Goal: Task Accomplishment & Management: Complete application form

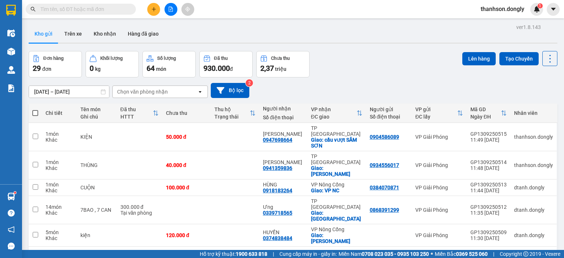
scroll to position [37, 0]
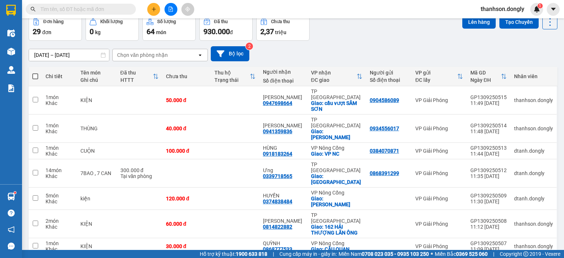
click at [16, 11] on div at bounding box center [11, 10] width 13 height 13
click at [12, 11] on img at bounding box center [11, 10] width 10 height 11
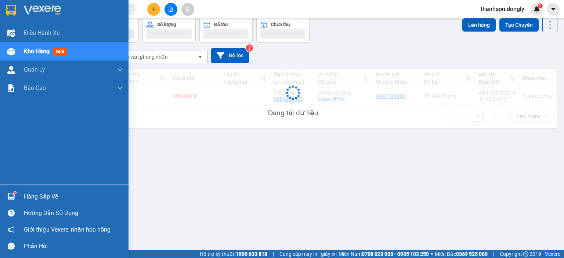
scroll to position [34, 0]
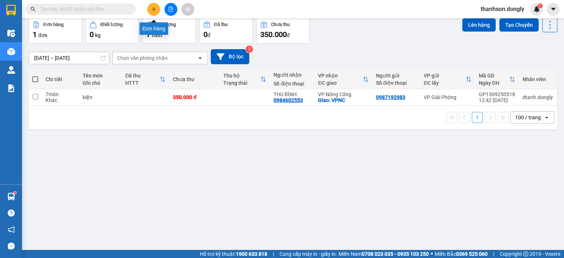
click at [151, 12] on button at bounding box center [153, 9] width 13 height 13
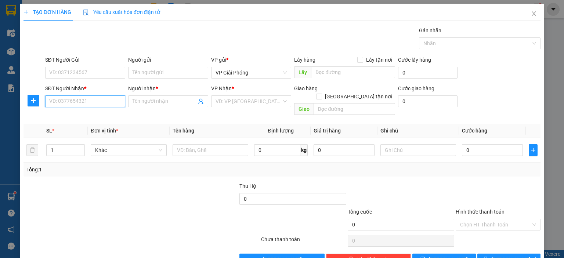
click at [103, 102] on input "SĐT Người Nhận *" at bounding box center [85, 101] width 80 height 12
type input "0912522309"
click at [115, 118] on div "0912522309 - NS HƯNG KIÊN" at bounding box center [94, 116] width 90 height 8
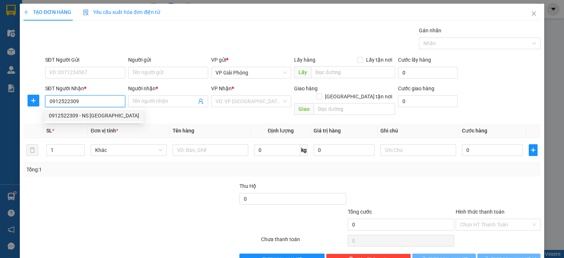
type input "NS HƯNG KIÊN"
checkbox input "true"
type input "TẾ LỢI"
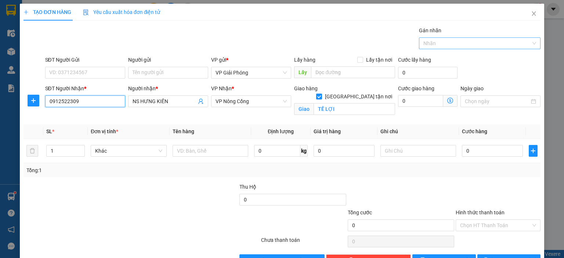
click at [440, 46] on div at bounding box center [476, 43] width 111 height 9
type input "0912522309"
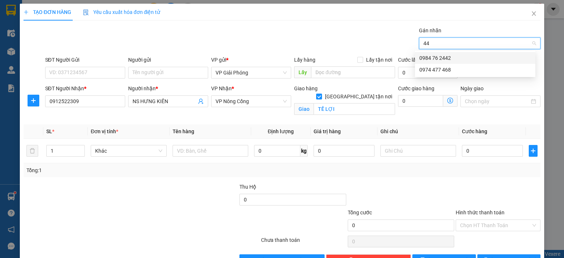
type input "442"
click at [467, 58] on div "0984 76 2442" at bounding box center [475, 58] width 112 height 8
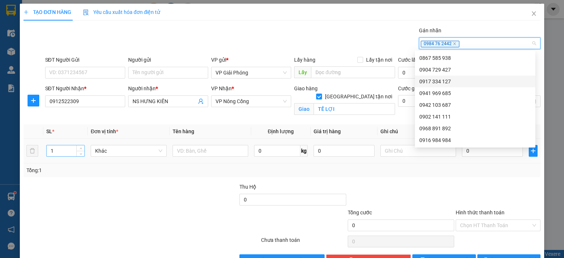
click at [65, 152] on input "1" at bounding box center [66, 150] width 38 height 11
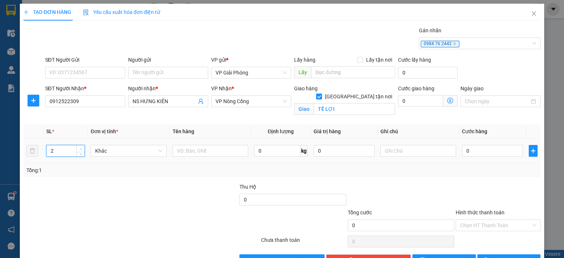
click at [80, 149] on icon "up" at bounding box center [81, 149] width 3 height 3
type input "4"
click at [80, 149] on icon "up" at bounding box center [81, 149] width 3 height 3
click at [210, 151] on input "text" at bounding box center [211, 151] width 76 height 12
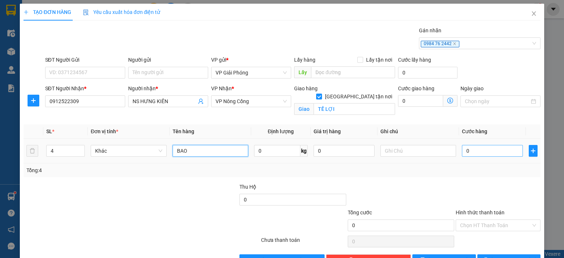
type input "BAO"
click at [473, 147] on input "0" at bounding box center [492, 151] width 61 height 12
type input "2"
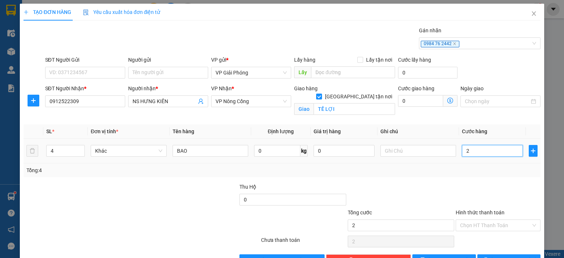
type input "20"
type input "200"
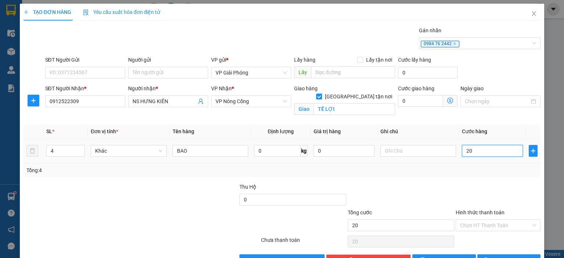
type input "200"
type input "2.000"
type input "200"
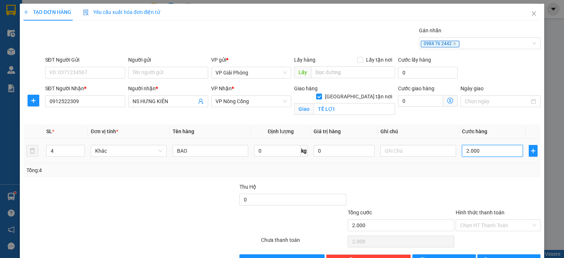
type input "200"
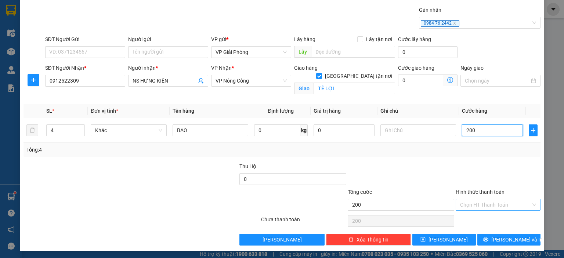
scroll to position [21, 0]
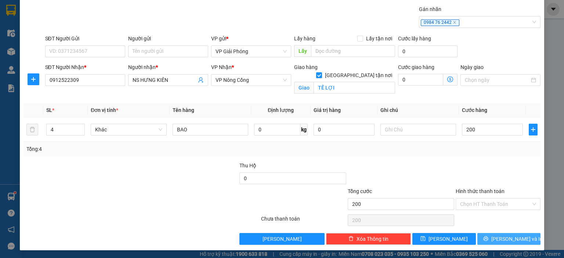
type input "200.000"
click at [509, 239] on span "[PERSON_NAME] và In" at bounding box center [516, 239] width 51 height 8
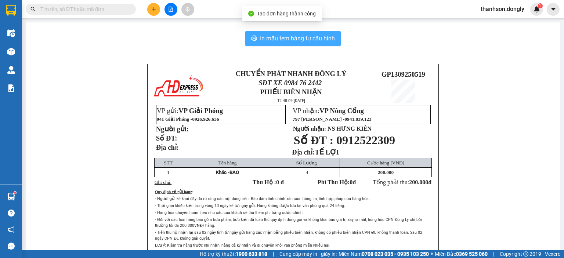
click at [281, 41] on span "In mẫu tem hàng tự cấu hình" at bounding box center [297, 38] width 75 height 9
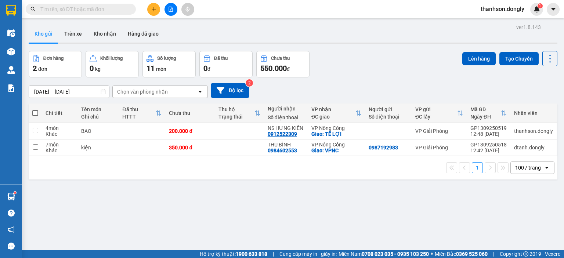
drag, startPoint x: 418, startPoint y: 162, endPoint x: 291, endPoint y: 177, distance: 127.5
click at [411, 163] on div "1 100 / trang open" at bounding box center [293, 168] width 523 height 12
click at [151, 11] on icon "plus" at bounding box center [153, 9] width 5 height 5
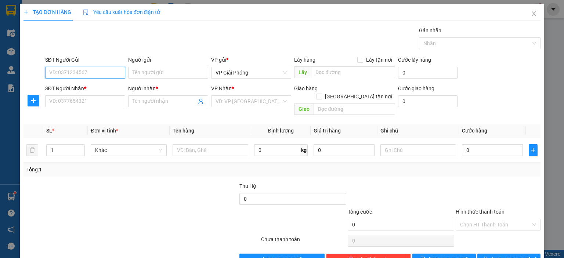
click at [88, 75] on input "SĐT Người Gửi" at bounding box center [85, 73] width 80 height 12
type input "0355176486"
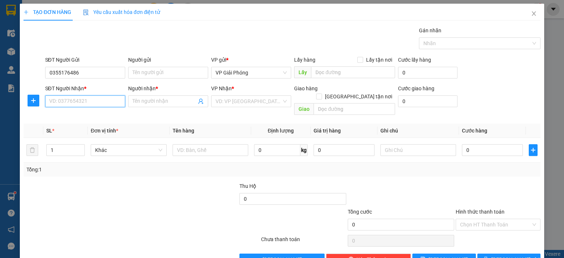
click at [84, 100] on input "SĐT Người Nhận *" at bounding box center [85, 101] width 80 height 12
type input "0946642565"
click at [82, 117] on div "0946642565 - THU" at bounding box center [84, 116] width 71 height 8
type input "THU"
checkbox input "true"
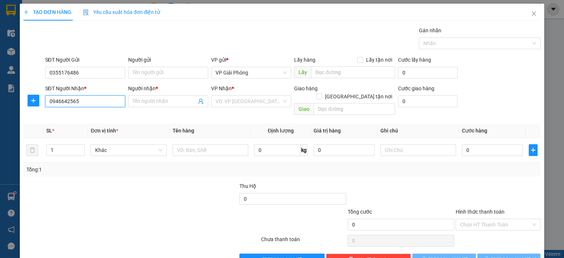
type input "TAM ĐIỆP"
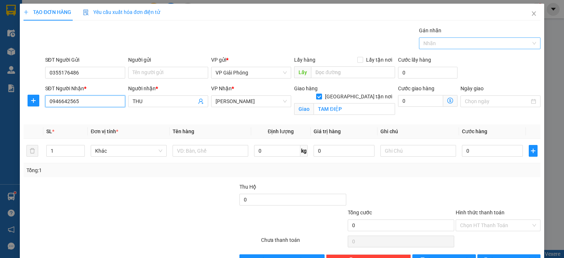
click at [470, 41] on div at bounding box center [476, 43] width 111 height 9
type input "0946642565"
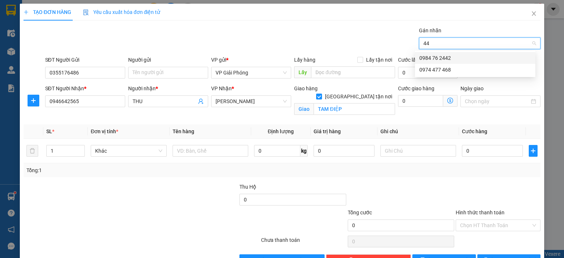
type input "442"
click at [465, 57] on div "0984 76 2442" at bounding box center [475, 58] width 112 height 8
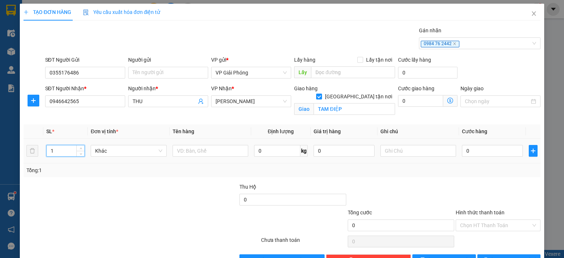
click at [65, 150] on input "1" at bounding box center [66, 150] width 38 height 11
type input "2"
click at [80, 148] on icon "up" at bounding box center [81, 149] width 3 height 3
click at [186, 151] on input "text" at bounding box center [211, 151] width 76 height 12
type input "THÙNG"
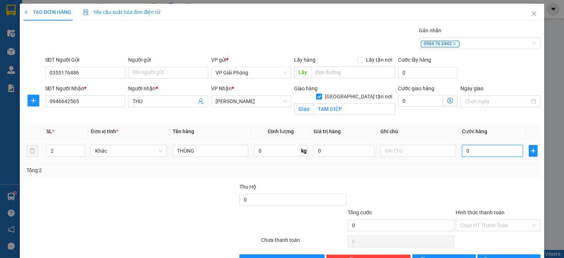
click at [476, 153] on input "0" at bounding box center [492, 151] width 61 height 12
type input "6"
type input "60"
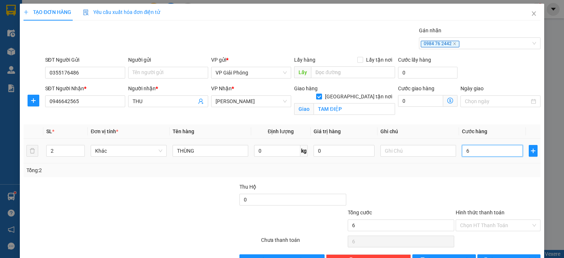
type input "60"
type input "6"
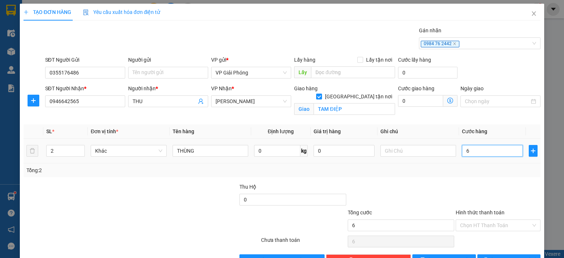
type input "0"
type input "01"
type input "1"
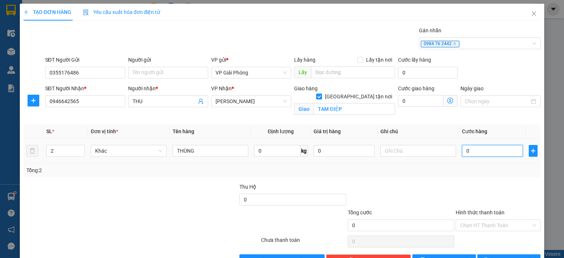
type input "1"
type input "010"
type input "10"
type input "0.100"
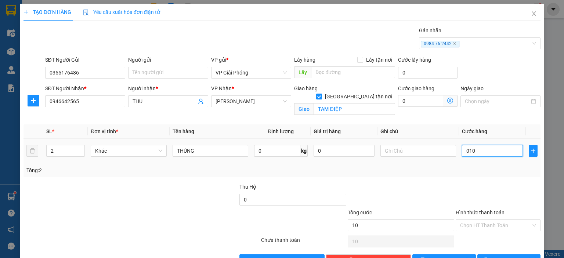
type input "100"
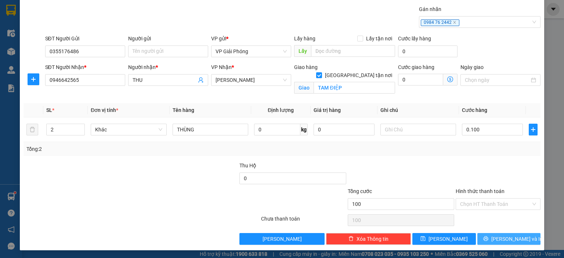
type input "100.000"
click at [498, 236] on span "[PERSON_NAME] và In" at bounding box center [516, 239] width 51 height 8
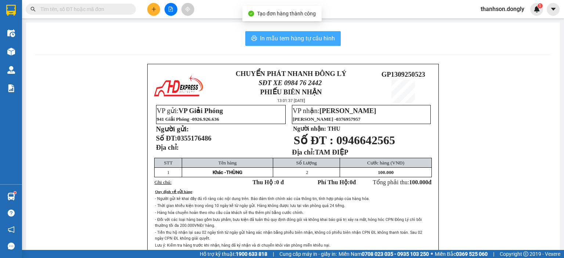
click at [260, 35] on span "In mẫu tem hàng tự cấu hình" at bounding box center [297, 38] width 75 height 9
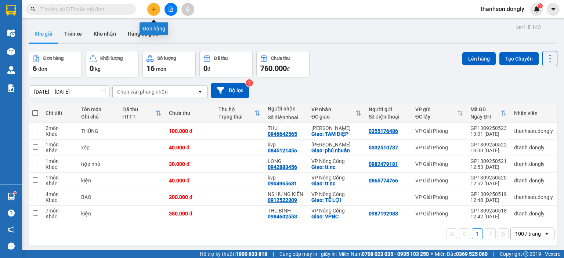
click at [150, 6] on button at bounding box center [153, 9] width 13 height 13
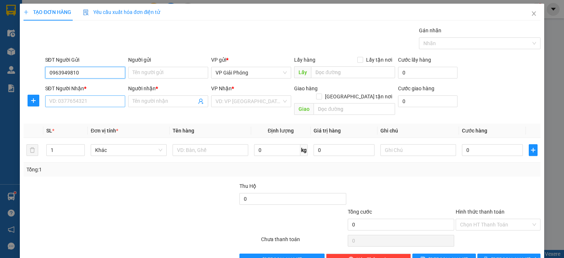
type input "0963949810"
click at [83, 100] on input "SĐT Người Nhận *" at bounding box center [85, 101] width 80 height 12
type input "0367226016"
click at [155, 103] on input "Người nhận *" at bounding box center [165, 101] width 64 height 8
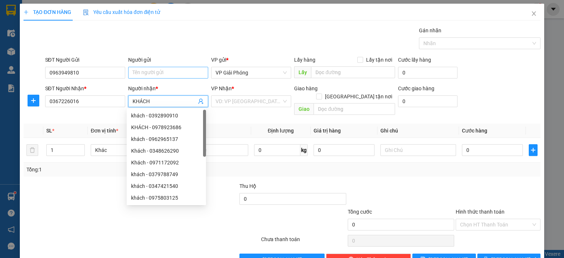
type input "KHÁCH"
click at [156, 72] on input "Người gửi" at bounding box center [168, 73] width 80 height 12
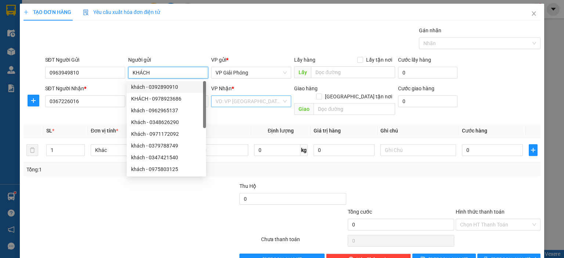
type input "KHÁCH"
click at [234, 99] on input "search" at bounding box center [249, 101] width 66 height 11
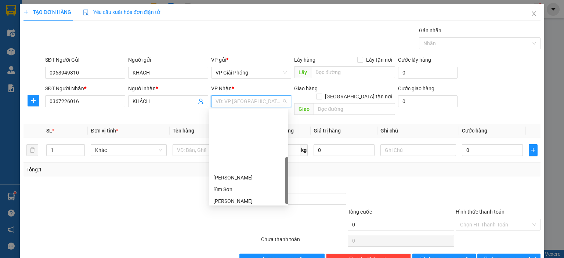
scroll to position [106, 0]
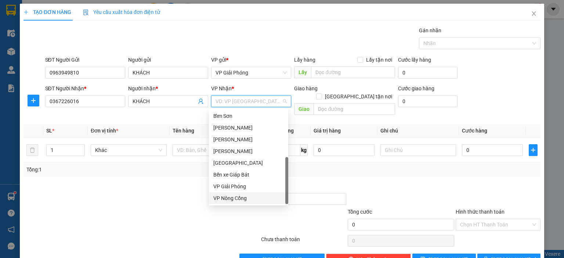
click at [240, 200] on div "VP Nông Cống" at bounding box center [248, 198] width 71 height 8
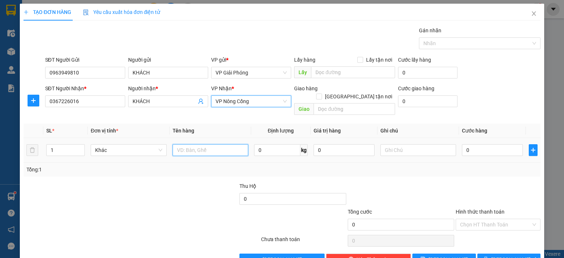
click at [198, 144] on input "text" at bounding box center [211, 150] width 76 height 12
type input "CẶP"
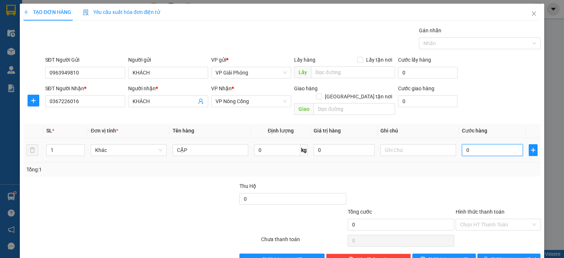
click at [466, 144] on input "0" at bounding box center [492, 150] width 61 height 12
type input "5"
type input "50"
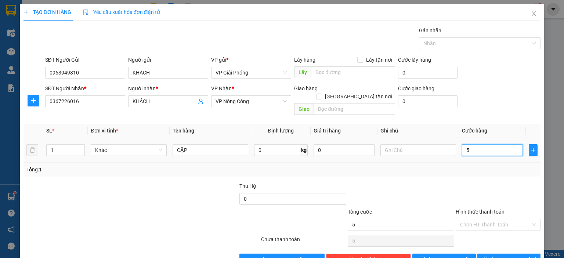
type input "50"
type input "500"
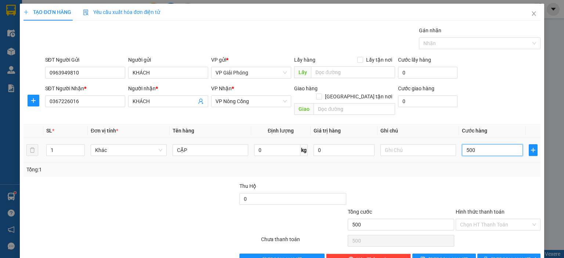
type input "5.000"
type input "50.000"
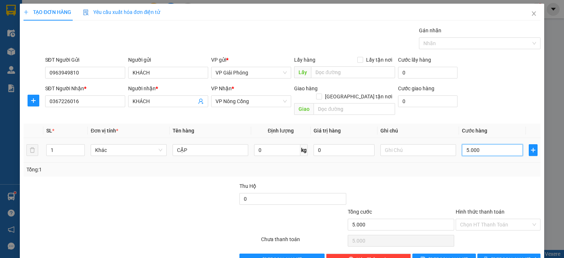
type input "50.000"
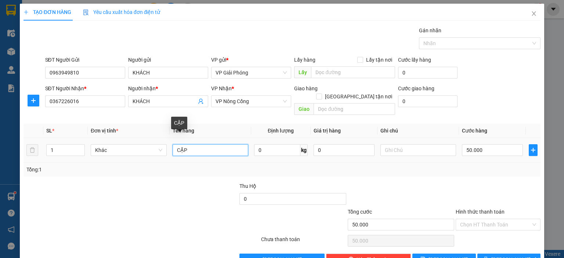
click at [213, 144] on input "CẶP" at bounding box center [211, 150] width 76 height 12
click at [447, 48] on div "Nhãn" at bounding box center [480, 43] width 122 height 12
type input "CẶP MÁY TÍNH"
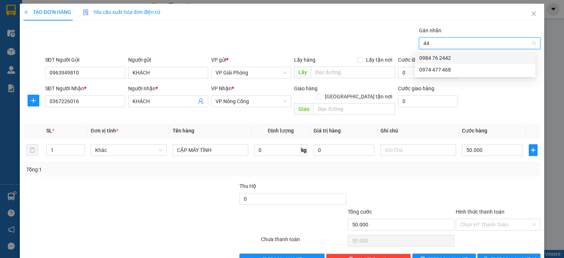
type input "442"
click at [449, 57] on div "0984 76 2442" at bounding box center [475, 58] width 112 height 8
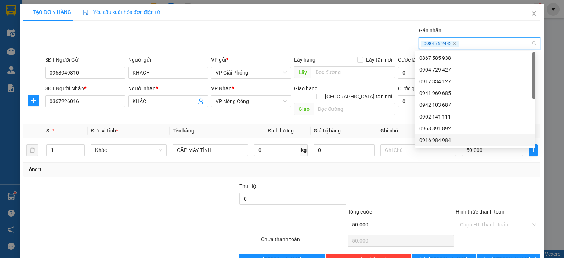
click at [485, 219] on input "Hình thức thanh toán" at bounding box center [495, 224] width 71 height 11
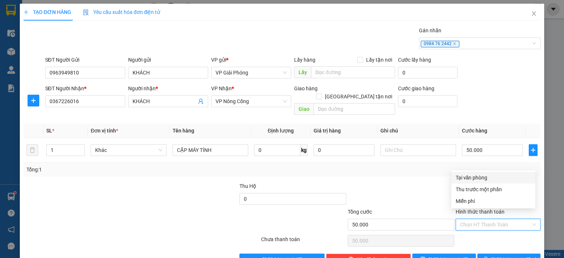
click at [470, 176] on div "Tại văn phòng" at bounding box center [493, 178] width 75 height 8
type input "0"
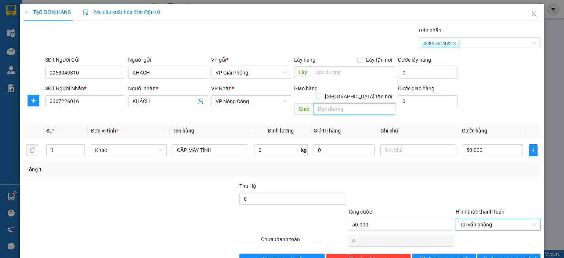
click at [336, 103] on input "text" at bounding box center [355, 109] width 82 height 12
type input "C"
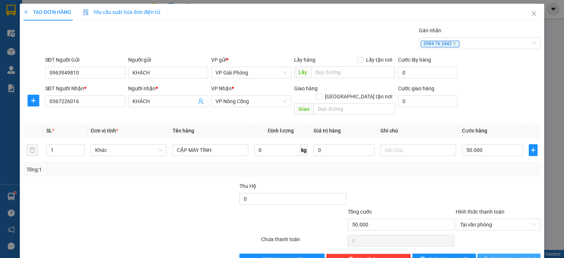
click at [499, 256] on span "[PERSON_NAME] và In" at bounding box center [516, 260] width 51 height 8
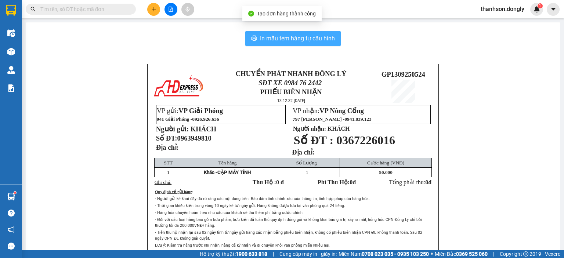
click at [295, 41] on span "In mẫu tem hàng tự cấu hình" at bounding box center [297, 38] width 75 height 9
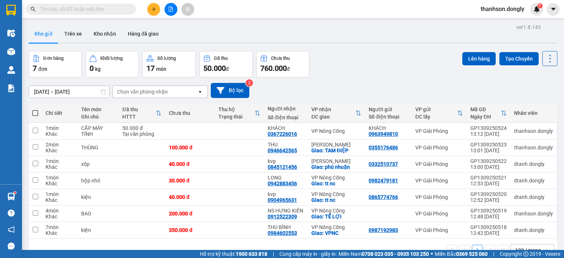
scroll to position [34, 0]
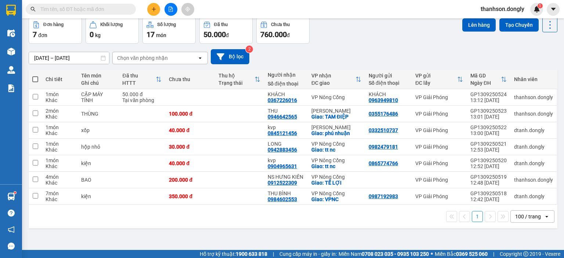
drag, startPoint x: 308, startPoint y: 60, endPoint x: 319, endPoint y: 51, distance: 14.3
click at [317, 53] on div "11/09/2025 – 13/09/2025 Press the down arrow key to interact with the calendar …" at bounding box center [293, 56] width 529 height 15
click at [150, 14] on div at bounding box center [170, 9] width 55 height 13
click at [150, 12] on div at bounding box center [170, 9] width 55 height 13
click at [154, 10] on icon "plus" at bounding box center [153, 9] width 0 height 4
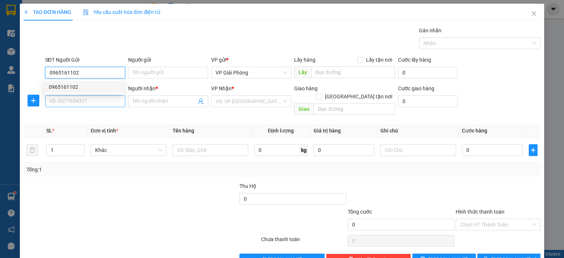
type input "0965161102"
click at [109, 102] on input "SĐT Người Nhận *" at bounding box center [85, 101] width 80 height 12
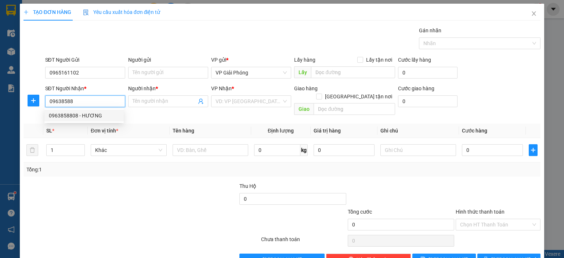
click at [102, 113] on div "0963858808 - HƯƠNG" at bounding box center [84, 116] width 71 height 8
type input "0963858808"
type input "HƯƠNG"
checkbox input "true"
type input "TT NC"
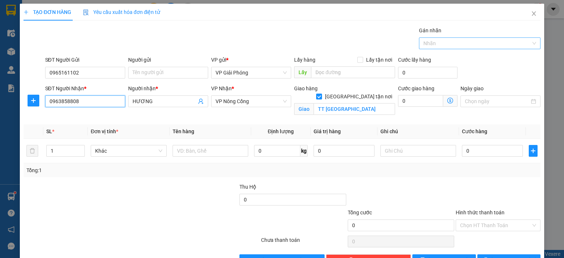
click at [492, 39] on div at bounding box center [476, 43] width 111 height 9
type input "0963858808"
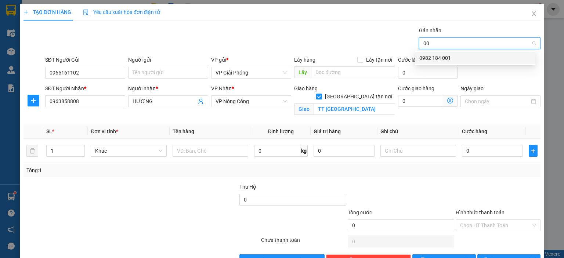
type input "001"
click at [454, 59] on div "0982 184 001" at bounding box center [475, 58] width 112 height 8
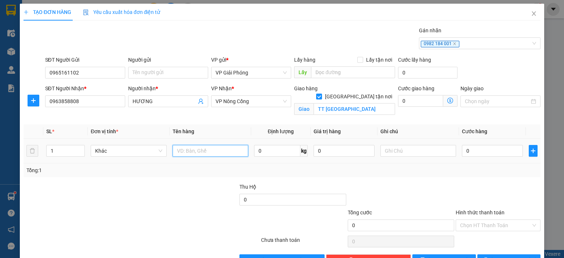
click at [232, 151] on input "text" at bounding box center [211, 151] width 76 height 12
type input "THÙNG"
click at [480, 146] on input "0" at bounding box center [492, 151] width 61 height 12
type input "5"
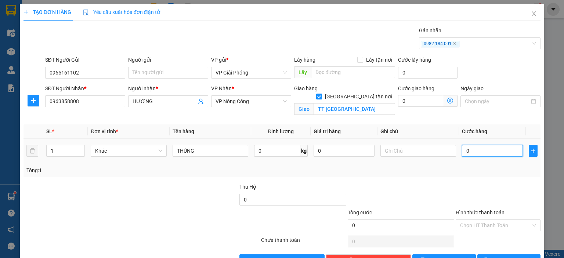
type input "5"
type input "50"
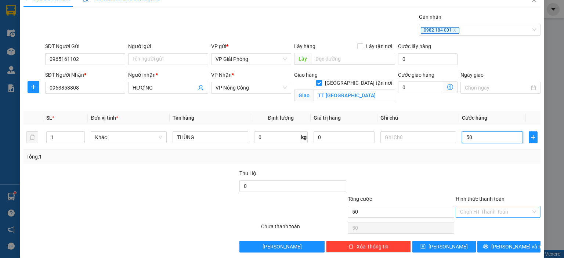
scroll to position [21, 0]
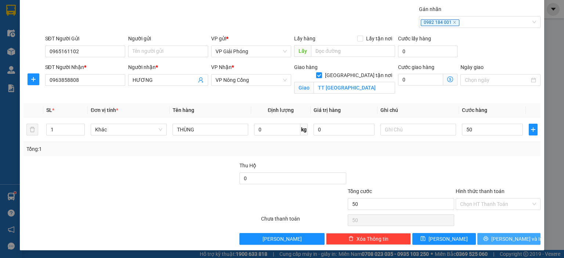
type input "50.000"
click at [502, 238] on span "[PERSON_NAME] và In" at bounding box center [516, 239] width 51 height 8
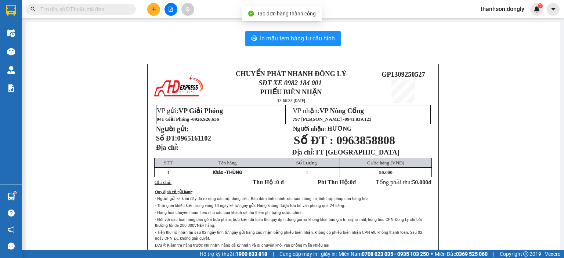
click at [319, 30] on div "In mẫu tem hàng tự cấu hình CHUYỂN PHÁT NHANH ĐÔNG LÝ SĐT XE 0982 184 001 PHIẾU…" at bounding box center [293, 161] width 534 height 278
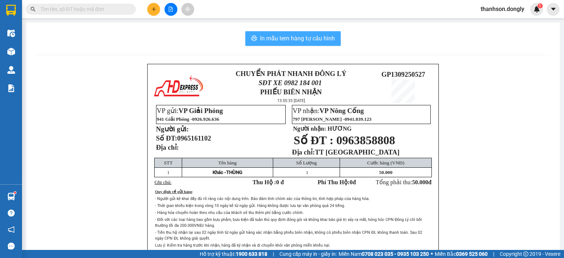
click at [304, 41] on span "In mẫu tem hàng tự cấu hình" at bounding box center [297, 38] width 75 height 9
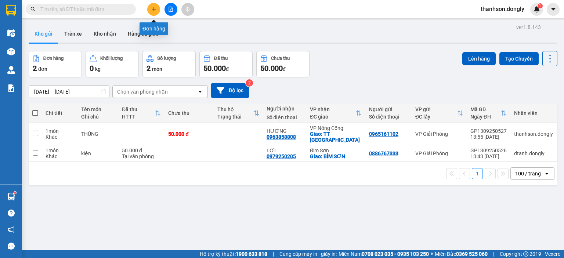
click at [151, 9] on icon "plus" at bounding box center [153, 9] width 5 height 5
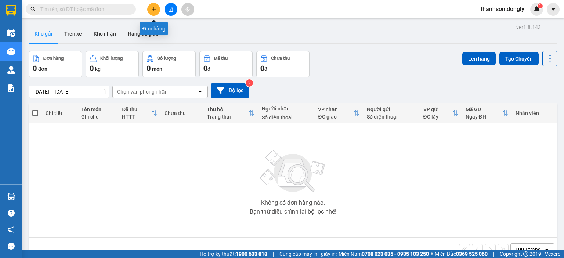
click at [153, 13] on button at bounding box center [153, 9] width 13 height 13
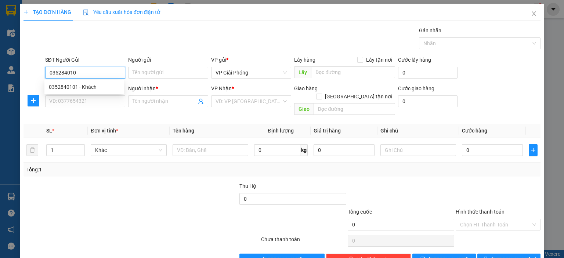
type input "0352840101"
click at [94, 85] on div "0352840101 - Khách" at bounding box center [84, 87] width 71 height 8
type input "Khách"
type input "0352840101"
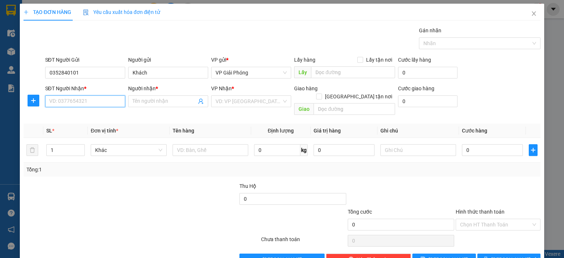
click at [88, 101] on input "SĐT Người Nhận *" at bounding box center [85, 101] width 80 height 12
type input "0899631992"
click at [93, 114] on div "0899631992 - GIANG" at bounding box center [84, 116] width 71 height 8
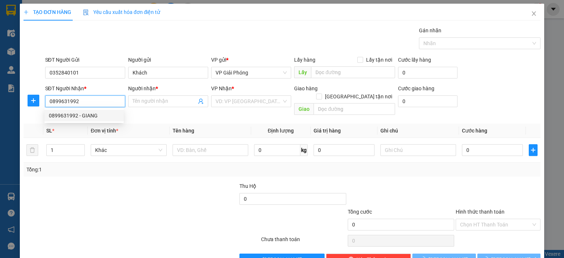
type input "GIANG"
checkbox input "true"
type input "VẠN THĂNG"
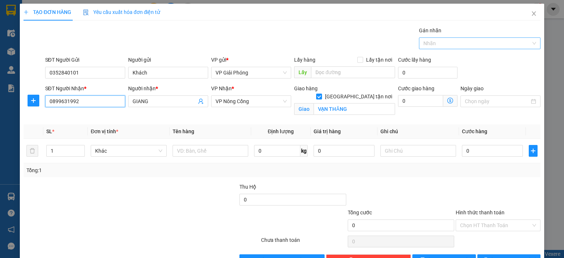
click at [449, 41] on div at bounding box center [476, 43] width 111 height 9
type input "0899631992"
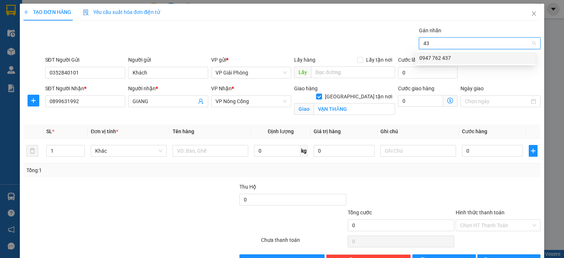
type input "437"
click at [423, 58] on div "0947 762 437" at bounding box center [475, 58] width 112 height 8
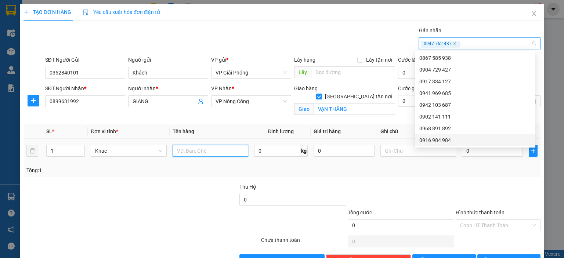
click at [192, 154] on input "text" at bounding box center [211, 151] width 76 height 12
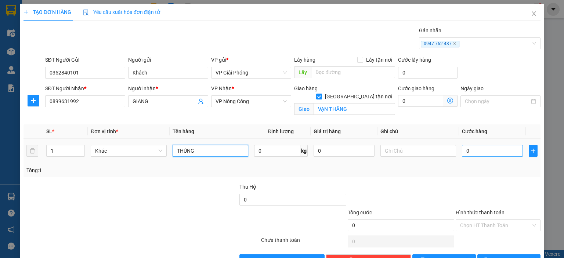
type input "THÙNG"
click at [485, 151] on input "0" at bounding box center [492, 151] width 61 height 12
type input "5"
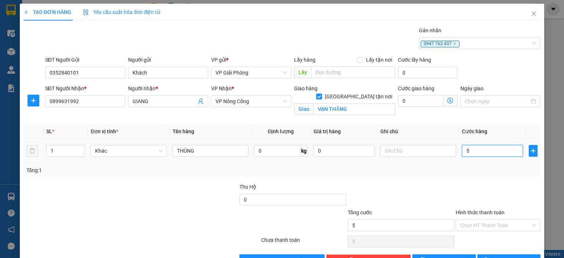
type input "50"
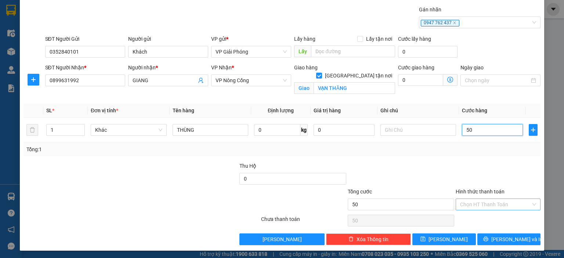
scroll to position [21, 0]
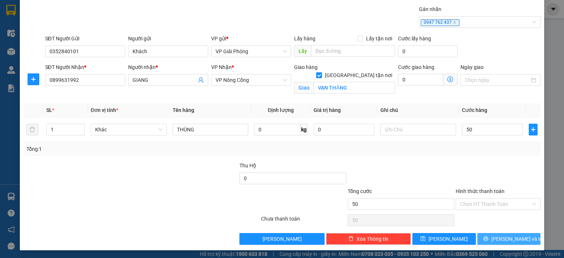
type input "50.000"
click at [498, 241] on span "[PERSON_NAME] và In" at bounding box center [516, 239] width 51 height 8
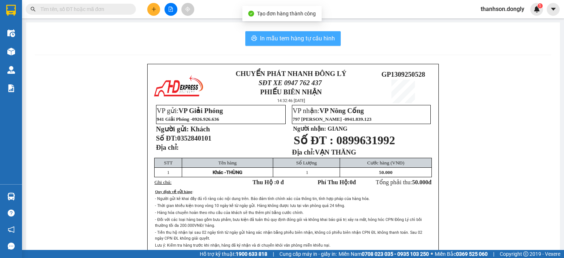
click at [302, 34] on span "In mẫu tem hàng tự cấu hình" at bounding box center [297, 38] width 75 height 9
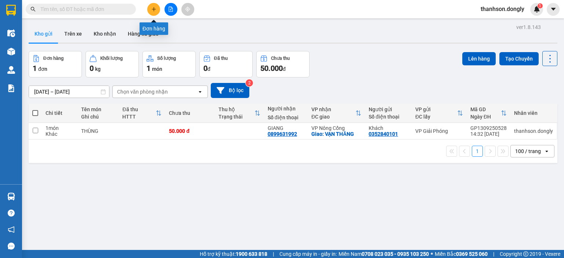
click at [153, 10] on icon "plus" at bounding box center [153, 9] width 5 height 5
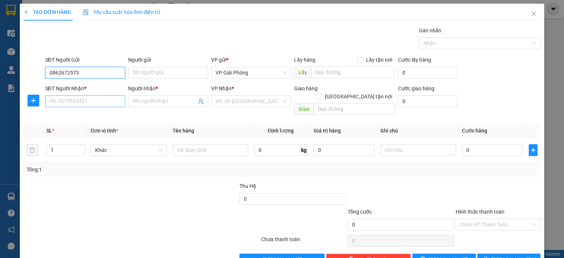
type input "0862672573"
click at [84, 104] on input "SĐT Người Nhận *" at bounding box center [85, 101] width 80 height 12
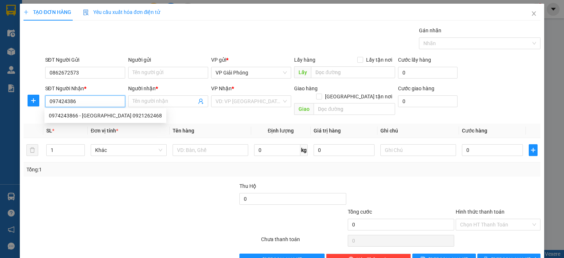
type input "0974243866"
click at [116, 114] on div "0974243866 - NHA KHOA SÀI GÒN 0921262468" at bounding box center [105, 116] width 113 height 8
type input "NHA KHOA SÀI GÒN 0921262468"
checkbox input "true"
type input "CẦU QUAN"
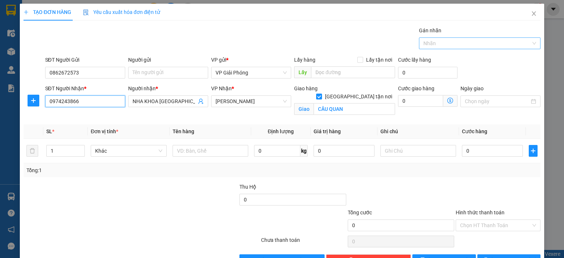
click at [454, 42] on div at bounding box center [476, 43] width 111 height 9
type input "0974243866"
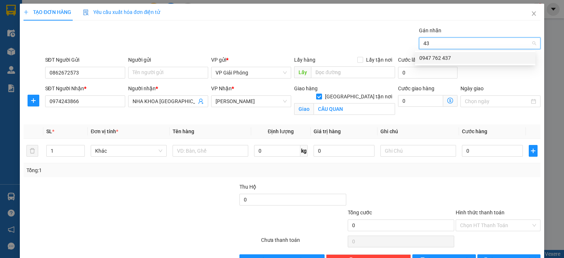
type input "437"
click at [461, 55] on div "0947 762 437" at bounding box center [475, 58] width 112 height 8
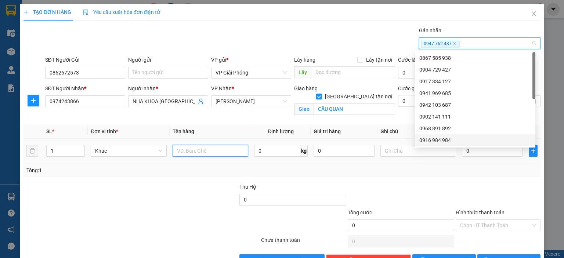
click at [197, 154] on input "text" at bounding box center [211, 151] width 76 height 12
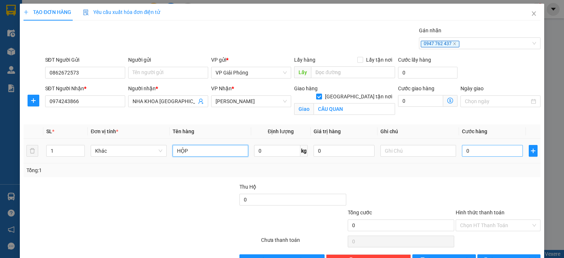
type input "HỘP"
click at [487, 148] on input "0" at bounding box center [492, 151] width 61 height 12
type input "4"
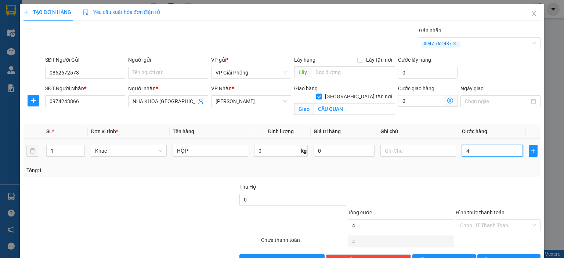
type input "40"
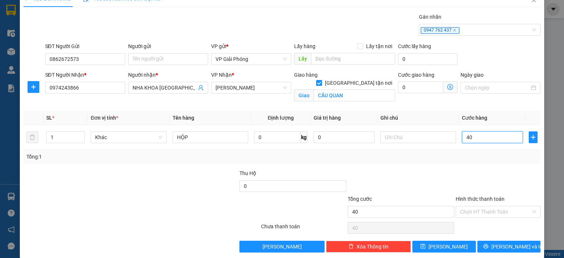
scroll to position [21, 0]
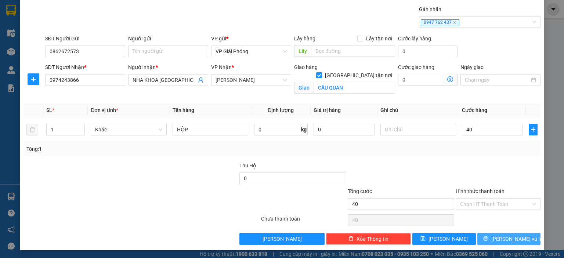
type input "40.000"
click at [513, 241] on span "[PERSON_NAME] và In" at bounding box center [516, 239] width 51 height 8
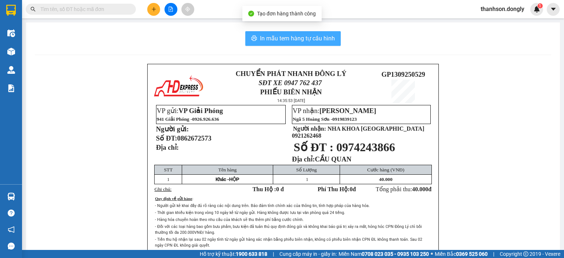
click at [316, 39] on span "In mẫu tem hàng tự cấu hình" at bounding box center [297, 38] width 75 height 9
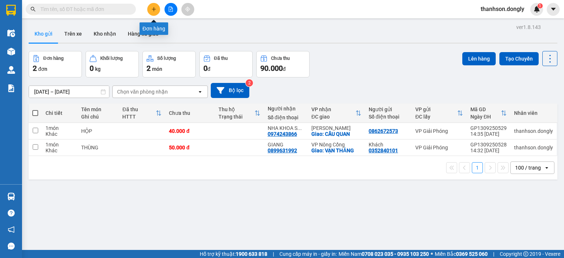
click at [150, 7] on button at bounding box center [153, 9] width 13 height 13
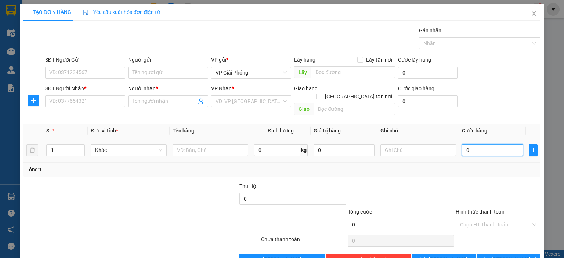
click at [487, 144] on input "0" at bounding box center [492, 150] width 61 height 12
type input "1"
type input "10"
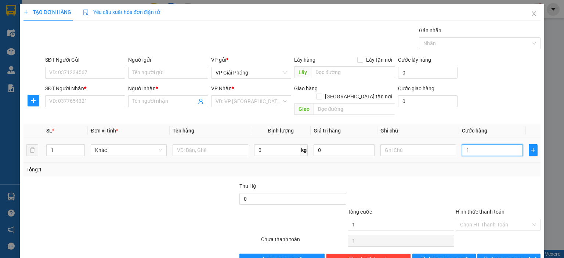
type input "10"
type input "100"
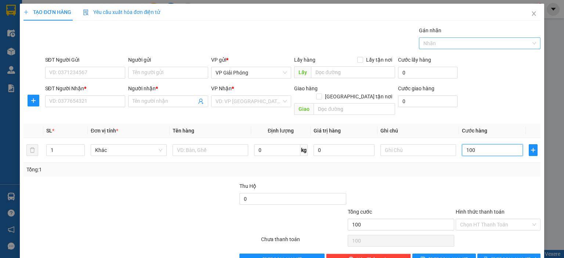
click at [484, 41] on div at bounding box center [476, 43] width 111 height 9
type input "100.000"
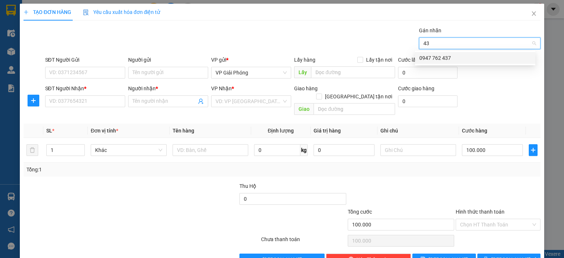
type input "437"
click at [477, 54] on div "0947 762 437" at bounding box center [475, 58] width 112 height 8
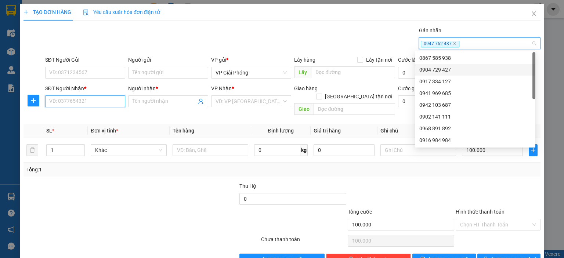
click at [97, 104] on input "SĐT Người Nhận *" at bounding box center [85, 101] width 80 height 12
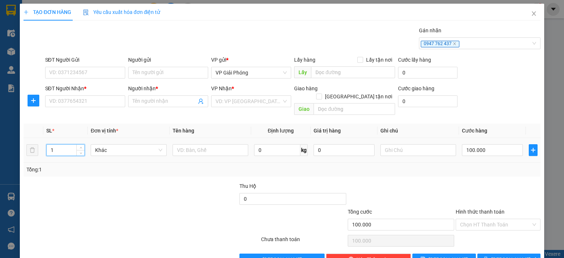
click at [73, 145] on input "1" at bounding box center [66, 150] width 38 height 11
type input "2"
click at [82, 145] on span "Increase Value" at bounding box center [80, 148] width 8 height 7
click at [195, 145] on input "text" at bounding box center [211, 150] width 76 height 12
type input "THÙNG"
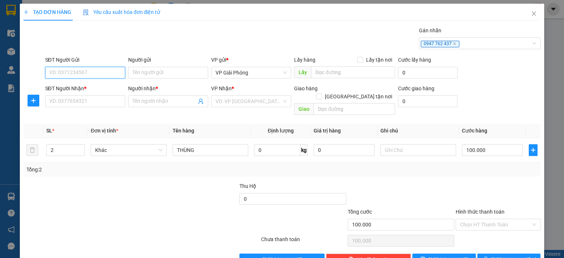
click at [68, 72] on input "SĐT Người Gửi" at bounding box center [85, 73] width 80 height 12
type input "0985662025"
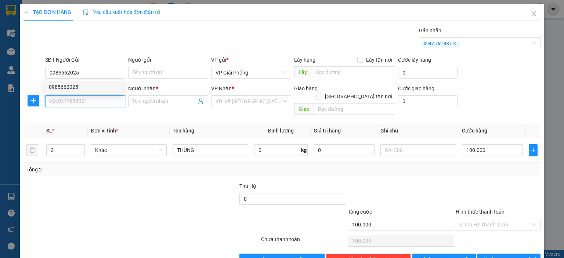
click at [93, 104] on input "SĐT Người Nhận *" at bounding box center [85, 101] width 80 height 12
type input "0967422414"
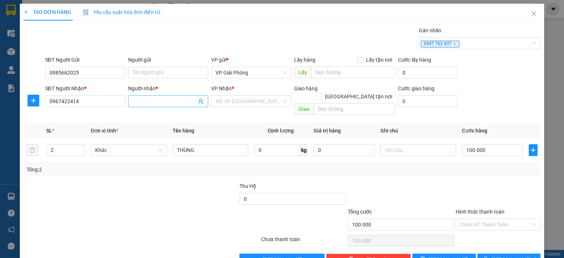
click at [135, 100] on input "Người nhận *" at bounding box center [165, 101] width 64 height 8
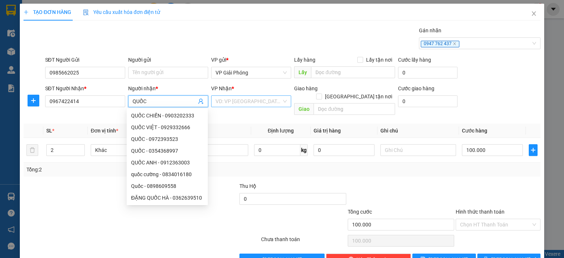
type input "QUỐC"
click at [236, 103] on input "search" at bounding box center [249, 101] width 66 height 11
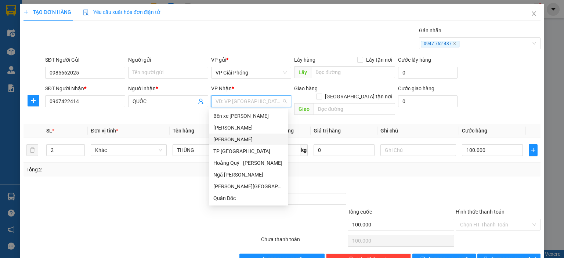
scroll to position [106, 0]
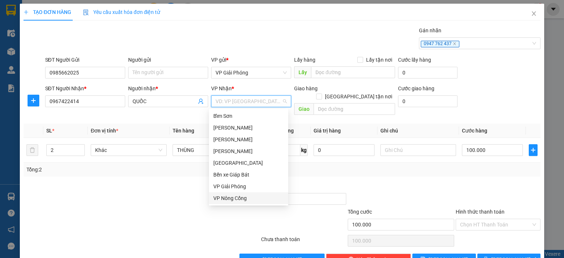
click at [220, 195] on div "VP Nông Cống" at bounding box center [248, 198] width 71 height 8
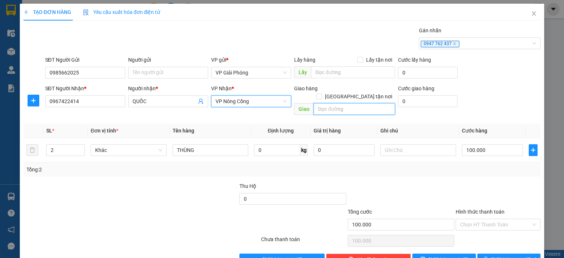
click at [327, 104] on input "text" at bounding box center [355, 109] width 82 height 12
type input "LONG TƠ PLAZA"
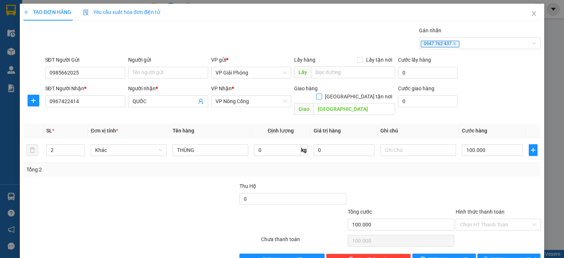
click at [358, 93] on span "[GEOGRAPHIC_DATA] tận nơi" at bounding box center [358, 97] width 73 height 8
click at [321, 94] on input "[GEOGRAPHIC_DATA] tận nơi" at bounding box center [318, 96] width 5 height 5
checkbox input "true"
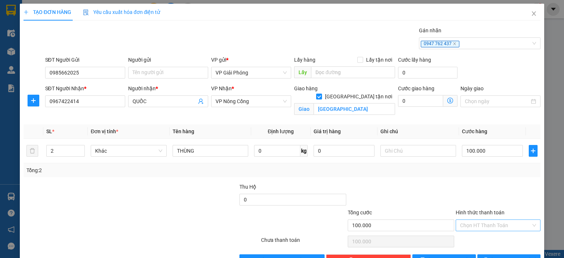
click at [479, 225] on input "Hình thức thanh toán" at bounding box center [495, 225] width 71 height 11
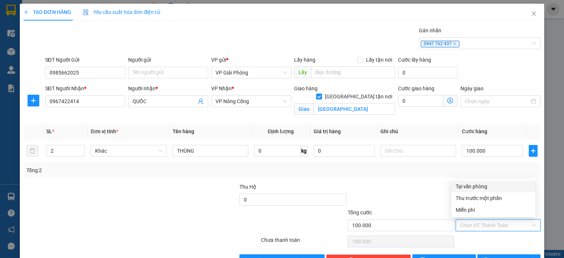
click at [470, 185] on div "Tại văn phòng" at bounding box center [493, 187] width 75 height 8
type input "0"
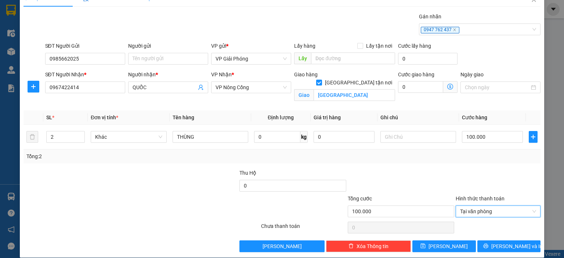
scroll to position [21, 0]
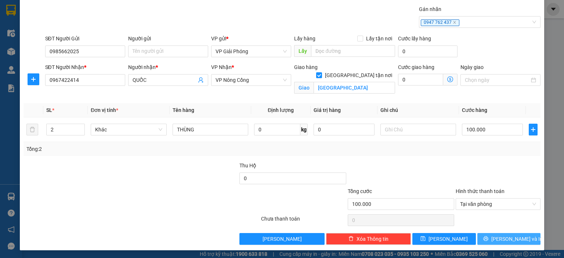
click at [498, 238] on span "[PERSON_NAME] và In" at bounding box center [516, 239] width 51 height 8
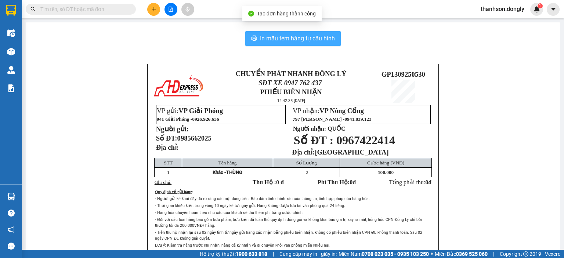
click at [299, 44] on button "In mẫu tem hàng tự cấu hình" at bounding box center [292, 38] width 95 height 15
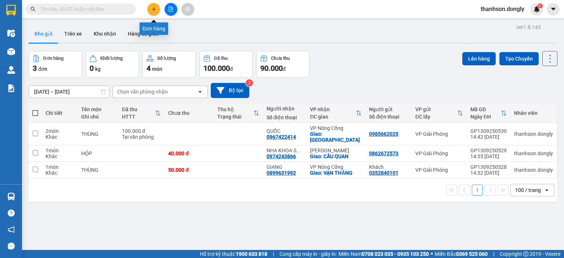
click at [150, 7] on button at bounding box center [153, 9] width 13 height 13
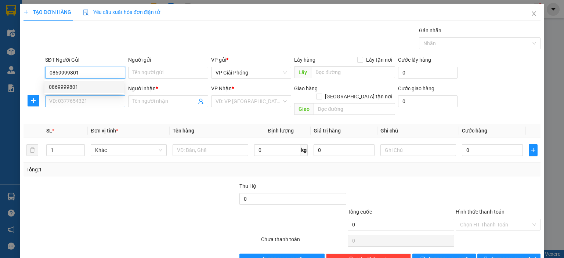
type input "0869999801"
click at [96, 100] on input "SĐT Người Nhận *" at bounding box center [85, 101] width 80 height 12
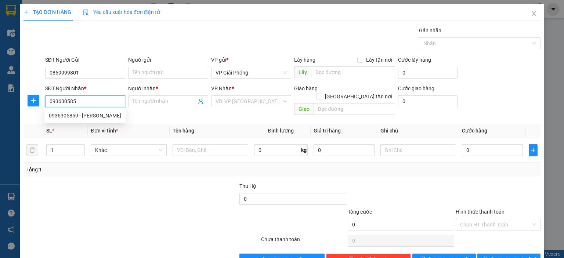
type input "0936305859"
click at [91, 116] on div "0936305859 - NGỌC TUẤN" at bounding box center [85, 116] width 72 height 8
type input "NGỌC TUẤN"
checkbox input "true"
type input "BẾN SUNG"
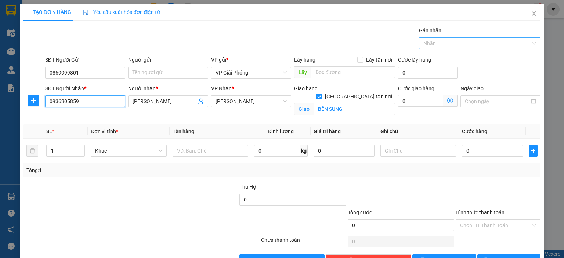
click at [447, 45] on div at bounding box center [476, 43] width 111 height 9
type input "0936305859"
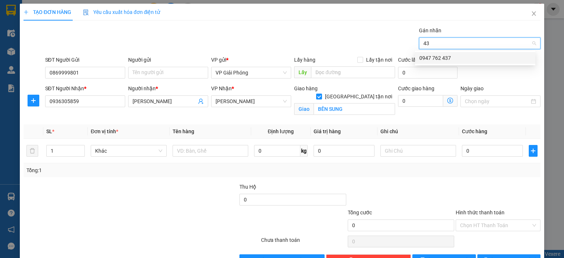
type input "437"
click at [457, 60] on div "0947 762 437" at bounding box center [475, 58] width 112 height 8
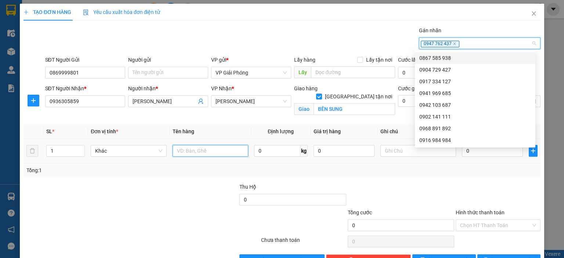
click at [189, 152] on input "text" at bounding box center [211, 151] width 76 height 12
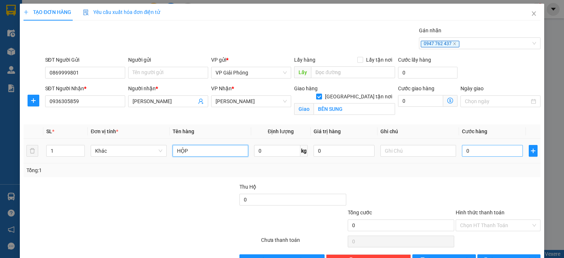
type input "HỘP"
click at [478, 154] on input "0" at bounding box center [492, 151] width 61 height 12
type input "3"
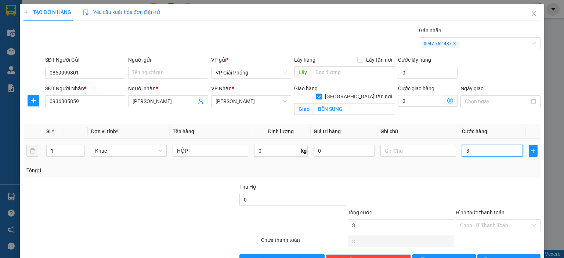
type input "30"
type input "30.000"
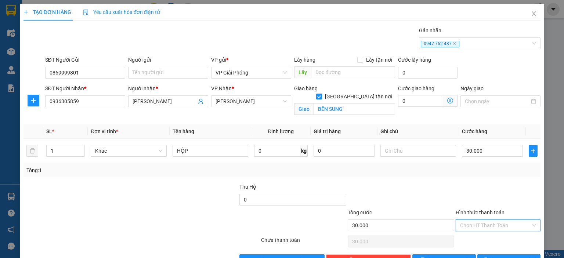
click at [477, 222] on input "Hình thức thanh toán" at bounding box center [495, 225] width 71 height 11
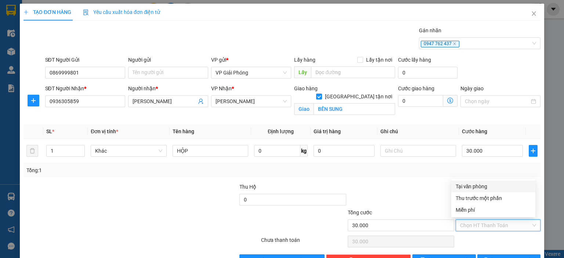
click at [473, 185] on div "Tại văn phòng" at bounding box center [493, 187] width 75 height 8
type input "0"
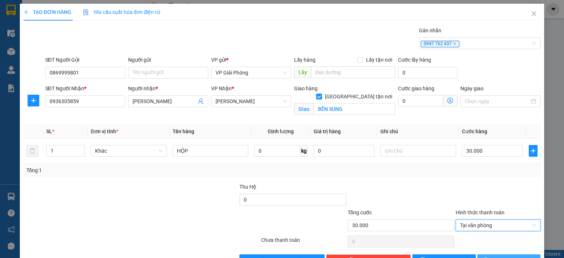
click at [499, 254] on button "[PERSON_NAME] và In" at bounding box center [509, 260] width 64 height 12
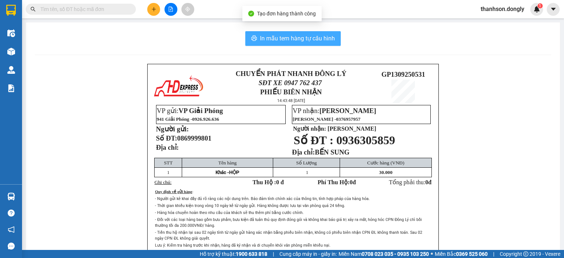
click at [301, 40] on span "In mẫu tem hàng tự cấu hình" at bounding box center [297, 38] width 75 height 9
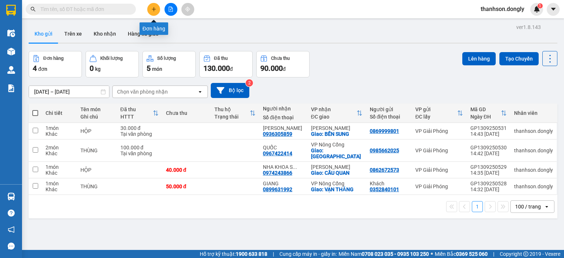
click at [155, 10] on icon "plus" at bounding box center [153, 9] width 5 height 5
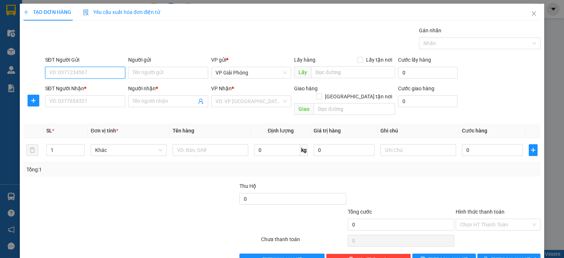
click at [90, 75] on input "SĐT Người Gửi" at bounding box center [85, 73] width 80 height 12
type input "0368457610"
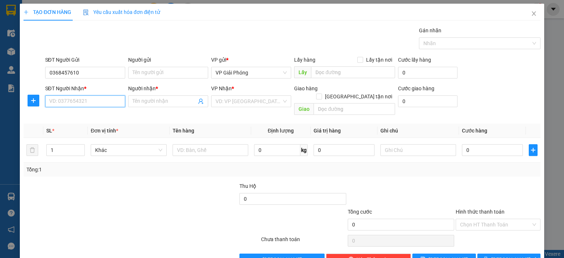
click at [74, 99] on input "SĐT Người Nhận *" at bounding box center [85, 101] width 80 height 12
type input "0968123686"
click at [101, 114] on div "0968123686 - CAM NGOC NGUYEN" at bounding box center [85, 116] width 72 height 8
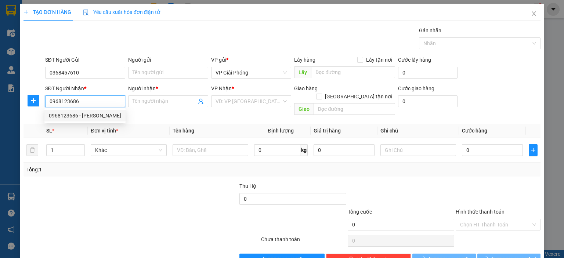
type input "CAM NGOC NGUYEN"
checkbox input "true"
type input "TT Nông cống"
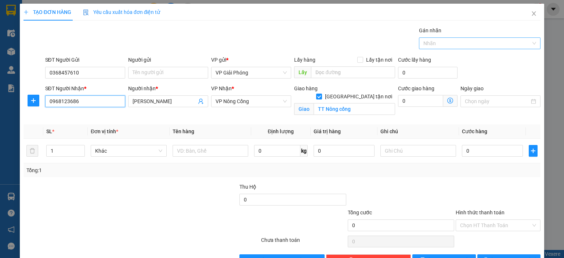
click at [425, 45] on div at bounding box center [476, 43] width 111 height 9
type input "0968123686"
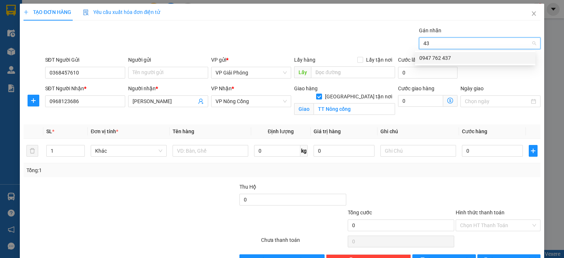
type input "437"
click at [458, 58] on div "0947 762 437" at bounding box center [475, 58] width 112 height 8
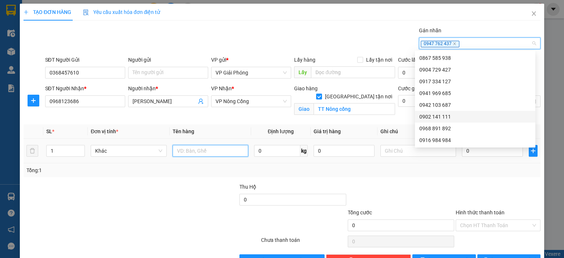
click at [200, 155] on input "text" at bounding box center [211, 151] width 76 height 12
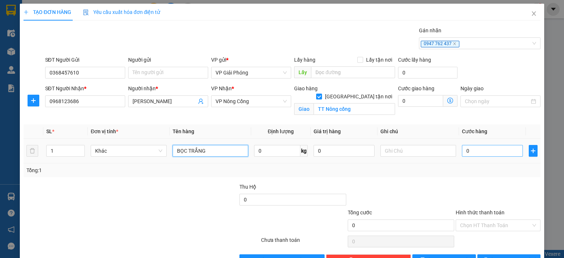
type input "BỌC TRẮNG"
click at [463, 148] on input "0" at bounding box center [492, 151] width 61 height 12
type input "5"
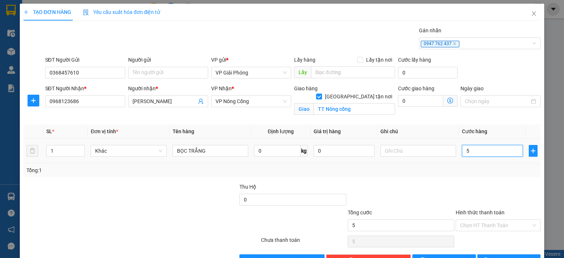
type input "50"
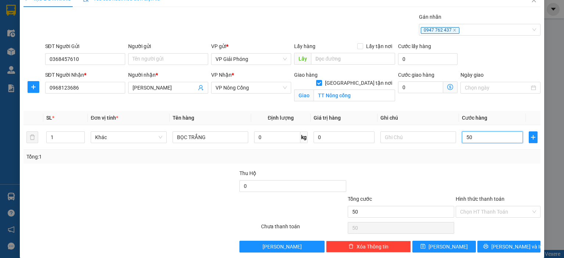
scroll to position [21, 0]
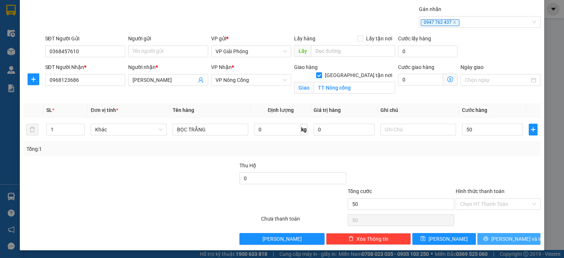
type input "50.000"
click at [511, 238] on span "[PERSON_NAME] và In" at bounding box center [516, 239] width 51 height 8
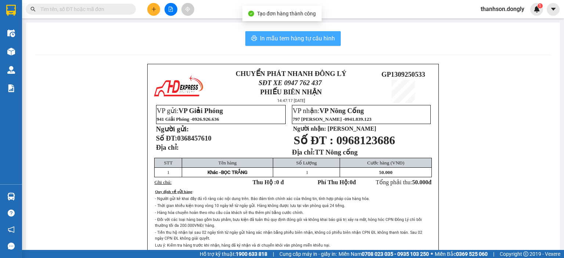
click at [307, 43] on span "In mẫu tem hàng tự cấu hình" at bounding box center [297, 38] width 75 height 9
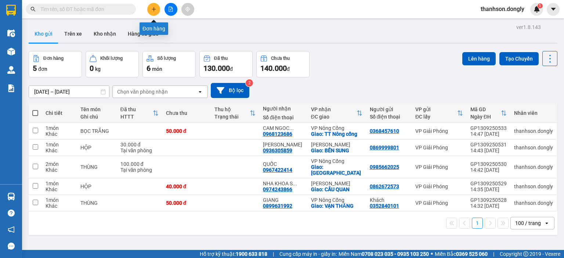
click at [154, 8] on icon "plus" at bounding box center [153, 9] width 5 height 5
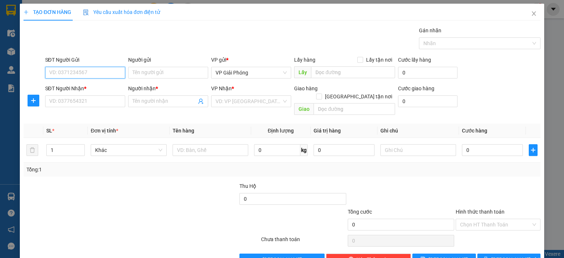
click at [77, 72] on input "SĐT Người Gửi" at bounding box center [85, 73] width 80 height 12
type input "0965720648"
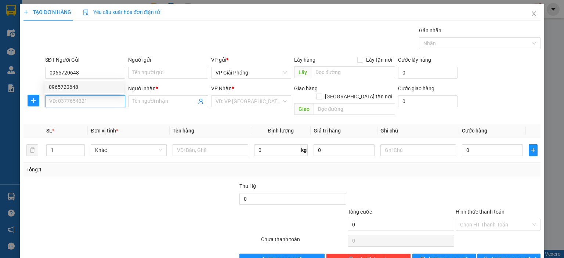
click at [66, 102] on input "SĐT Người Nhận *" at bounding box center [85, 101] width 80 height 12
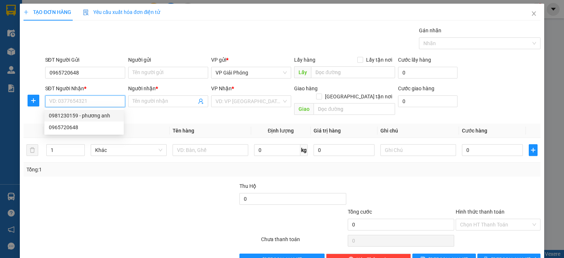
click at [102, 118] on div "0981230159 - phương anh" at bounding box center [84, 116] width 71 height 8
type input "0981230159"
type input "phương anh"
checkbox input "true"
type input "VPNC"
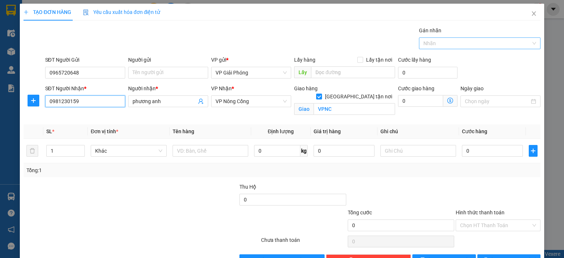
click at [430, 41] on div at bounding box center [476, 43] width 111 height 9
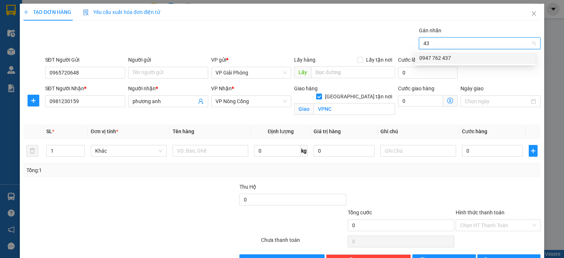
type input "437"
click at [440, 59] on div "0947 762 437" at bounding box center [475, 58] width 112 height 8
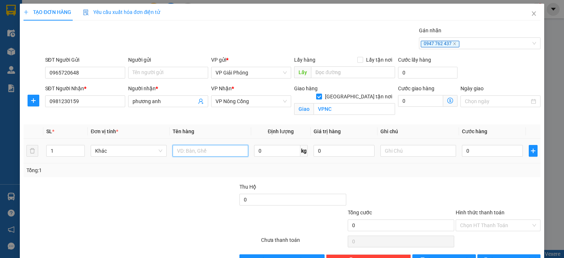
click at [218, 152] on input "text" at bounding box center [211, 151] width 76 height 12
click at [185, 149] on input "BỌV VÀNG" at bounding box center [211, 151] width 76 height 12
type input "BỌC VÀNG"
click at [462, 149] on input "0" at bounding box center [492, 151] width 61 height 12
type input "3"
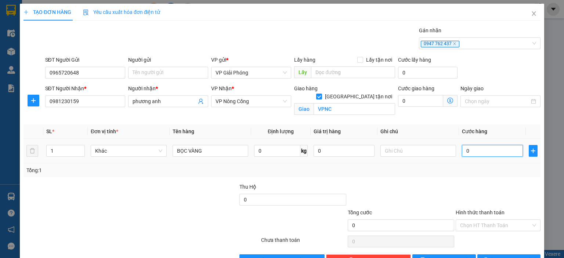
type input "3"
type input "30"
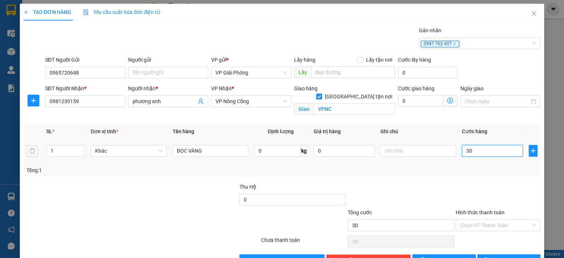
type input "3"
type input "0"
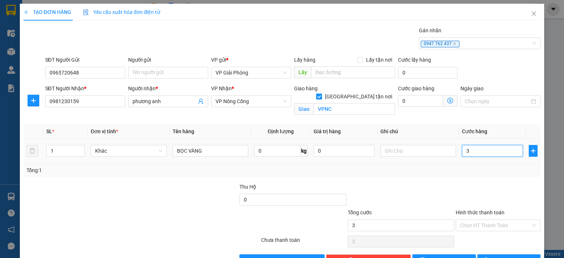
type input "0"
type input "04"
type input "4"
type input "040"
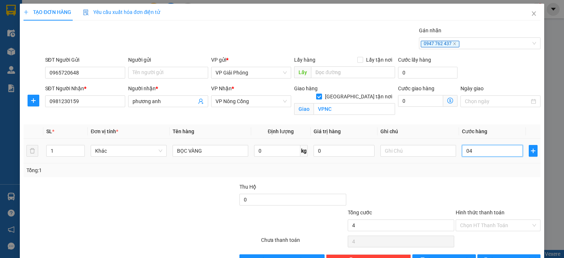
type input "40"
type input "40.000"
click at [501, 218] on div "Hình thức thanh toán" at bounding box center [498, 214] width 85 height 11
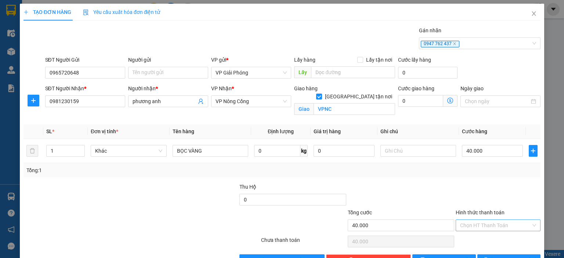
click at [496, 224] on input "Hình thức thanh toán" at bounding box center [495, 225] width 71 height 11
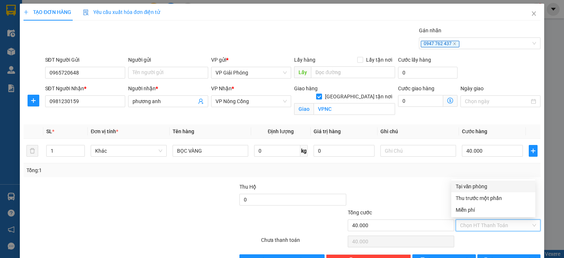
click at [474, 188] on div "Tại văn phòng" at bounding box center [493, 187] width 75 height 8
type input "0"
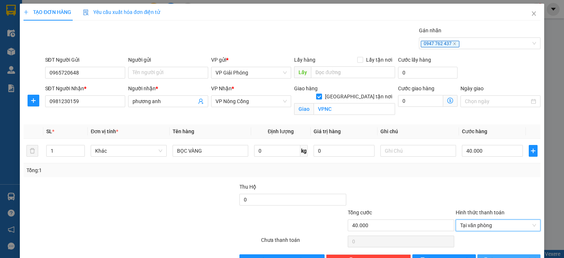
click at [494, 254] on button "[PERSON_NAME] và In" at bounding box center [509, 260] width 64 height 12
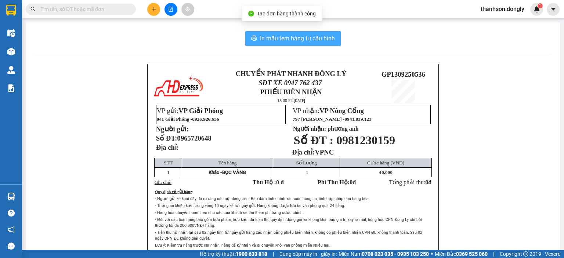
click at [304, 40] on span "In mẫu tem hàng tự cấu hình" at bounding box center [297, 38] width 75 height 9
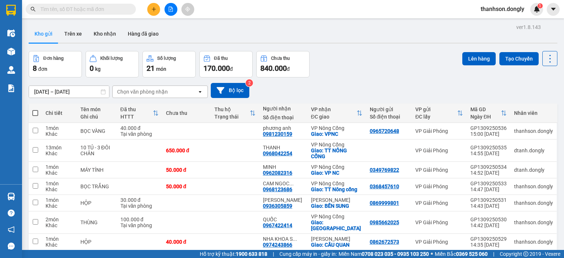
click at [33, 113] on span at bounding box center [35, 113] width 6 height 6
click at [35, 109] on input "checkbox" at bounding box center [35, 109] width 0 height 0
checkbox input "true"
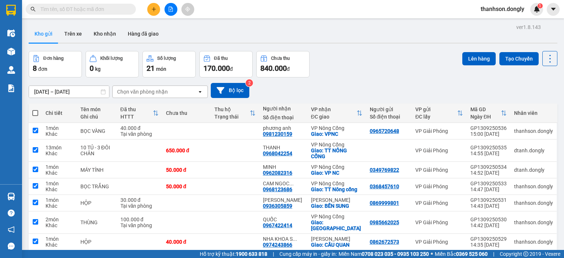
checkbox input "true"
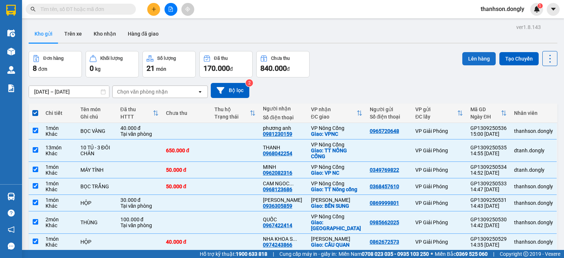
click at [478, 59] on button "Lên hàng" at bounding box center [478, 58] width 33 height 13
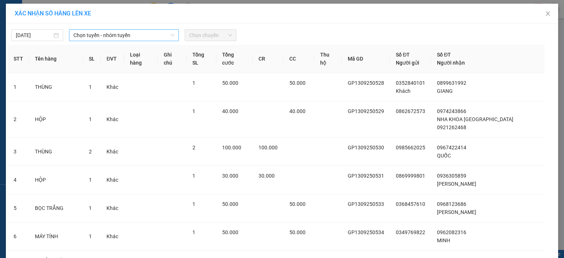
click at [120, 35] on span "Chọn tuyến - nhóm tuyến" at bounding box center [123, 35] width 101 height 11
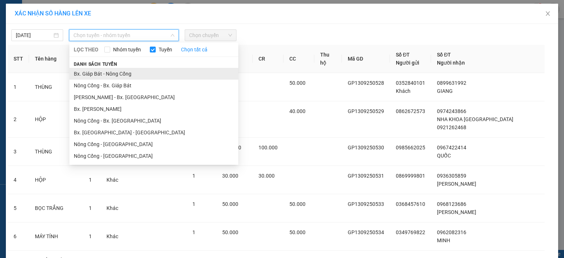
click at [108, 73] on li "Bx. Giáp Bát - Nông Cống" at bounding box center [153, 74] width 169 height 12
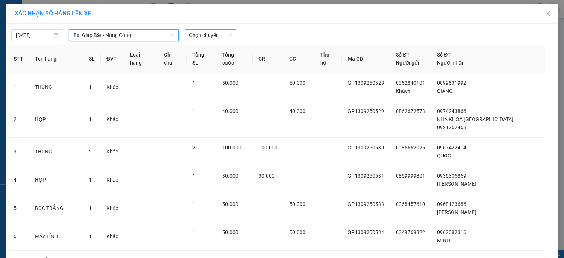
click at [192, 38] on span "Chọn chuyến" at bounding box center [210, 35] width 43 height 11
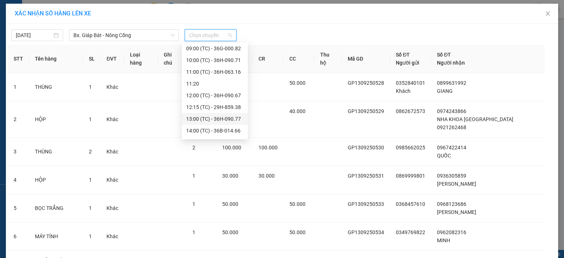
scroll to position [73, 0]
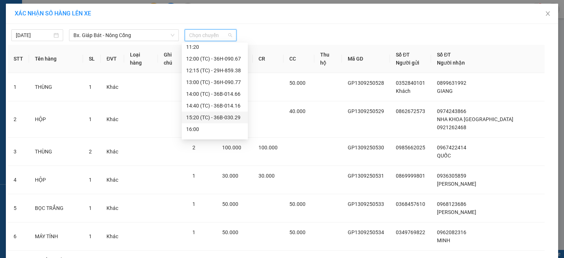
click at [201, 116] on div "15:20 (TC) - 36B-030.29" at bounding box center [214, 117] width 57 height 8
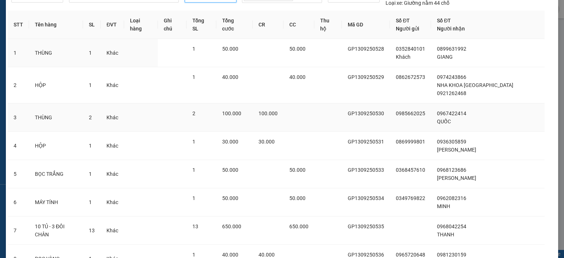
scroll to position [98, 0]
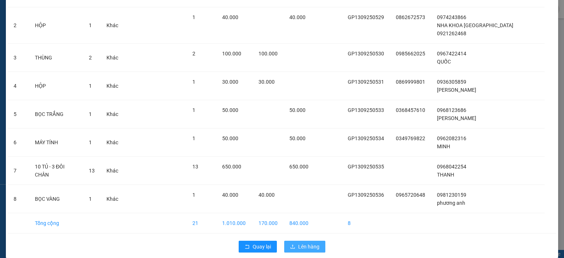
click at [312, 243] on span "Lên hàng" at bounding box center [308, 247] width 21 height 8
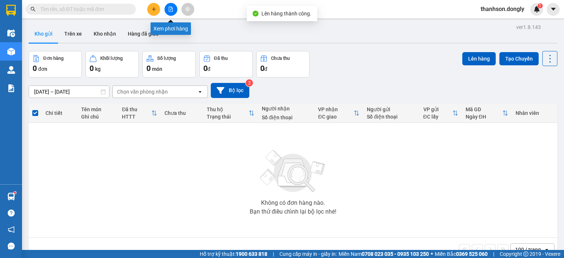
click at [173, 9] on button at bounding box center [171, 9] width 13 height 13
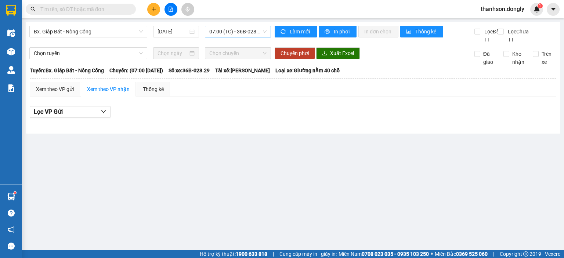
click at [212, 33] on span "07:00 (TC) - 36B-028.29" at bounding box center [238, 31] width 58 height 11
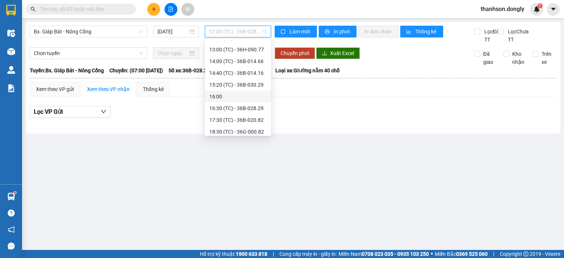
scroll to position [110, 0]
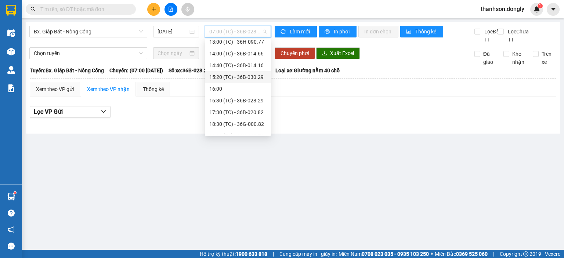
click at [225, 77] on div "15:20 (TC) - 36B-030.29" at bounding box center [237, 77] width 57 height 8
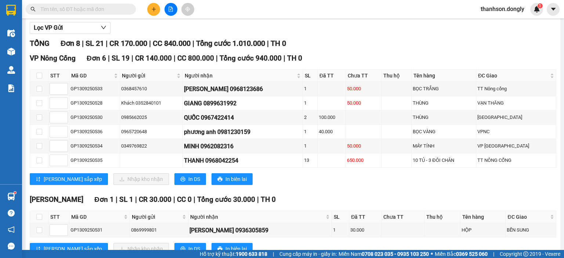
scroll to position [81, 0]
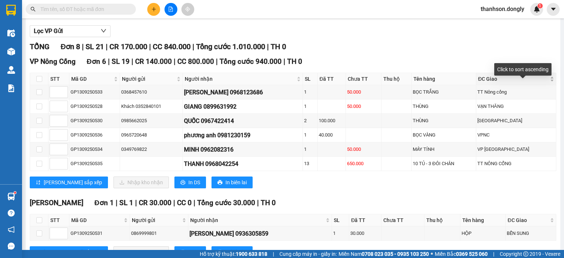
drag, startPoint x: 545, startPoint y: 89, endPoint x: 548, endPoint y: 85, distance: 4.9
click at [545, 83] on div "ĐC Giao" at bounding box center [516, 79] width 76 height 8
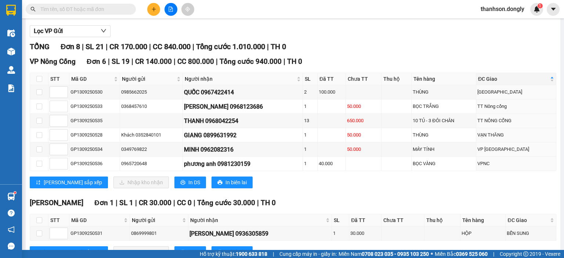
click at [558, 97] on main "Bx. Giáp Bát - Nông Cống 13/09/2025 15:20 (TC) - 36B-030.29 Làm mới In phơi In …" at bounding box center [282, 125] width 564 height 250
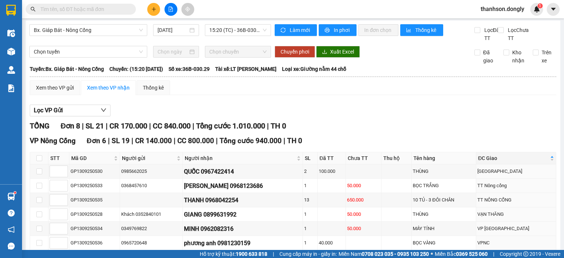
scroll to position [0, 0]
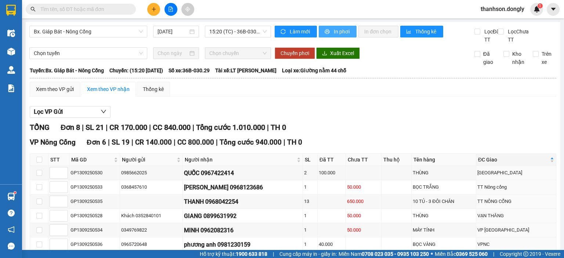
click at [335, 32] on span "In phơi" at bounding box center [342, 32] width 17 height 8
click at [148, 10] on button at bounding box center [153, 9] width 13 height 13
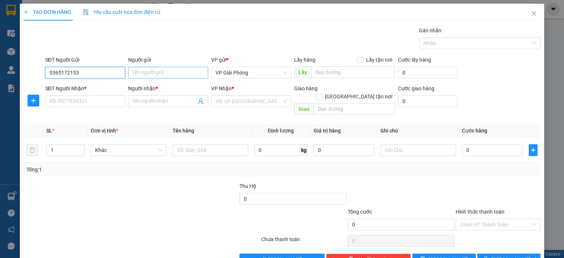
type input "0365172153"
click at [148, 73] on input "Người gửi" at bounding box center [168, 73] width 80 height 12
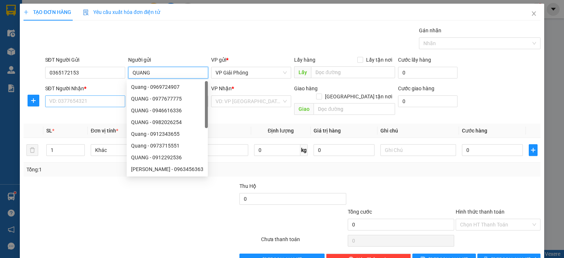
type input "QUANG"
click at [76, 99] on input "SĐT Người Nhận *" at bounding box center [85, 101] width 80 height 12
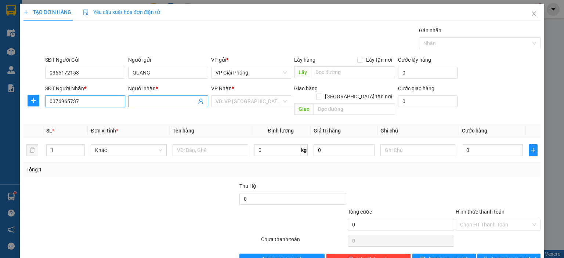
type input "0376965737"
click at [155, 98] on input "Người nhận *" at bounding box center [165, 101] width 64 height 8
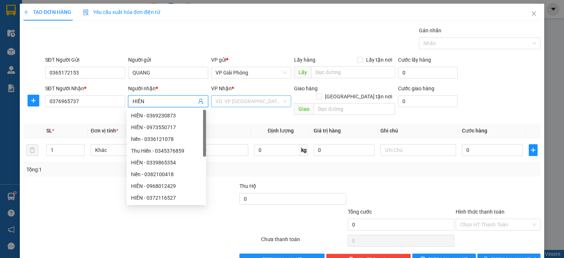
type input "HIỀN"
click at [230, 101] on input "search" at bounding box center [249, 101] width 66 height 11
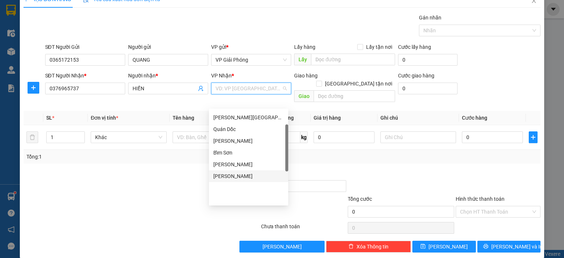
scroll to position [69, 0]
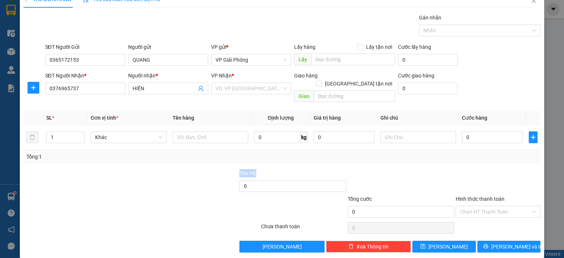
drag, startPoint x: 289, startPoint y: 152, endPoint x: 294, endPoint y: 161, distance: 10.3
click at [294, 161] on div "Transit Pickup Surcharge Ids Transit Deliver Surcharge Ids Transit Deliver Surc…" at bounding box center [282, 133] width 517 height 239
click at [230, 91] on input "search" at bounding box center [249, 88] width 66 height 11
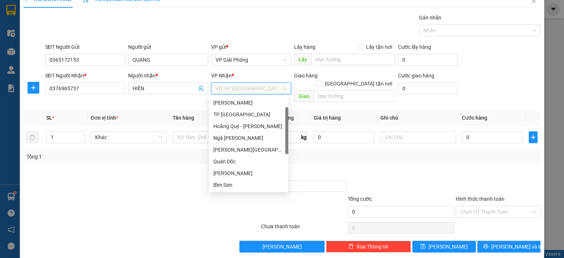
drag, startPoint x: 285, startPoint y: 153, endPoint x: 262, endPoint y: 127, distance: 35.4
click at [278, 133] on div "Mỹ Đình Hoàng Sơn TP Thanh Hóa Hoằng Quý - Hoằng Quỳ Ngã Tư Hoàng Minh Ga Nghĩa…" at bounding box center [248, 144] width 79 height 94
click at [253, 117] on div "TP [GEOGRAPHIC_DATA]" at bounding box center [248, 115] width 71 height 8
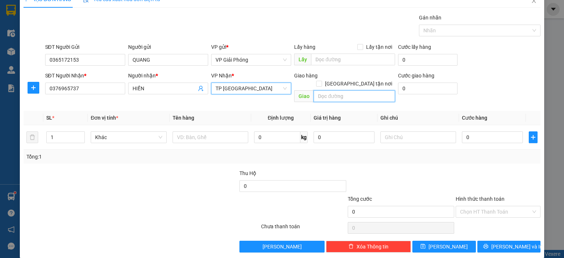
click at [317, 90] on input "text" at bounding box center [355, 96] width 82 height 12
type input "CẦU LĂNG"
click at [321, 81] on input "[GEOGRAPHIC_DATA] tận nơi" at bounding box center [318, 83] width 5 height 5
checkbox input "true"
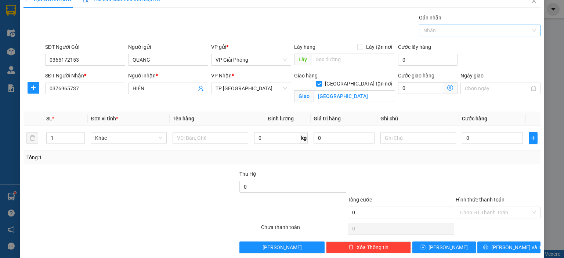
click at [470, 32] on div at bounding box center [476, 30] width 111 height 9
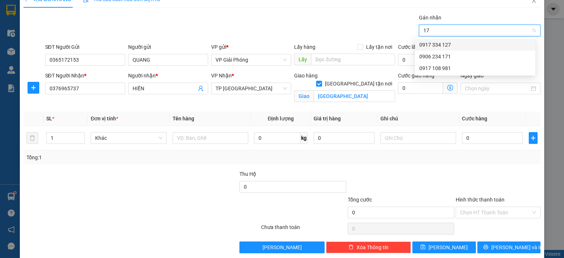
type input "171"
click at [470, 46] on div "0906 234 171" at bounding box center [475, 45] width 112 height 8
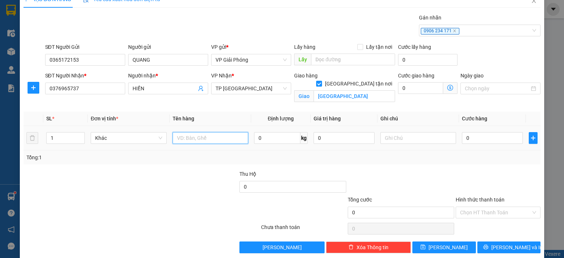
click at [225, 141] on input "text" at bounding box center [211, 138] width 76 height 12
type input "BỌC ĐỎ"
click at [482, 137] on input "0" at bounding box center [492, 138] width 61 height 12
type input "3"
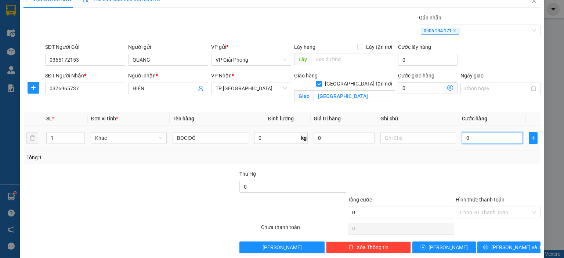
type input "3"
type input "30"
type input "3"
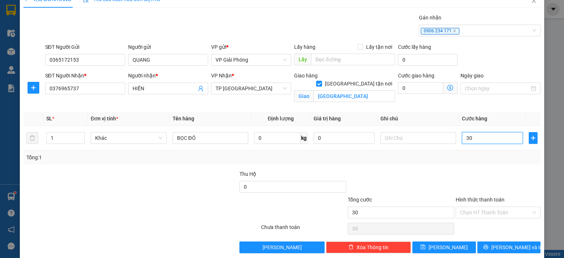
type input "3"
type input "0"
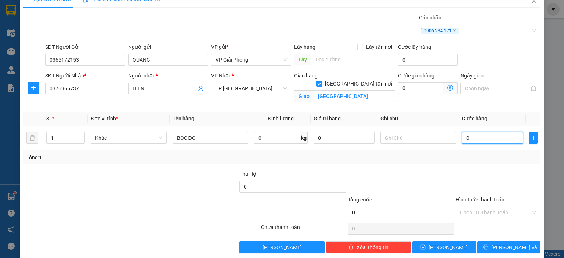
type input "04"
type input "4"
type input "040"
type input "40"
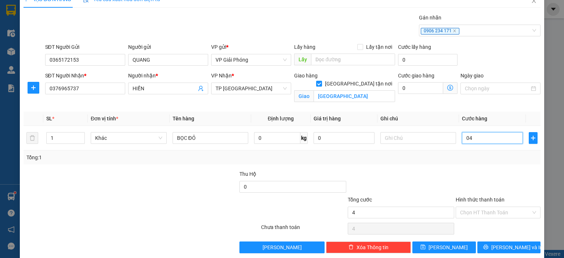
type input "40"
type input "40.000"
click at [503, 245] on span "[PERSON_NAME] và In" at bounding box center [516, 247] width 51 height 8
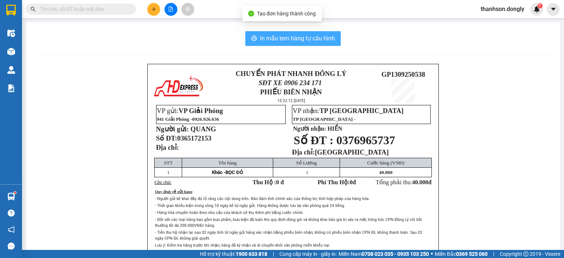
click at [307, 42] on span "In mẫu tem hàng tự cấu hình" at bounding box center [297, 38] width 75 height 9
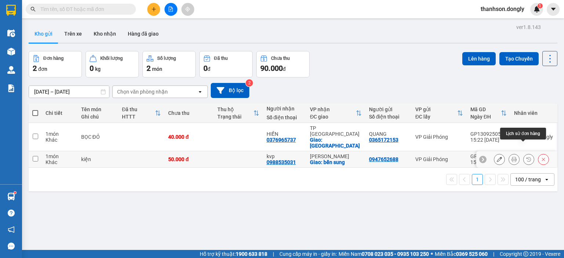
click at [524, 153] on button at bounding box center [529, 159] width 10 height 13
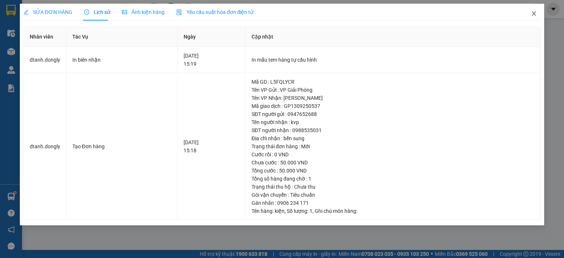
click at [536, 13] on icon "close" at bounding box center [534, 14] width 6 height 6
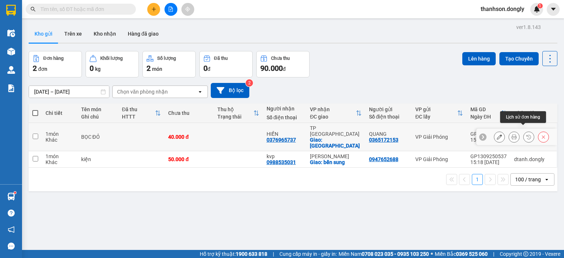
click at [526, 134] on icon at bounding box center [528, 136] width 5 height 5
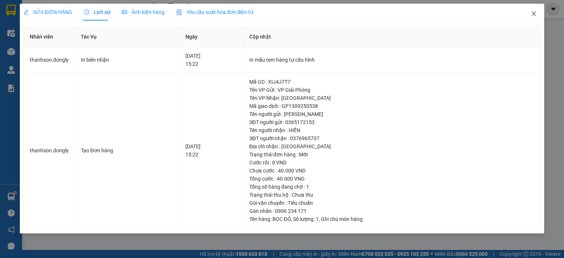
click at [536, 14] on icon "close" at bounding box center [534, 14] width 6 height 6
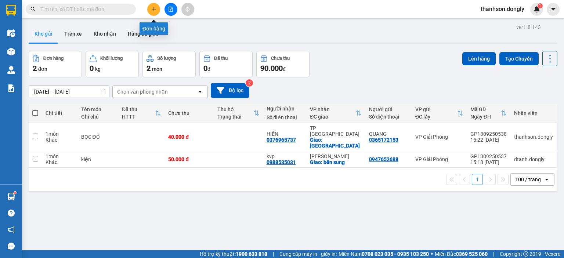
click at [151, 12] on button at bounding box center [153, 9] width 13 height 13
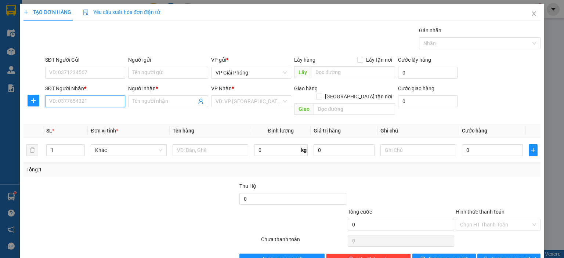
click at [109, 101] on input "SĐT Người Nhận *" at bounding box center [85, 101] width 80 height 12
type input "0907910612"
click at [99, 117] on div "0907910612 - A Quang" at bounding box center [84, 116] width 71 height 8
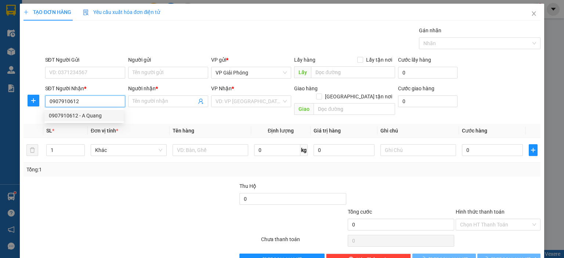
type input "A Quang"
checkbox input "true"
type input "vpnc"
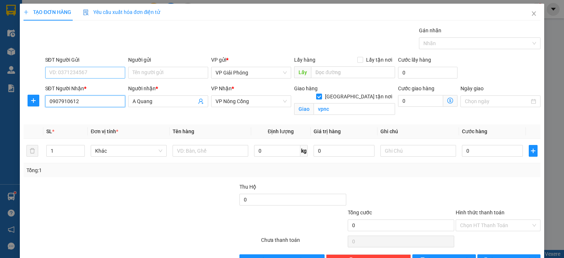
type input "0907910612"
click at [83, 72] on input "SĐT Người Gửi" at bounding box center [85, 73] width 80 height 12
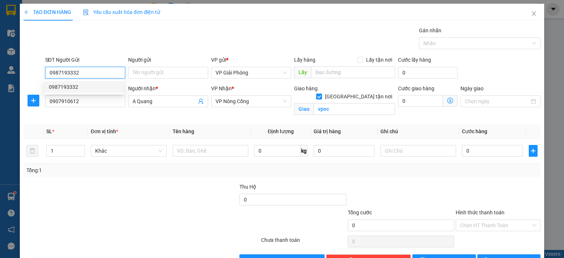
click at [61, 87] on div "0987193332" at bounding box center [84, 87] width 71 height 8
click at [442, 42] on div at bounding box center [476, 43] width 111 height 9
type input "0987193332"
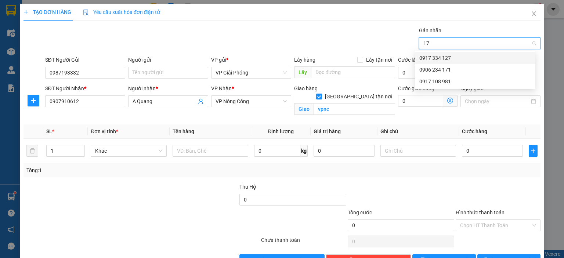
type input "171"
click at [432, 58] on div "0906 234 171" at bounding box center [475, 58] width 112 height 8
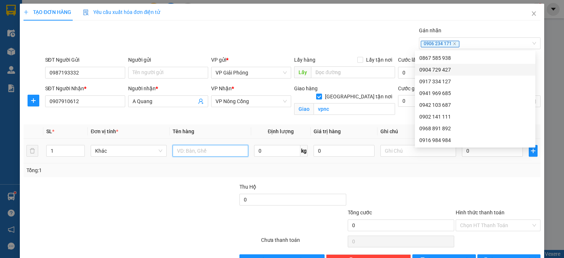
click at [202, 148] on input "text" at bounding box center [211, 151] width 76 height 12
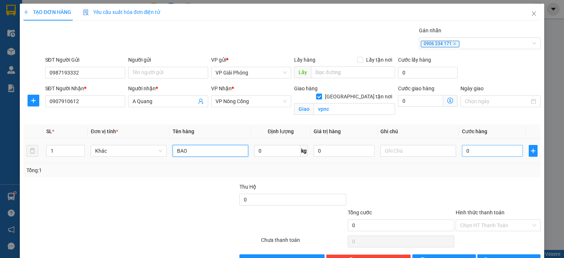
type input "BAO"
click at [488, 147] on input "0" at bounding box center [492, 151] width 61 height 12
type input "5"
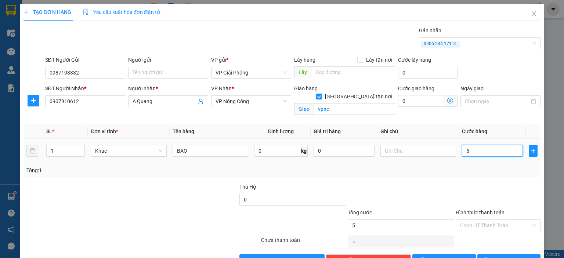
type input "50"
type input "50.000"
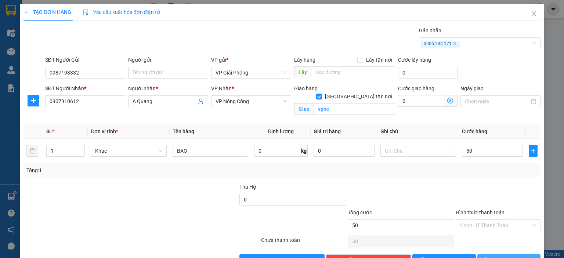
type input "50.000"
click at [502, 256] on span "Lưu và In" at bounding box center [516, 260] width 51 height 8
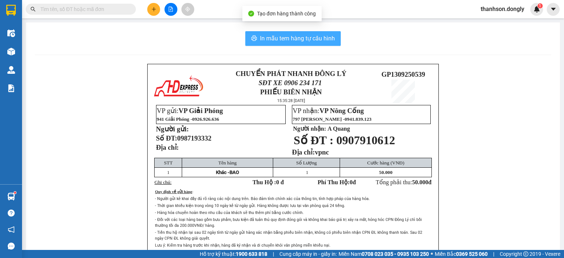
click at [297, 40] on span "In mẫu tem hàng tự cấu hình" at bounding box center [297, 38] width 75 height 9
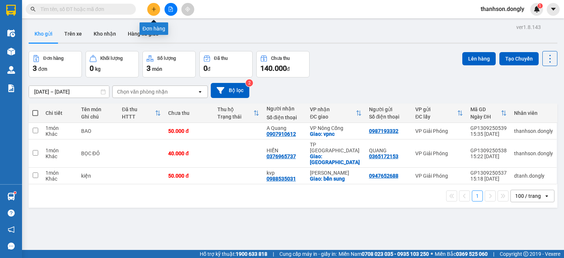
click at [155, 12] on button at bounding box center [153, 9] width 13 height 13
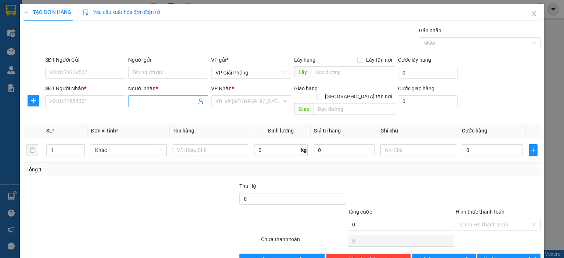
click at [161, 102] on input "Người nhận *" at bounding box center [165, 101] width 64 height 8
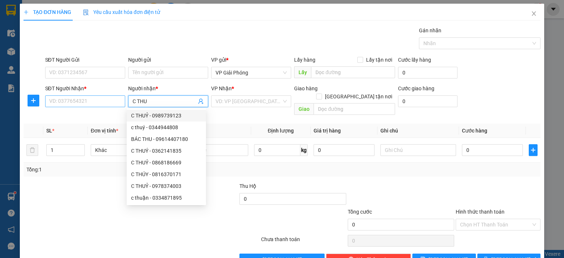
type input "C THU"
click at [85, 100] on input "SĐT Người Nhận *" at bounding box center [85, 101] width 80 height 12
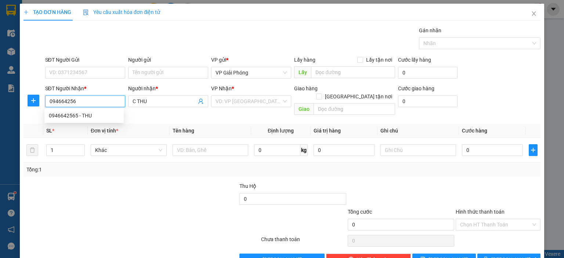
type input "0946642565"
click at [90, 114] on div "0946642565 - THU" at bounding box center [84, 116] width 71 height 8
type input "THU"
checkbox input "true"
type input "TAM ĐIỆP"
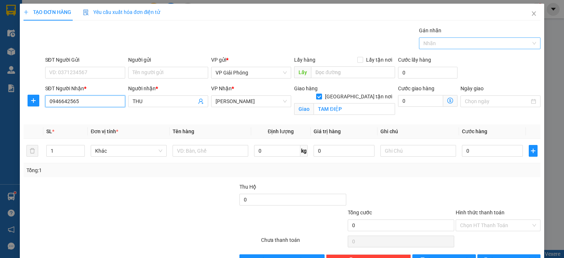
click at [421, 41] on div at bounding box center [476, 43] width 111 height 9
type input "0946642565"
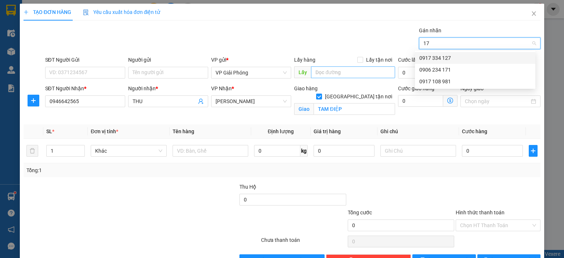
type input "171"
click at [436, 58] on div "0906 234 171" at bounding box center [475, 58] width 112 height 8
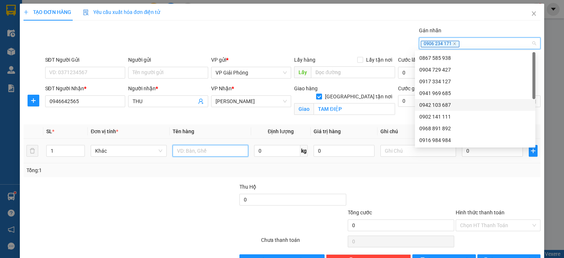
click at [187, 151] on input "text" at bounding box center [211, 151] width 76 height 12
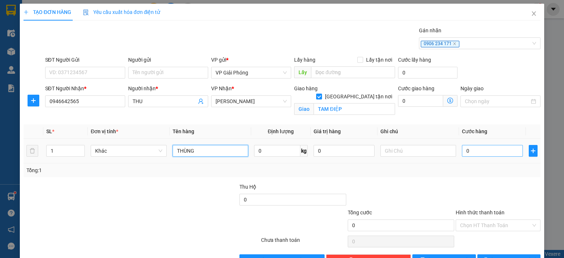
type input "THÙNG"
click at [472, 150] on input "0" at bounding box center [492, 151] width 61 height 12
type input "5"
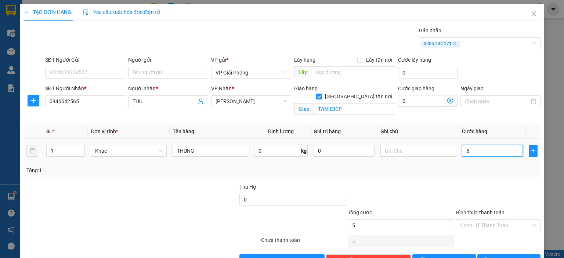
type input "50"
type input "5"
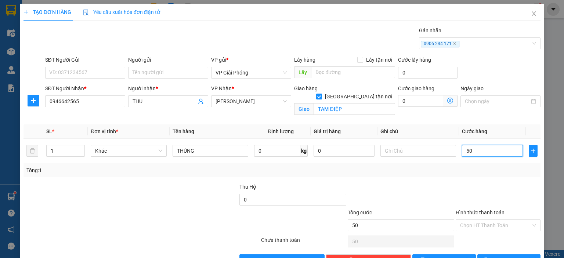
type input "5"
type input "0"
click at [507, 256] on span "Lưu và In" at bounding box center [516, 260] width 51 height 8
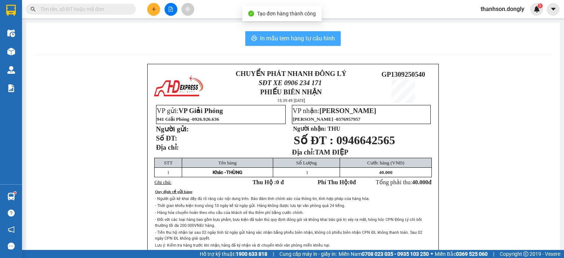
click at [312, 43] on span "In mẫu tem hàng tự cấu hình" at bounding box center [297, 38] width 75 height 9
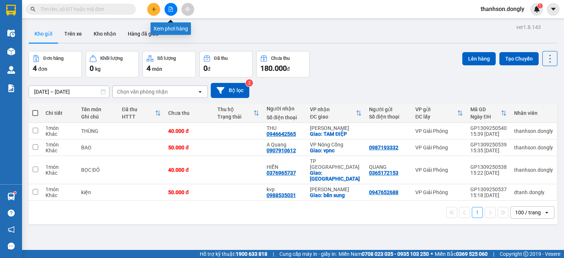
click at [171, 6] on button at bounding box center [171, 9] width 13 height 13
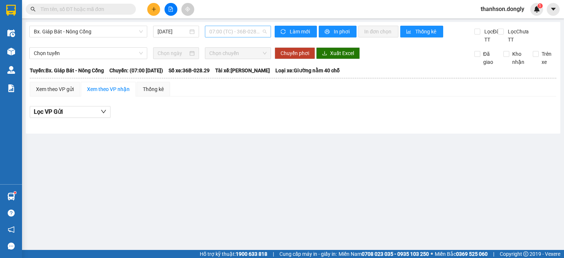
click at [247, 30] on span "07:00 (TC) - 36B-028.29" at bounding box center [238, 31] width 58 height 11
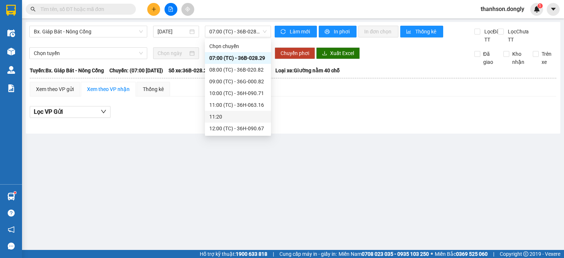
drag, startPoint x: 271, startPoint y: 133, endPoint x: 274, endPoint y: 132, distance: 4.0
click at [274, 126] on div at bounding box center [293, 124] width 527 height 4
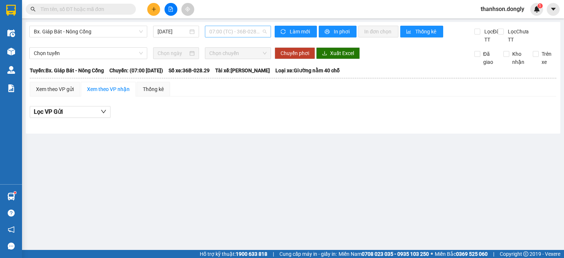
click at [244, 34] on span "07:00 (TC) - 36B-028.29" at bounding box center [238, 31] width 58 height 11
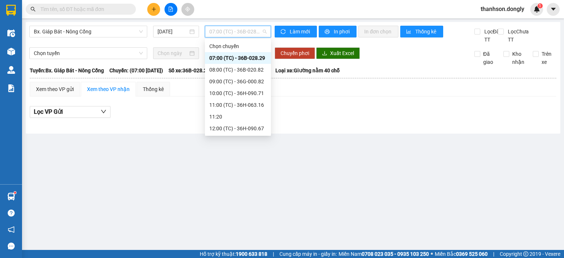
click at [253, 183] on div "15:20 (TC) - 36B-030.29" at bounding box center [237, 187] width 57 height 8
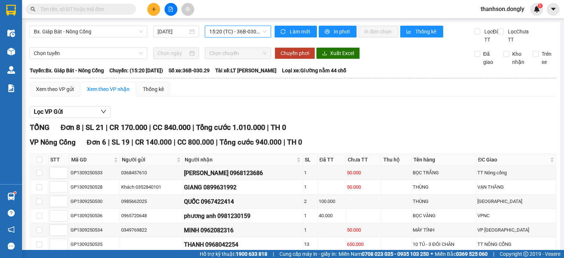
click at [253, 33] on span "15:20 (TC) - 36B-030.29" at bounding box center [238, 31] width 58 height 11
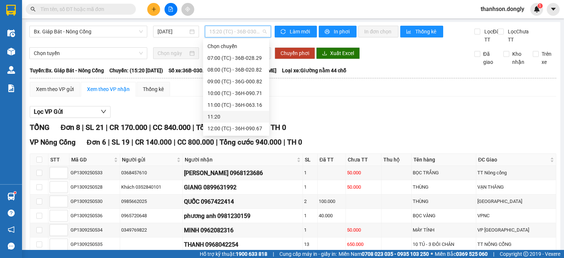
click at [247, 5] on div "Kết quả tìm kiếm ( 0 ) Bộ lọc No Data thanhson.dongly 1" at bounding box center [282, 9] width 564 height 18
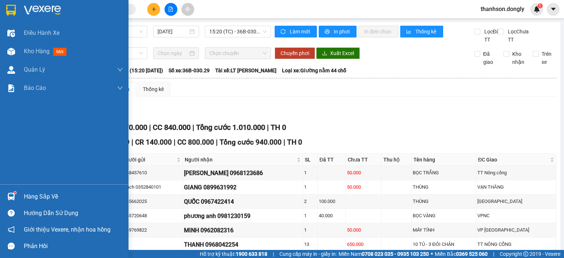
click at [10, 10] on img at bounding box center [11, 10] width 10 height 11
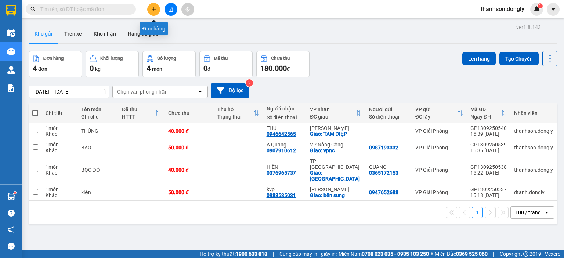
click at [154, 10] on icon "plus" at bounding box center [153, 9] width 0 height 4
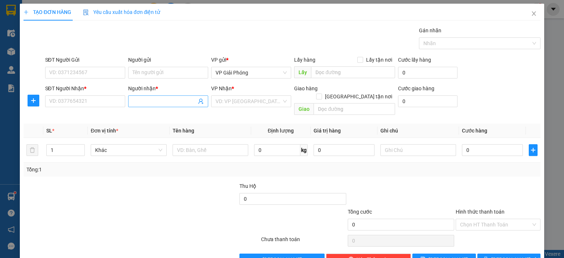
click at [130, 98] on span at bounding box center [168, 101] width 80 height 12
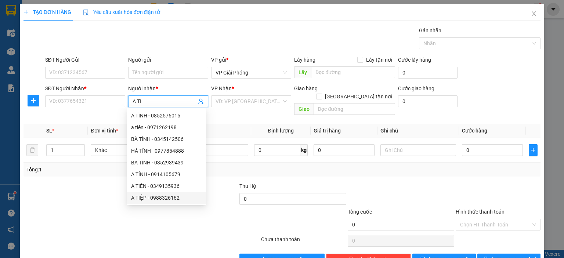
click at [159, 199] on div "A TIỆP - 0988326162" at bounding box center [166, 198] width 71 height 8
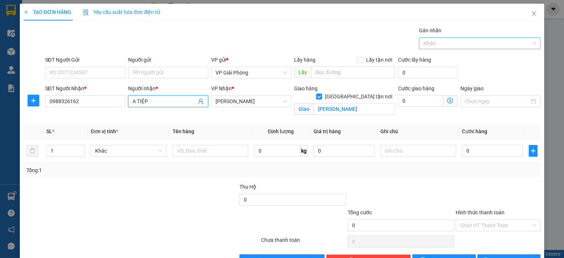
click at [424, 45] on div at bounding box center [476, 43] width 111 height 9
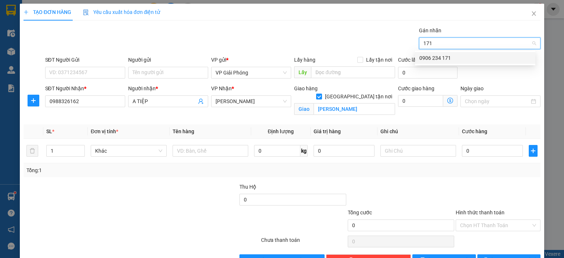
click at [433, 55] on div "0906 234 171" at bounding box center [475, 58] width 112 height 8
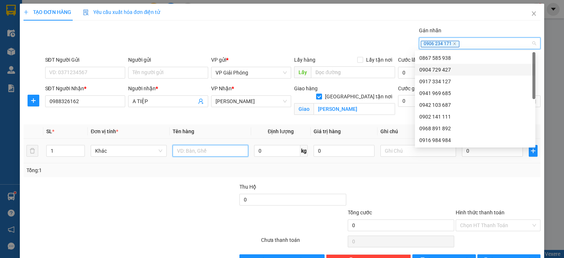
click at [199, 146] on input "text" at bounding box center [211, 151] width 76 height 12
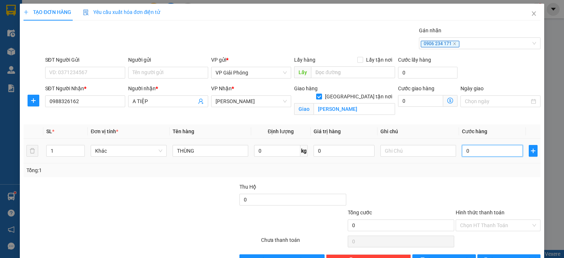
click at [466, 152] on input "0" at bounding box center [492, 151] width 61 height 12
click at [500, 256] on span "Lưu và In" at bounding box center [516, 260] width 51 height 8
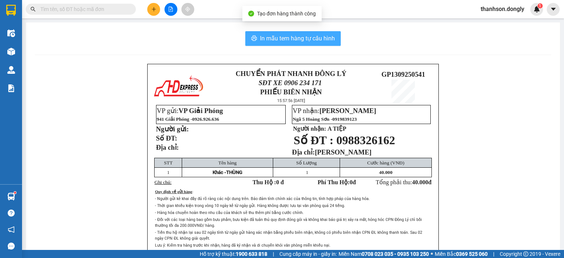
click at [285, 40] on span "In mẫu tem hàng tự cấu hình" at bounding box center [297, 38] width 75 height 9
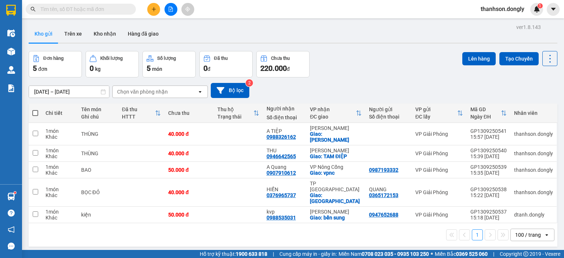
click at [155, 16] on div "Kết quả tìm kiếm ( 0 ) Bộ lọc No Data thanhson.dongly 1" at bounding box center [282, 9] width 564 height 18
click at [153, 11] on icon "plus" at bounding box center [153, 9] width 5 height 5
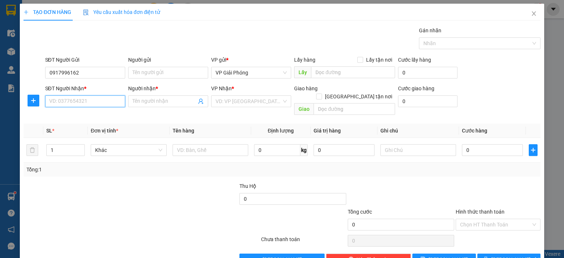
click at [89, 102] on input "SĐT Người Nhận *" at bounding box center [85, 101] width 80 height 12
click at [93, 114] on div "0789036257 - BẰNG" at bounding box center [84, 116] width 71 height 8
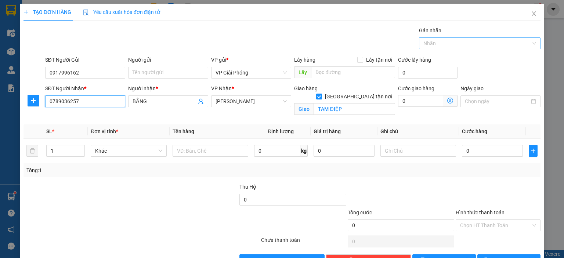
click at [466, 43] on div at bounding box center [476, 43] width 111 height 9
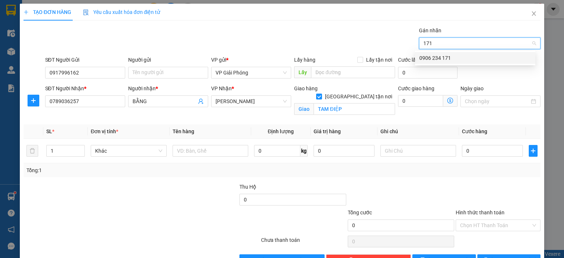
click at [484, 61] on div "0906 234 171" at bounding box center [475, 58] width 112 height 8
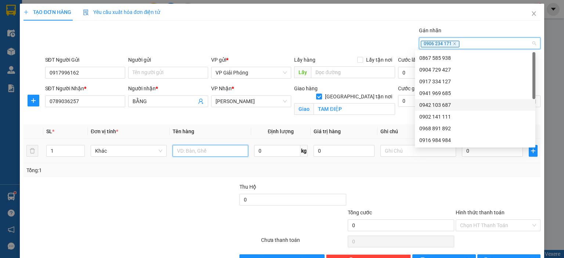
click at [201, 152] on input "text" at bounding box center [211, 151] width 76 height 12
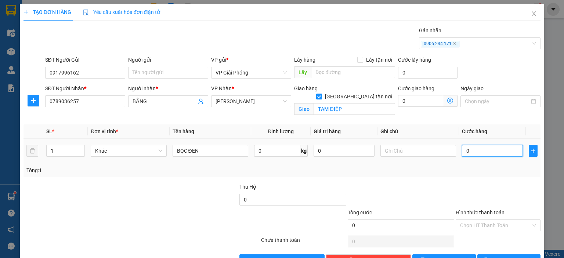
click at [477, 148] on input "0" at bounding box center [492, 151] width 61 height 12
click at [510, 256] on span "Lưu và In" at bounding box center [516, 260] width 51 height 8
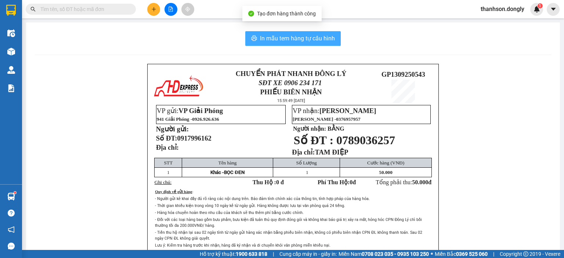
click at [318, 34] on span "In mẫu tem hàng tự cấu hình" at bounding box center [297, 38] width 75 height 9
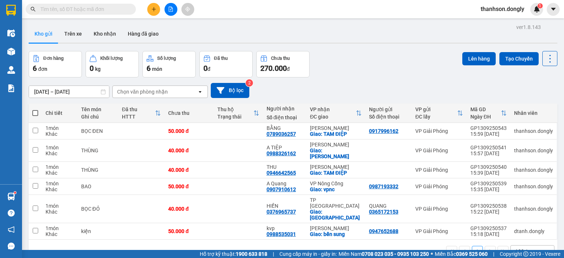
click at [35, 113] on span at bounding box center [35, 113] width 6 height 6
click at [35, 109] on input "checkbox" at bounding box center [35, 109] width 0 height 0
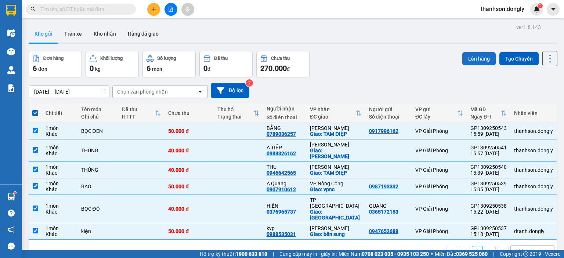
click at [464, 59] on button "Lên hàng" at bounding box center [478, 58] width 33 height 13
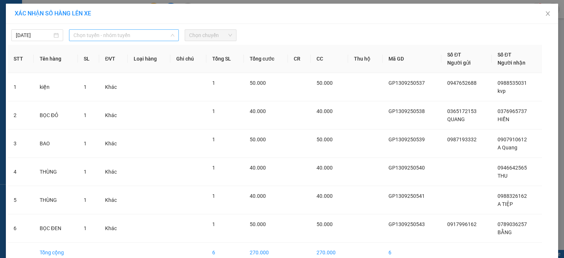
click at [152, 36] on span "Chọn tuyến - nhóm tuyến" at bounding box center [123, 35] width 101 height 11
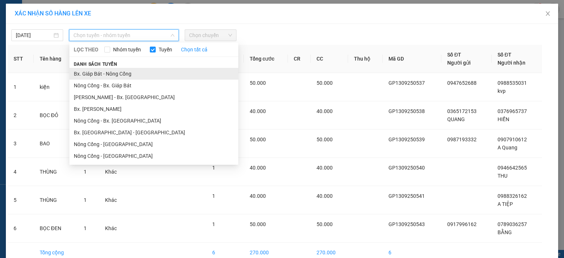
click at [155, 75] on li "Bx. Giáp Bát - Nông Cống" at bounding box center [153, 74] width 169 height 12
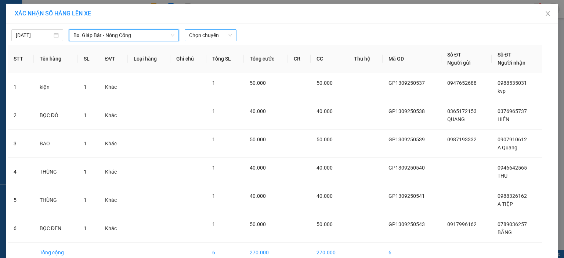
click at [210, 35] on span "Chọn chuyến" at bounding box center [210, 35] width 43 height 11
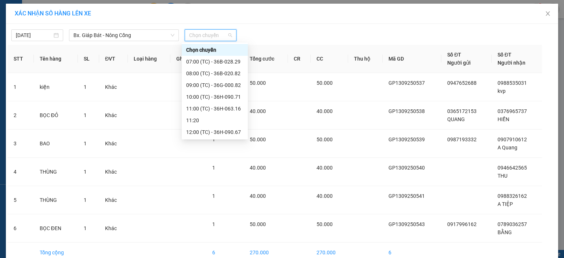
click at [217, 210] on div "16:30 (TC) - 36B-028.29" at bounding box center [214, 214] width 57 height 8
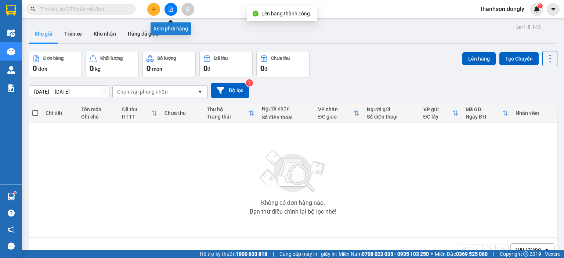
click at [173, 12] on button at bounding box center [171, 9] width 13 height 13
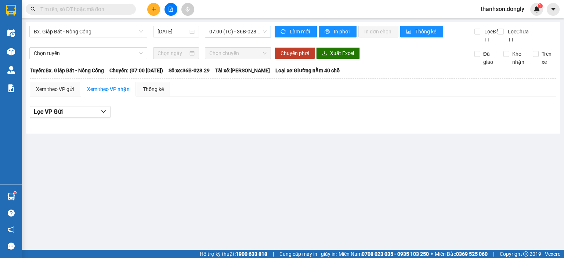
click at [261, 33] on span "07:00 (TC) - 36B-028.29" at bounding box center [238, 31] width 58 height 11
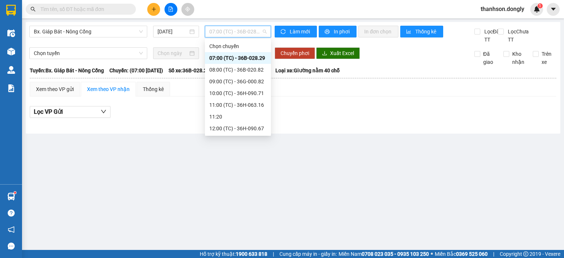
click at [241, 207] on div "16:30 (TC) - 36B-028.29" at bounding box center [237, 211] width 57 height 8
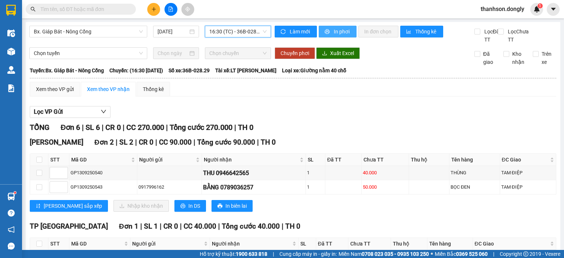
click at [337, 32] on span "In phơi" at bounding box center [342, 32] width 17 height 8
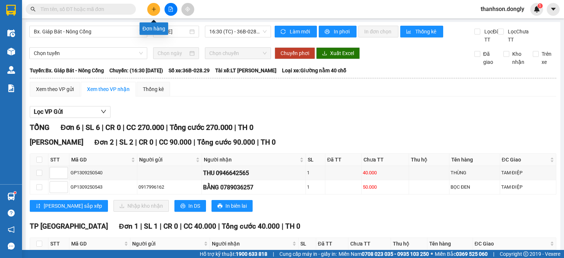
click at [155, 6] on button at bounding box center [153, 9] width 13 height 13
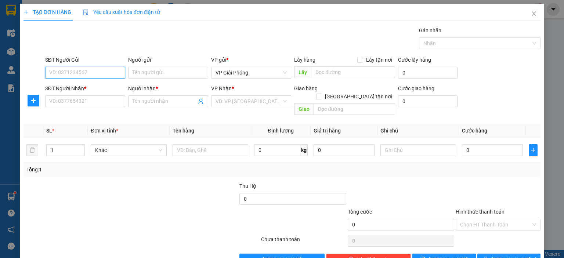
click at [102, 69] on input "SĐT Người Gửi" at bounding box center [85, 73] width 80 height 12
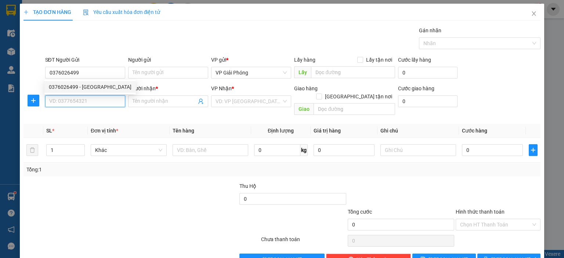
click at [90, 100] on input "SĐT Người Nhận *" at bounding box center [85, 101] width 80 height 12
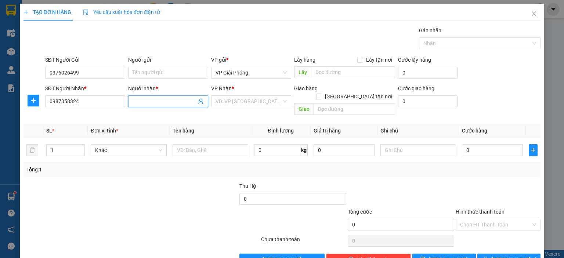
click at [155, 102] on input "Người nhận *" at bounding box center [165, 101] width 64 height 8
click at [262, 102] on input "search" at bounding box center [249, 101] width 66 height 11
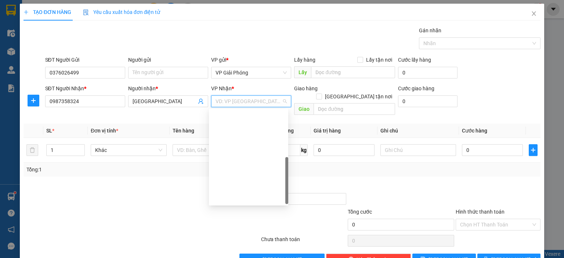
drag, startPoint x: 254, startPoint y: 198, endPoint x: 314, endPoint y: 137, distance: 86.0
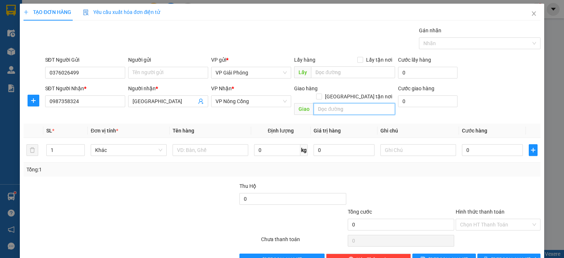
click at [353, 104] on input "text" at bounding box center [355, 109] width 82 height 12
click at [358, 93] on span "Giao tận nơi" at bounding box center [358, 97] width 73 height 8
click at [321, 94] on input "Giao tận nơi" at bounding box center [318, 96] width 5 height 5
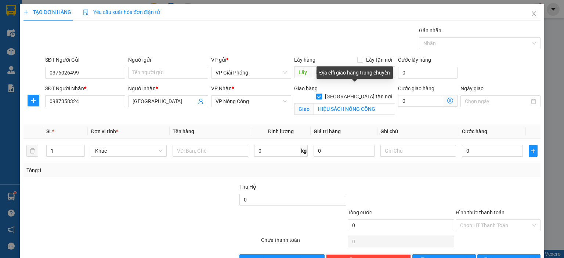
click at [322, 94] on span at bounding box center [319, 97] width 6 height 6
click at [321, 94] on input "Giao tận nơi" at bounding box center [318, 96] width 5 height 5
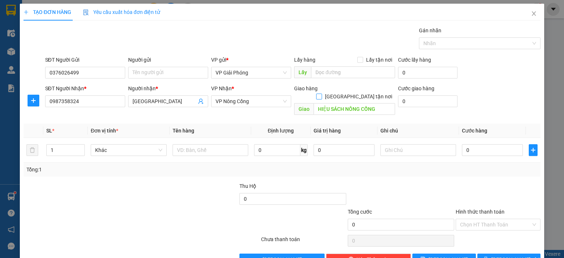
click at [321, 94] on input "Giao tận nơi" at bounding box center [318, 96] width 5 height 5
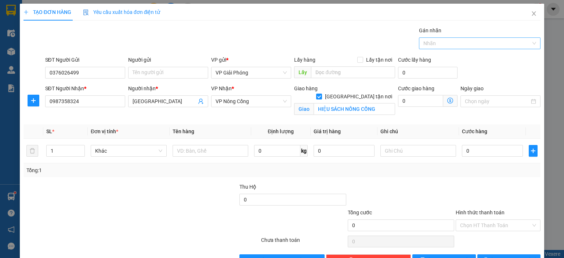
click at [473, 42] on div at bounding box center [476, 43] width 111 height 9
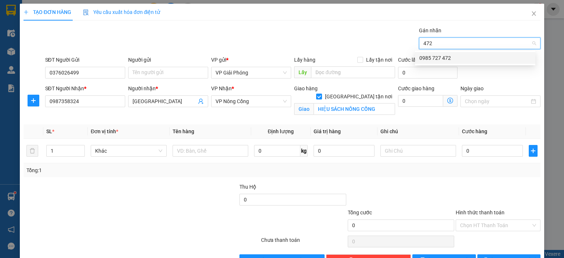
click at [469, 56] on div "0985 727 472" at bounding box center [475, 58] width 112 height 8
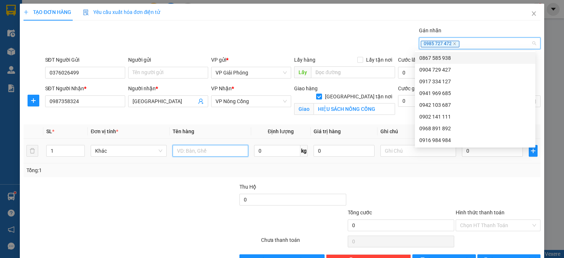
click at [206, 149] on input "text" at bounding box center [211, 151] width 76 height 12
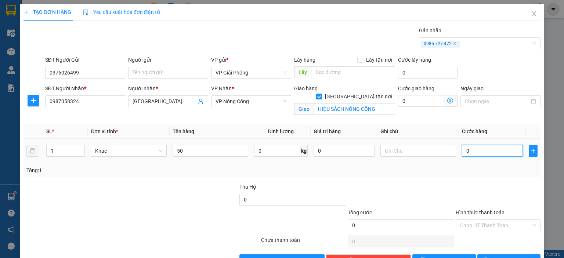
click at [488, 151] on input "0" at bounding box center [492, 151] width 61 height 12
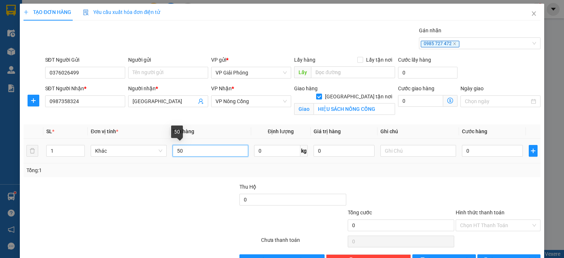
click at [206, 153] on input "50" at bounding box center [211, 151] width 76 height 12
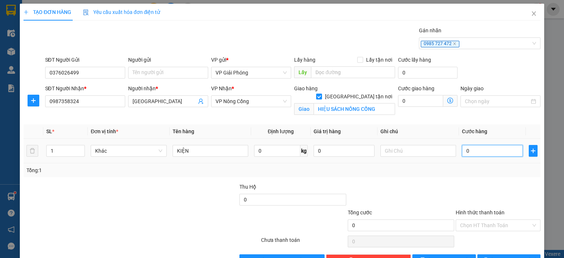
click at [499, 152] on input "0" at bounding box center [492, 151] width 61 height 12
click at [502, 256] on span "Lưu và In" at bounding box center [516, 260] width 51 height 8
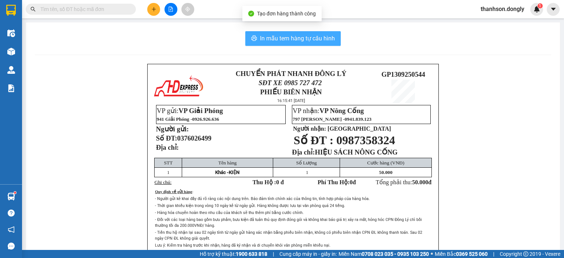
click at [315, 32] on button "In mẫu tem hàng tự cấu hình" at bounding box center [292, 38] width 95 height 15
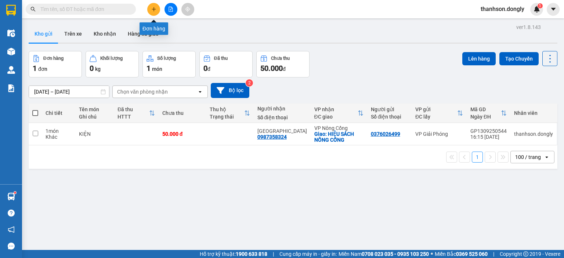
click at [156, 8] on icon "plus" at bounding box center [153, 9] width 5 height 5
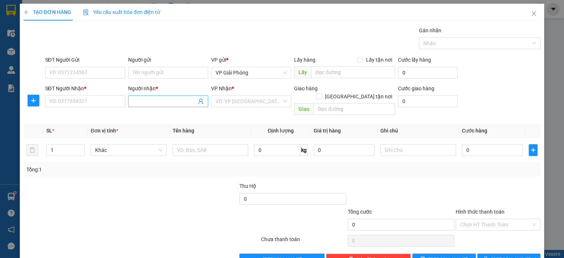
click at [181, 102] on input "Người nhận *" at bounding box center [165, 101] width 64 height 8
click at [98, 97] on input "SĐT Người Nhận *" at bounding box center [85, 101] width 80 height 12
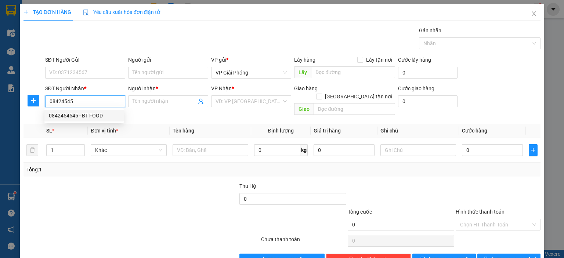
click at [104, 115] on div "0842454545 - BT FOOD" at bounding box center [84, 116] width 71 height 8
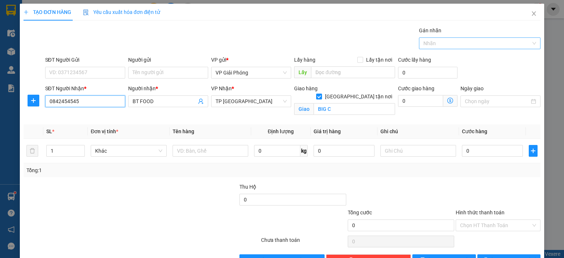
click at [484, 44] on div at bounding box center [476, 43] width 111 height 9
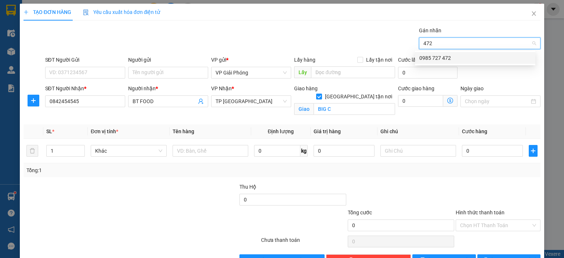
click at [502, 57] on div "0985 727 472" at bounding box center [475, 58] width 112 height 8
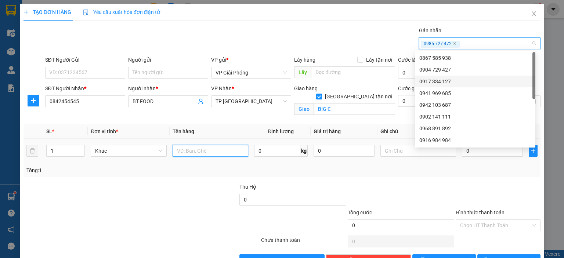
click at [222, 149] on input "text" at bounding box center [211, 151] width 76 height 12
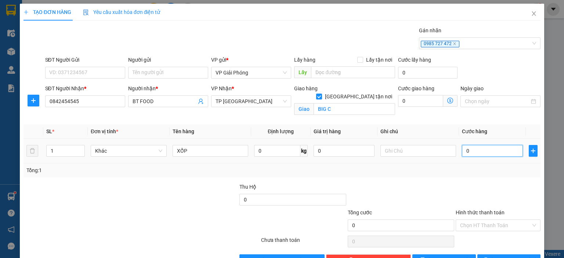
click at [480, 153] on input "0" at bounding box center [492, 151] width 61 height 12
click at [501, 256] on span "Lưu và In" at bounding box center [516, 260] width 51 height 8
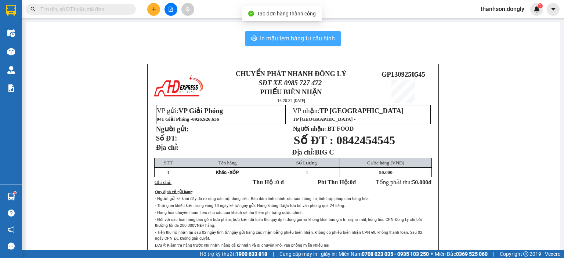
click at [300, 35] on span "In mẫu tem hàng tự cấu hình" at bounding box center [297, 38] width 75 height 9
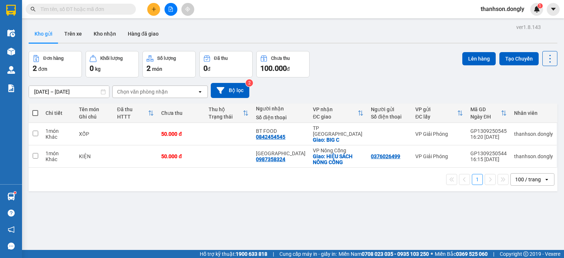
drag, startPoint x: 437, startPoint y: 187, endPoint x: 404, endPoint y: 190, distance: 32.5
click at [433, 187] on div "ver 1.8.143 Kho gửi Trên xe Kho nhận Hàng đã giao Đơn hàng 2 đơn Khối lượng 0 k…" at bounding box center [293, 151] width 535 height 258
click at [154, 10] on icon "plus" at bounding box center [153, 9] width 5 height 5
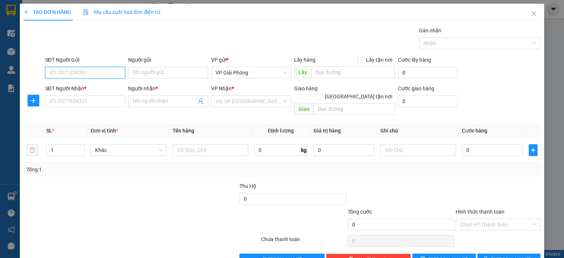
click at [90, 76] on input "SĐT Người Gửi" at bounding box center [85, 73] width 80 height 12
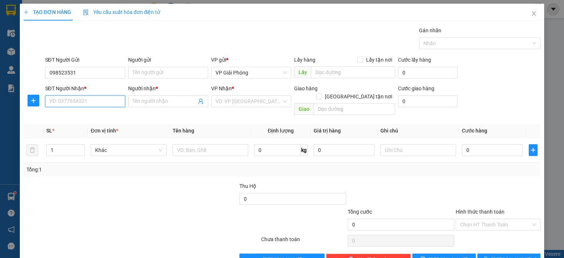
click at [92, 98] on input "SĐT Người Nhận *" at bounding box center [85, 101] width 80 height 12
click at [90, 114] on div "0977509495 - Ngân" at bounding box center [84, 116] width 71 height 8
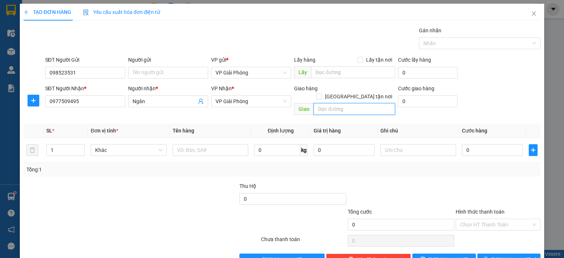
click at [334, 105] on input "text" at bounding box center [355, 109] width 82 height 12
click at [358, 93] on span "Giao tận nơi" at bounding box center [358, 97] width 73 height 8
click at [321, 94] on input "Giao tận nơi" at bounding box center [318, 96] width 5 height 5
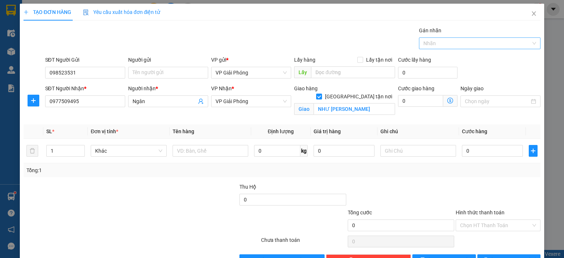
click at [431, 45] on div at bounding box center [476, 43] width 111 height 9
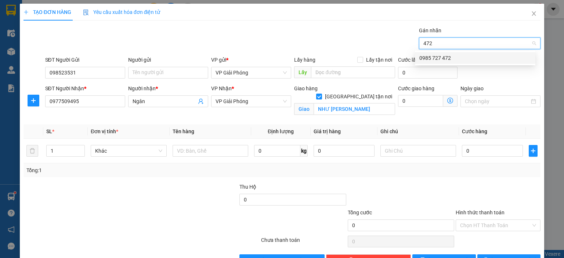
click at [473, 57] on div "0985 727 472" at bounding box center [475, 58] width 112 height 8
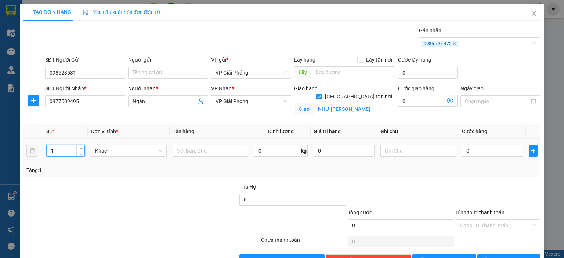
click at [72, 151] on input "1" at bounding box center [66, 150] width 38 height 11
click at [189, 151] on input "text" at bounding box center [211, 151] width 76 height 12
click at [497, 154] on input "0" at bounding box center [492, 151] width 61 height 12
click at [501, 256] on span "Lưu và In" at bounding box center [516, 260] width 51 height 8
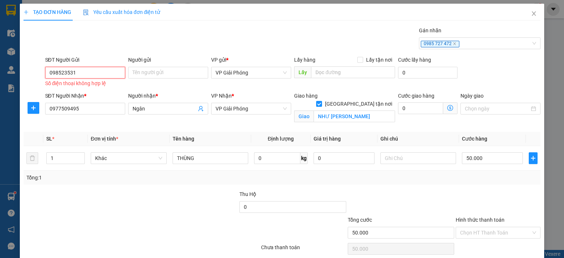
click at [93, 67] on input "098523531" at bounding box center [85, 73] width 80 height 12
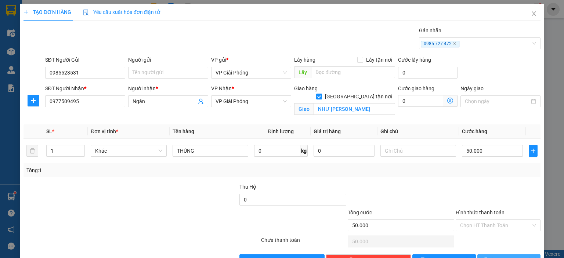
click at [508, 256] on span "Lưu và In" at bounding box center [516, 260] width 51 height 8
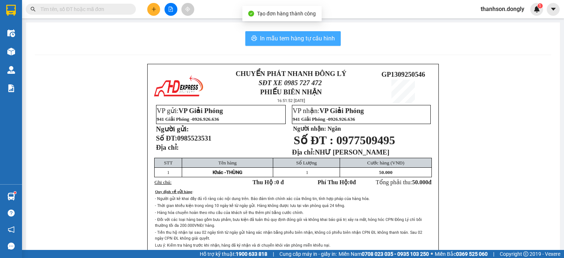
click at [316, 39] on span "In mẫu tem hàng tự cấu hình" at bounding box center [297, 38] width 75 height 9
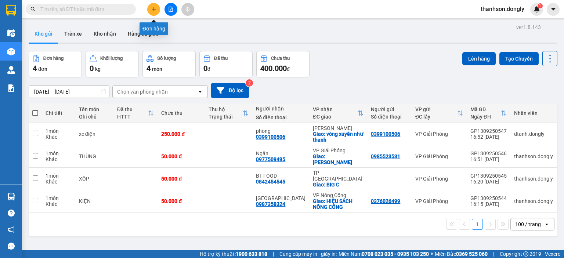
click at [153, 9] on icon "plus" at bounding box center [154, 9] width 4 height 0
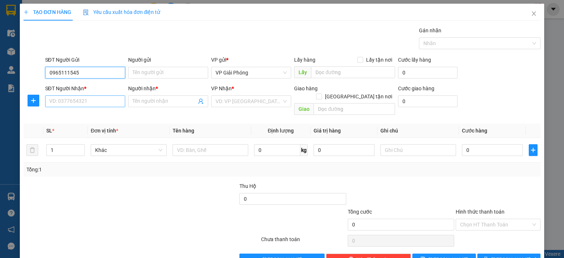
type input "0965111545"
click at [84, 100] on input "SĐT Người Nhận *" at bounding box center [85, 101] width 80 height 12
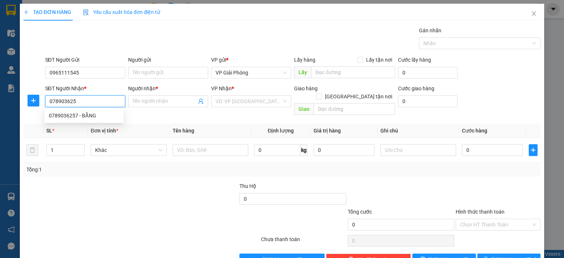
type input "0789036257"
click at [88, 114] on div "0789036257 - BẰNG" at bounding box center [84, 116] width 71 height 8
type input "BẰNG"
checkbox input "true"
type input "TAM ĐIỆP"
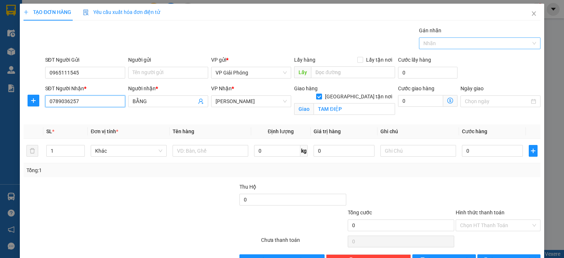
click at [447, 43] on div at bounding box center [476, 43] width 111 height 9
type input "0789036257"
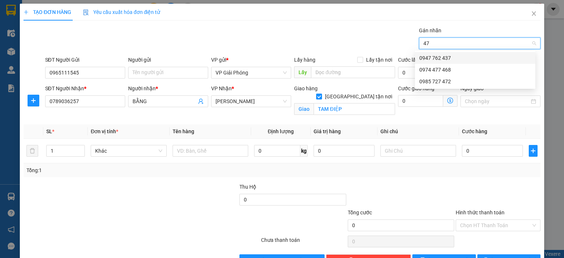
type input "472"
click at [451, 57] on div "0985 727 472" at bounding box center [475, 58] width 112 height 8
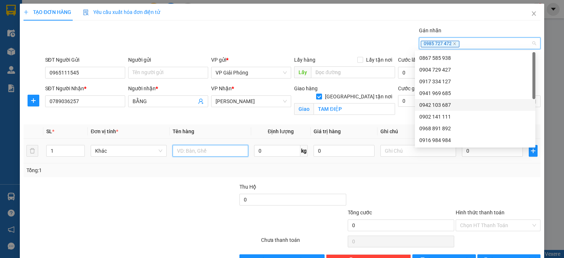
click at [195, 152] on input "text" at bounding box center [211, 151] width 76 height 12
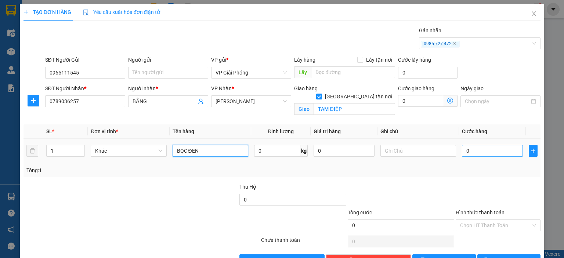
type input "BỌC ĐEN"
click at [490, 154] on input "0" at bounding box center [492, 151] width 61 height 12
type input "5"
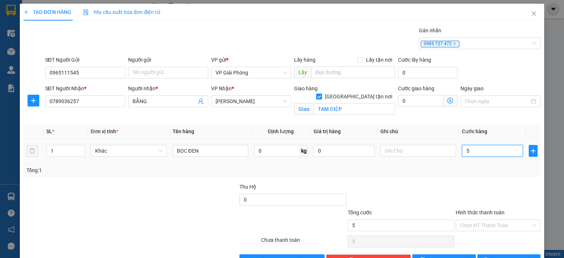
type input "50"
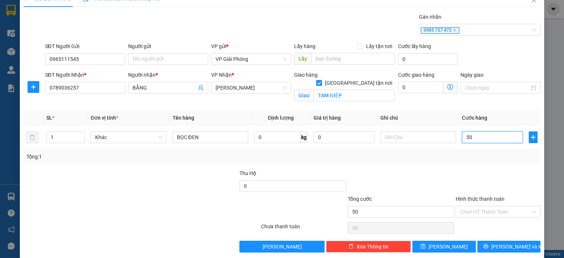
scroll to position [21, 0]
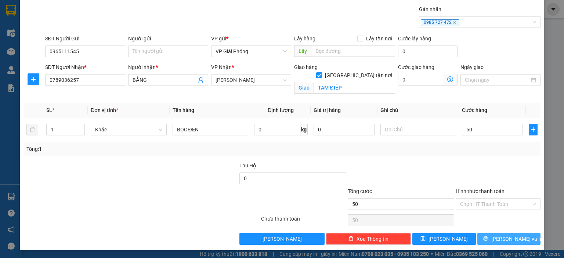
type input "50.000"
click at [507, 236] on span "[PERSON_NAME] và In" at bounding box center [516, 239] width 51 height 8
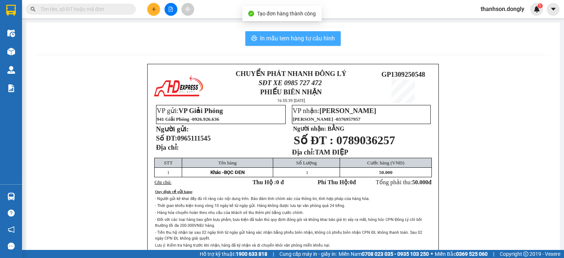
click at [317, 40] on span "In mẫu tem hàng tự cấu hình" at bounding box center [297, 38] width 75 height 9
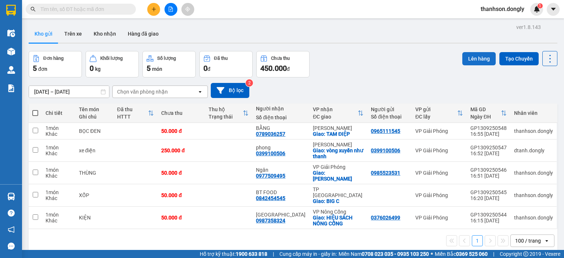
click at [476, 58] on button "Lên hàng" at bounding box center [478, 58] width 33 height 13
click at [35, 112] on span at bounding box center [35, 113] width 6 height 6
click at [35, 109] on input "checkbox" at bounding box center [35, 109] width 0 height 0
checkbox input "true"
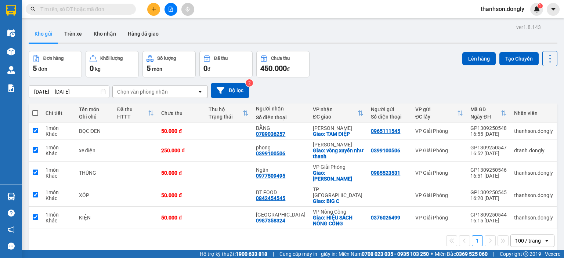
checkbox input "true"
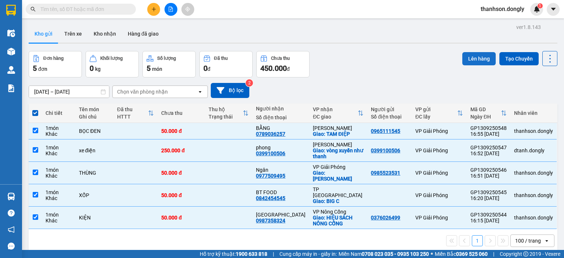
click at [467, 61] on button "Lên hàng" at bounding box center [478, 58] width 33 height 13
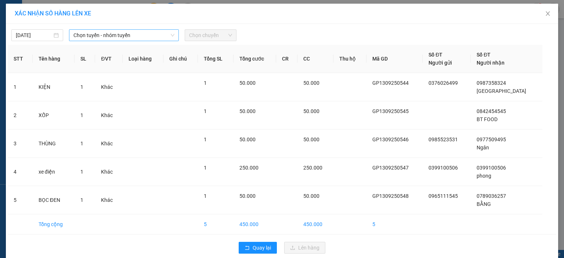
click at [161, 35] on span "Chọn tuyến - nhóm tuyến" at bounding box center [123, 35] width 101 height 11
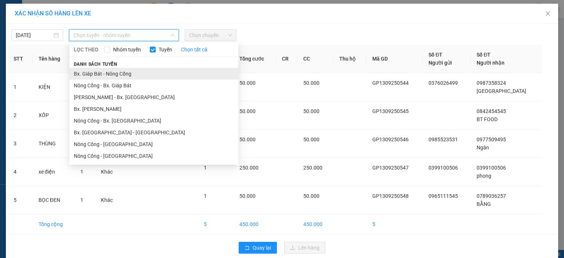
click at [165, 72] on li "Bx. Giáp Bát - Nông Cống" at bounding box center [153, 74] width 169 height 12
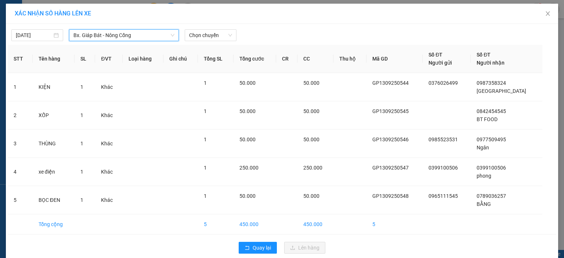
click at [0, 220] on div "XÁC NHẬN SỐ HÀNG LÊN XE 13/09/2025 Bx. Giáp Bát - Nông Cống Bx. Giáp Bát - Nông…" at bounding box center [282, 129] width 564 height 258
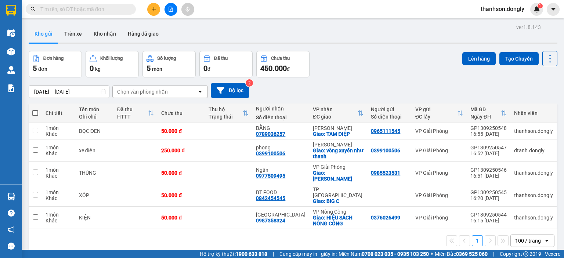
click at [35, 114] on span at bounding box center [35, 113] width 6 height 6
click at [35, 109] on input "checkbox" at bounding box center [35, 109] width 0 height 0
checkbox input "true"
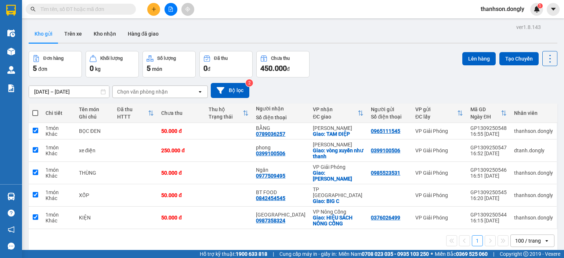
checkbox input "true"
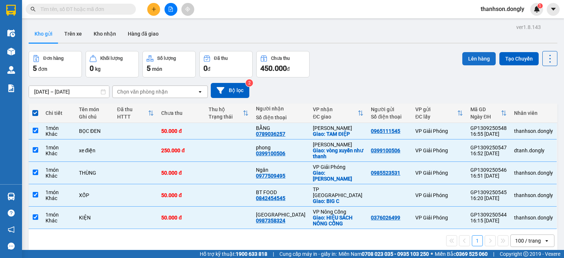
click at [463, 57] on button "Lên hàng" at bounding box center [478, 58] width 33 height 13
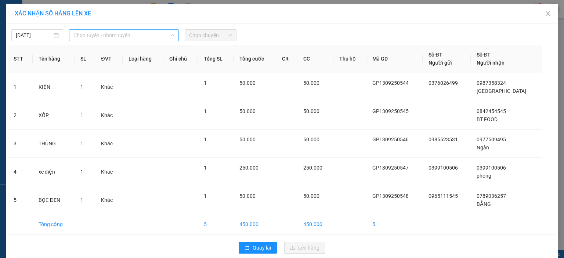
click at [162, 35] on span "Chọn tuyến - nhóm tuyến" at bounding box center [123, 35] width 101 height 11
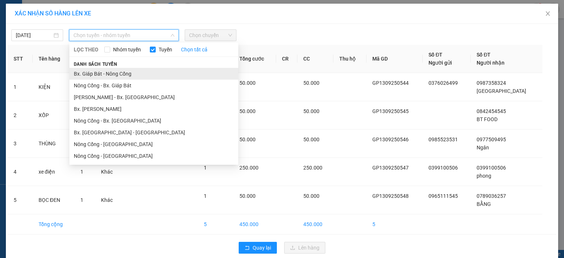
click at [170, 73] on li "Bx. Giáp Bát - Nông Cống" at bounding box center [153, 74] width 169 height 12
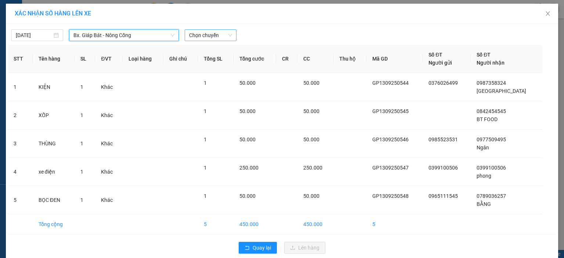
click at [210, 36] on span "Chọn chuyến" at bounding box center [210, 35] width 43 height 11
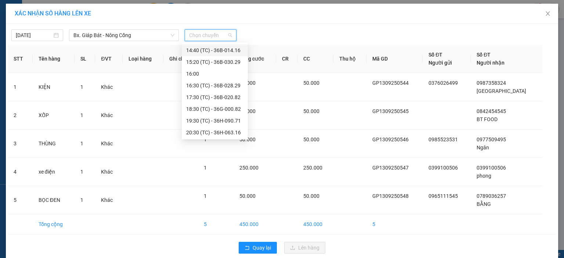
scroll to position [129, 0]
click at [202, 98] on div "17:30 (TC) - 36B-020.82" at bounding box center [214, 97] width 57 height 8
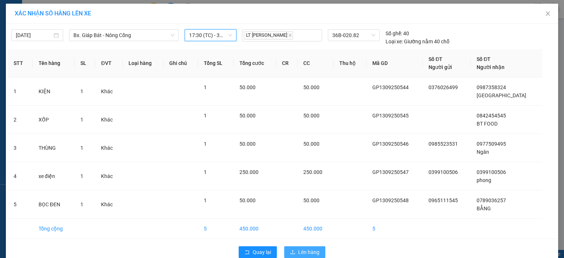
click at [299, 251] on span "Lên hàng" at bounding box center [308, 252] width 21 height 8
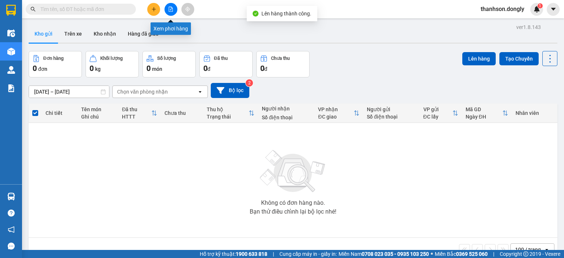
click at [170, 14] on button at bounding box center [171, 9] width 13 height 13
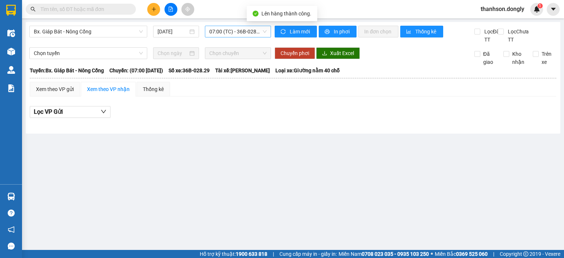
click at [209, 34] on span "07:00 (TC) - 36B-028.29" at bounding box center [238, 31] width 58 height 11
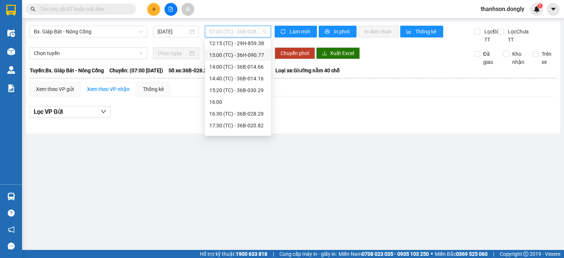
scroll to position [110, 0]
click at [217, 113] on div "17:30 (TC) - 36B-020.82" at bounding box center [237, 112] width 57 height 8
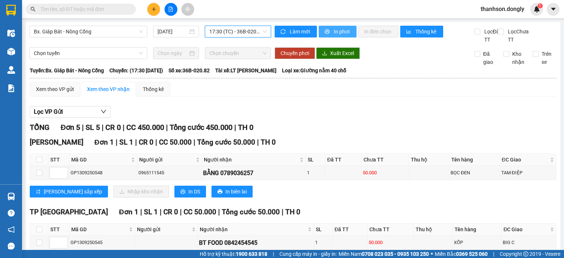
click at [334, 34] on span "In phơi" at bounding box center [342, 32] width 17 height 8
click at [312, 66] on div "Chọn tuyến Chọn chuyến Chuyển phơi Xuất Excel Đã giao Kho nhận Trên xe" at bounding box center [292, 56] width 527 height 19
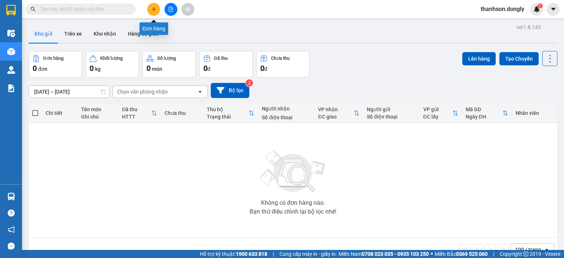
click at [153, 14] on button at bounding box center [153, 9] width 13 height 13
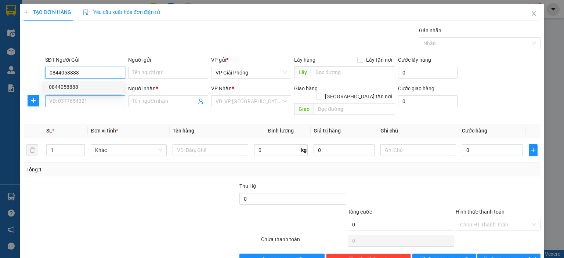
type input "0844058888"
click at [103, 104] on input "SĐT Người Nhận *" at bounding box center [85, 101] width 80 height 12
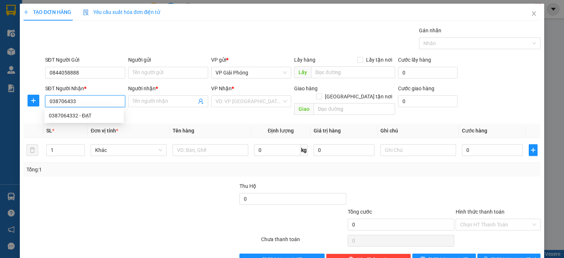
type input "0387064332"
click at [96, 114] on div "0387064332 - ĐẠT" at bounding box center [84, 116] width 71 height 8
type input "ĐẠT"
checkbox input "true"
type input "TPTH"
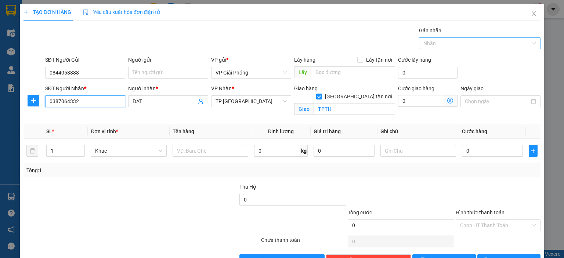
click at [455, 46] on div at bounding box center [476, 43] width 111 height 9
type input "0387064332"
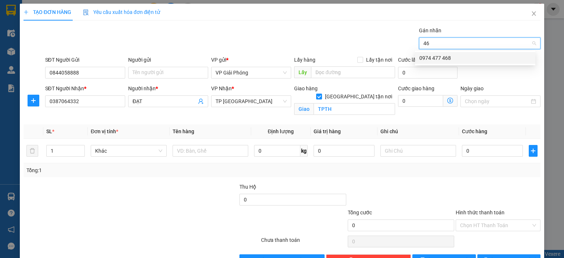
type input "468"
click at [463, 60] on div "0974 477 468" at bounding box center [475, 58] width 112 height 8
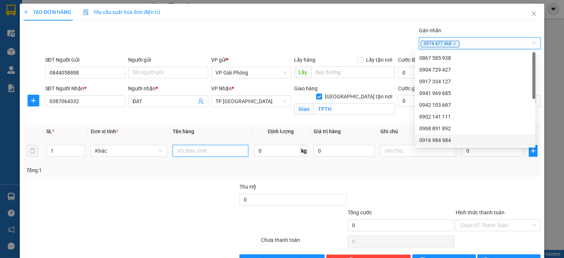
click at [198, 152] on input "text" at bounding box center [211, 151] width 76 height 12
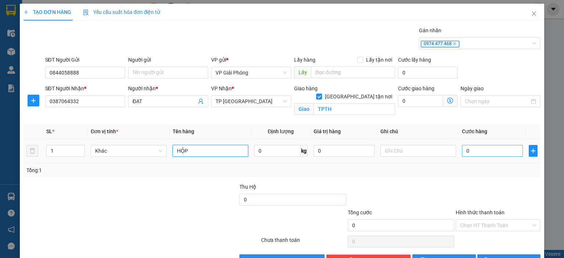
type input "HỘP"
click at [488, 152] on input "0" at bounding box center [492, 151] width 61 height 12
type input "5"
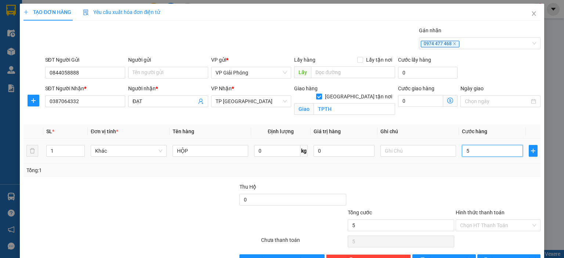
type input "50"
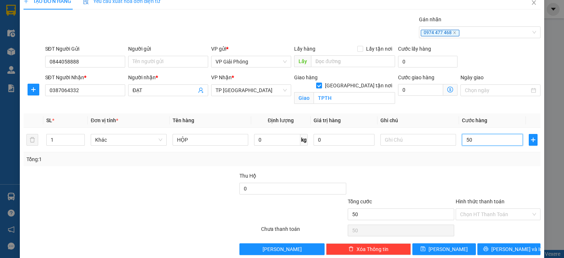
scroll to position [21, 0]
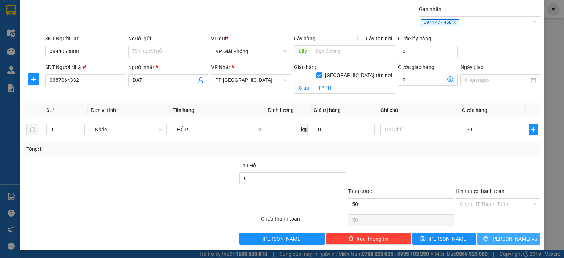
type input "50.000"
click at [498, 239] on span "[PERSON_NAME] và In" at bounding box center [516, 239] width 51 height 8
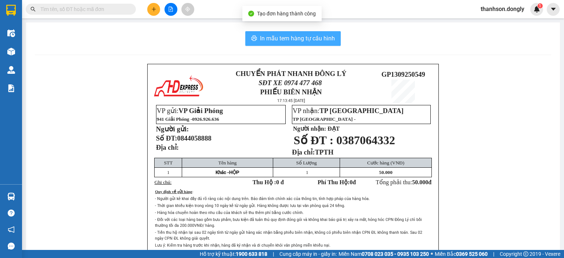
click at [332, 43] on span "In mẫu tem hàng tự cấu hình" at bounding box center [297, 38] width 75 height 9
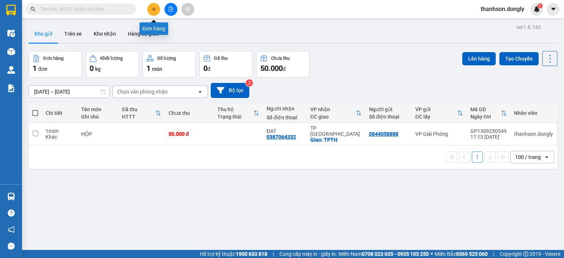
click at [153, 8] on icon "plus" at bounding box center [153, 9] width 0 height 4
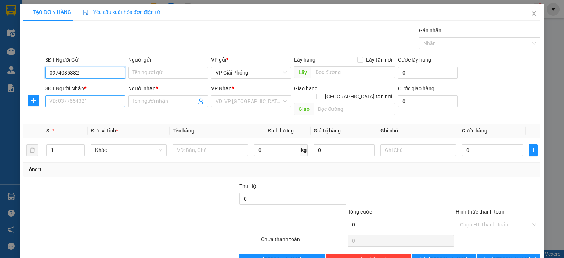
type input "0974085382"
click at [86, 102] on input "SĐT Người Nhận *" at bounding box center [85, 101] width 80 height 12
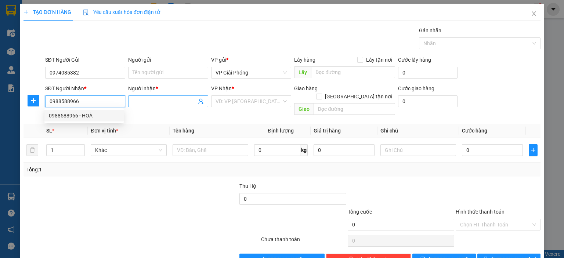
type input "0988588966"
click at [138, 100] on input "Người nhận *" at bounding box center [165, 101] width 64 height 8
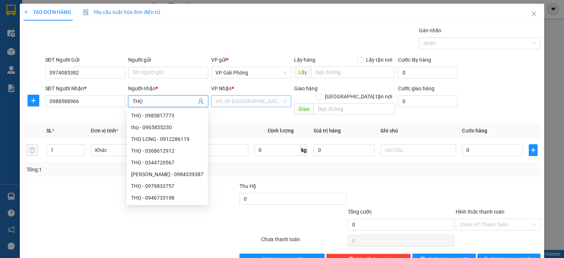
type input "THỌ"
click at [259, 106] on input "search" at bounding box center [249, 101] width 66 height 11
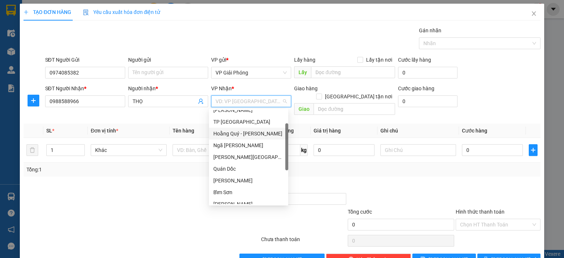
scroll to position [103, 0]
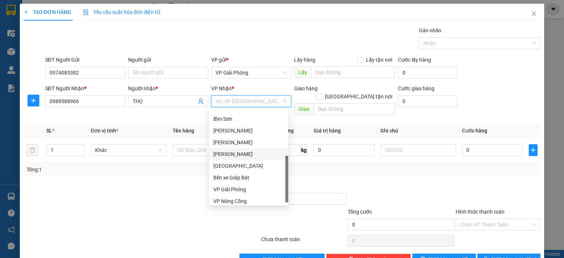
click at [235, 155] on div "Như Thanh" at bounding box center [248, 154] width 71 height 8
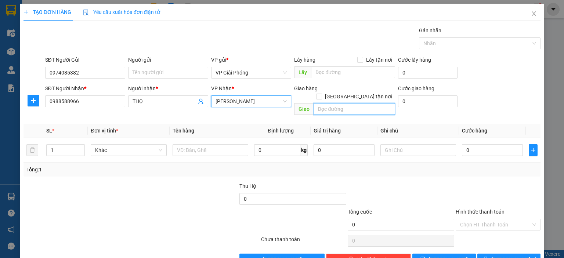
click at [321, 103] on input "text" at bounding box center [355, 109] width 82 height 12
type input "NHƯ THANH"
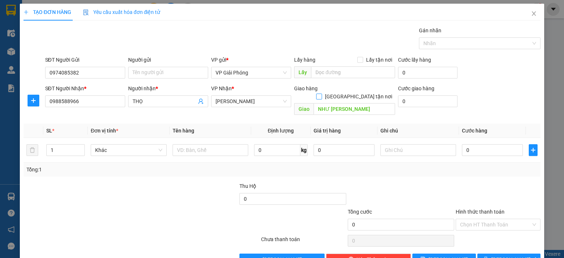
click at [321, 94] on input "Giao tận nơi" at bounding box center [318, 96] width 5 height 5
checkbox input "true"
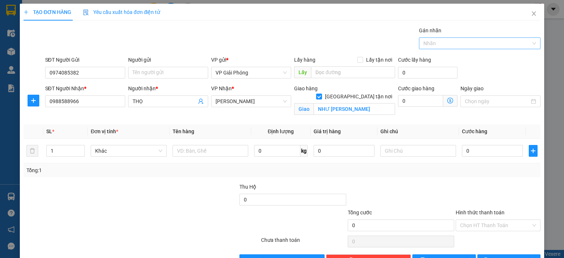
click at [424, 46] on div at bounding box center [476, 43] width 111 height 9
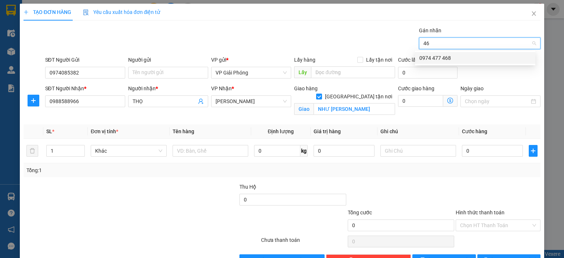
type input "468"
click at [428, 58] on div "0974 477 468" at bounding box center [475, 58] width 112 height 8
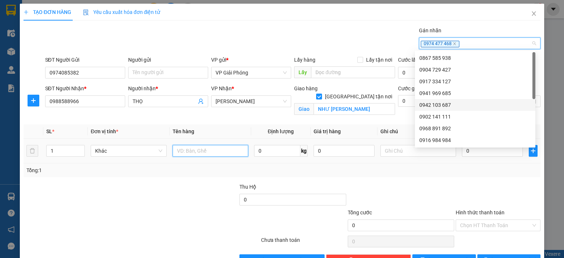
click at [216, 153] on input "text" at bounding box center [211, 151] width 76 height 12
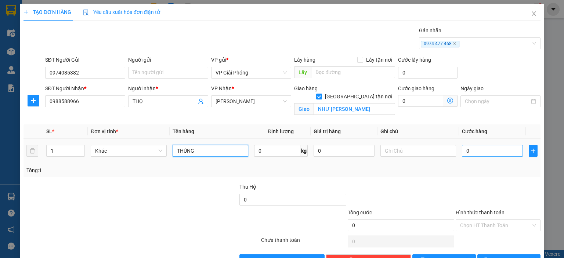
type input "THÙNG"
click at [492, 154] on input "0" at bounding box center [492, 151] width 61 height 12
type input "4"
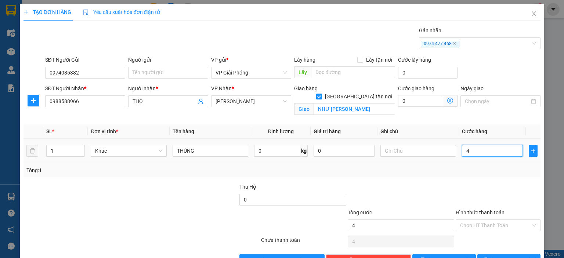
type input "40"
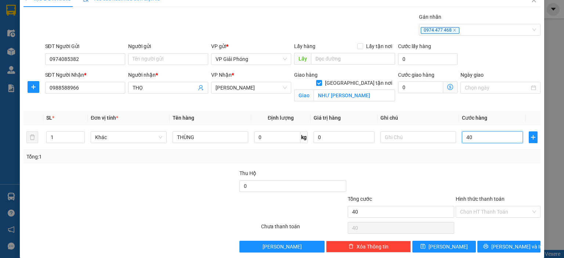
scroll to position [21, 0]
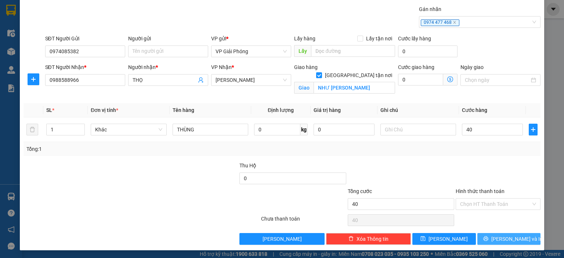
type input "40.000"
click at [510, 235] on span "Lưu và In" at bounding box center [516, 239] width 51 height 8
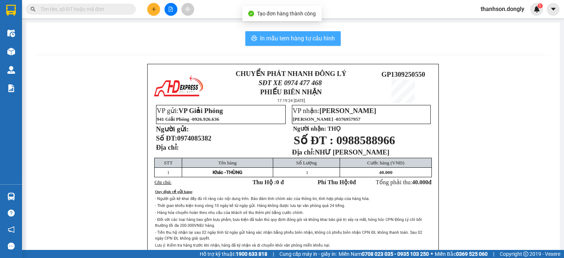
click at [268, 38] on span "In mẫu tem hàng tự cấu hình" at bounding box center [297, 38] width 75 height 9
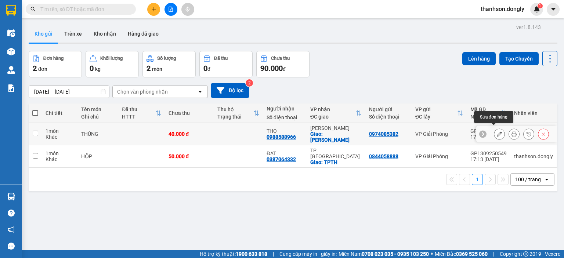
click at [497, 133] on icon at bounding box center [499, 133] width 5 height 5
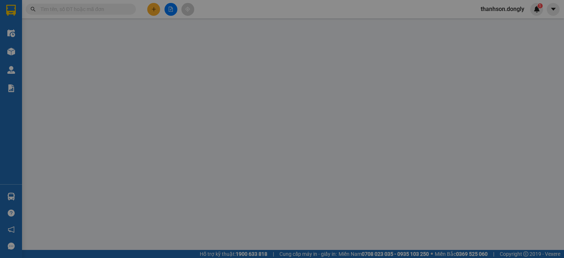
type input "0974085382"
type input "0988588966"
type input "THỌ"
checkbox input "true"
type input "NHƯ THANH"
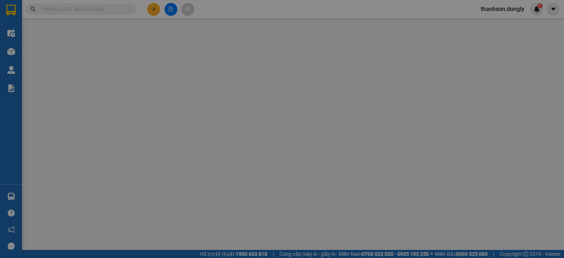
type input "40.000"
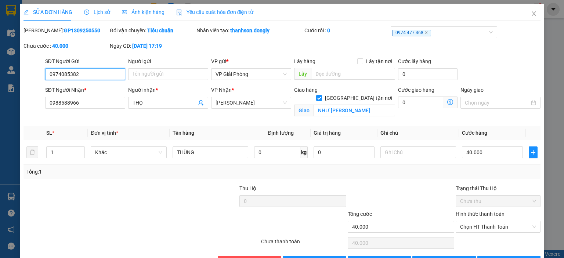
click at [486, 204] on span "Chưa thu" at bounding box center [498, 201] width 76 height 11
click at [503, 227] on span "Chọn HT Thanh Toán" at bounding box center [498, 226] width 76 height 11
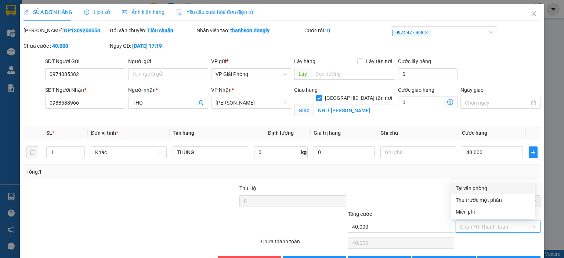
click at [483, 191] on div "Tại văn phòng" at bounding box center [493, 188] width 75 height 8
type input "0"
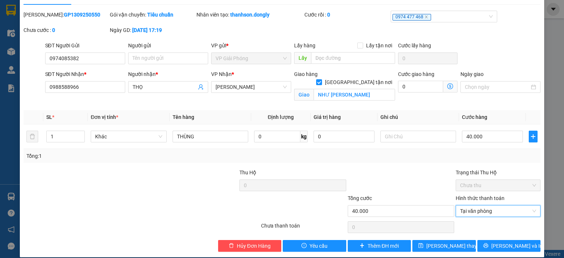
scroll to position [23, 0]
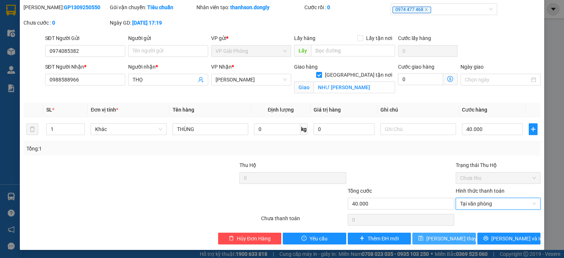
click at [449, 239] on span "Lưu thay đổi" at bounding box center [455, 239] width 59 height 8
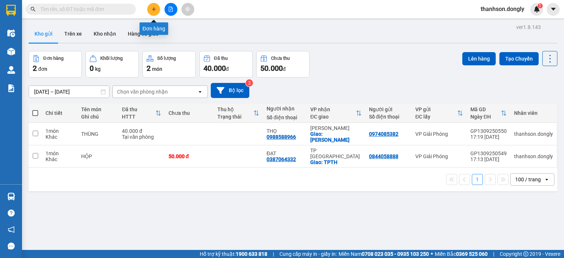
click at [154, 14] on button at bounding box center [153, 9] width 13 height 13
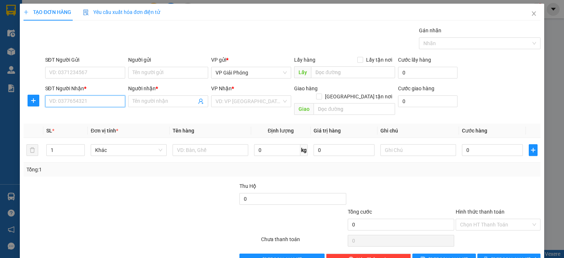
click at [75, 105] on input "SĐT Người Nhận *" at bounding box center [85, 101] width 80 height 12
type input "0353302336"
click at [138, 100] on input "Người nhận *" at bounding box center [165, 101] width 64 height 8
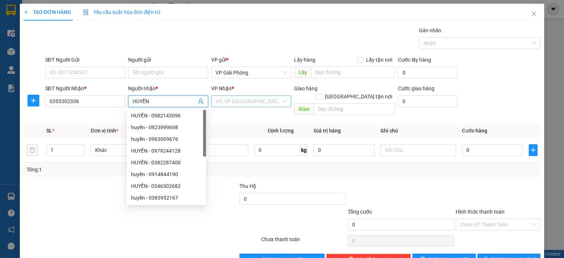
click at [266, 107] on div "VD: VP Sài Gòn" at bounding box center [251, 101] width 80 height 12
type input "HUYỀN"
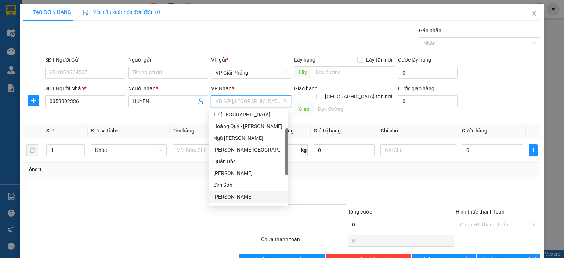
scroll to position [106, 0]
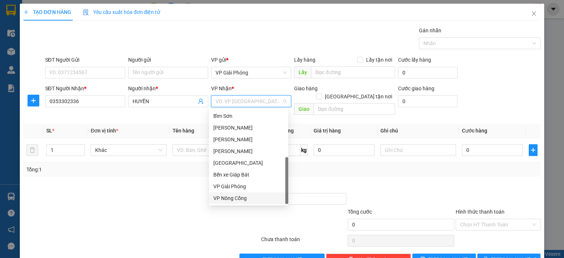
click at [250, 201] on div "VP Nông Cống" at bounding box center [248, 198] width 71 height 8
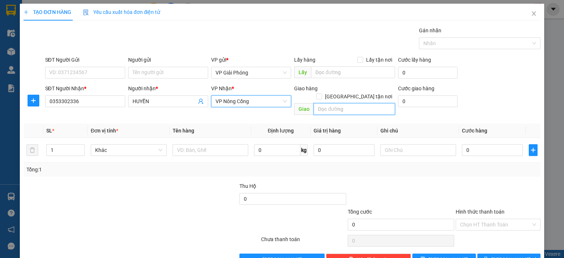
click at [336, 103] on input "text" at bounding box center [355, 109] width 82 height 12
click at [424, 42] on div at bounding box center [476, 43] width 111 height 9
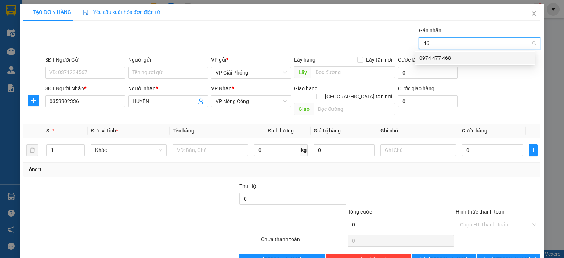
type input "468"
click at [442, 60] on div "0974 477 468" at bounding box center [475, 58] width 112 height 8
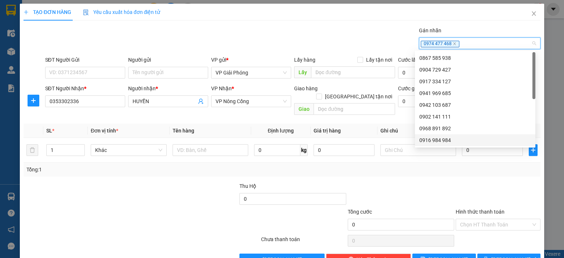
click at [479, 182] on div at bounding box center [498, 195] width 86 height 26
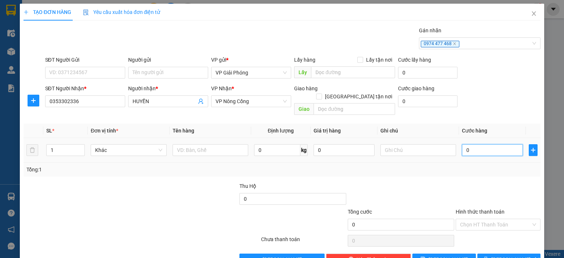
click at [485, 144] on input "0" at bounding box center [492, 150] width 61 height 12
type input "1"
type input "10"
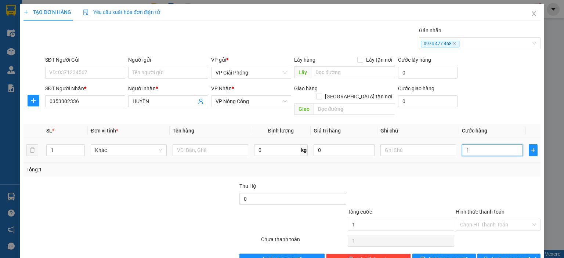
type input "10"
type input "100"
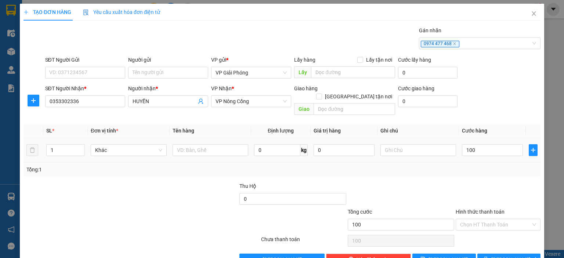
type input "100.000"
click at [189, 151] on td at bounding box center [211, 150] width 82 height 25
click at [197, 144] on input "text" at bounding box center [211, 150] width 76 height 12
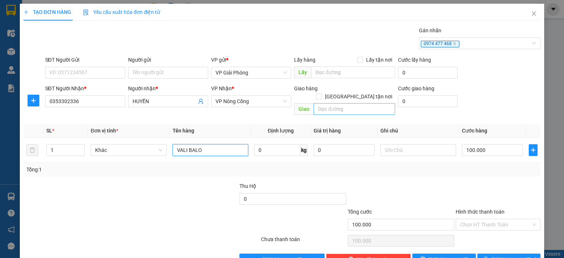
type input "VALI BALO"
click at [360, 103] on input "text" at bounding box center [355, 109] width 82 height 12
click at [267, 101] on span "VP Nông Cống" at bounding box center [251, 101] width 71 height 11
type input "HO"
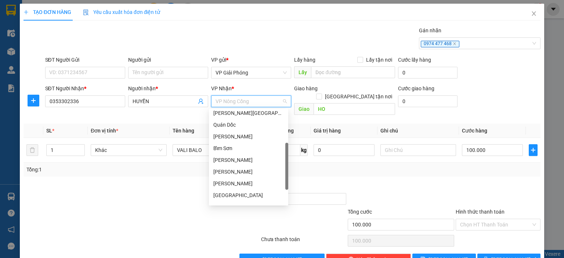
scroll to position [0, 0]
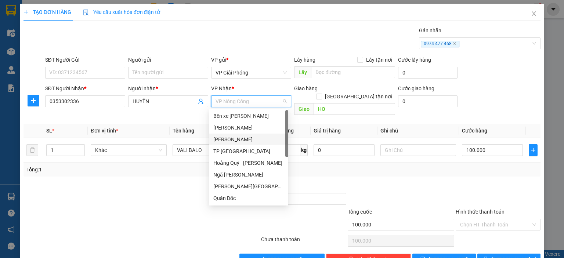
click at [246, 144] on div "Hoàng Sơn" at bounding box center [248, 140] width 79 height 12
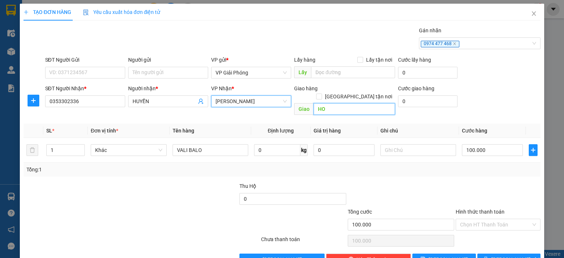
click at [342, 103] on input "HO" at bounding box center [355, 109] width 82 height 12
type input "TƯỢNG LĨNH"
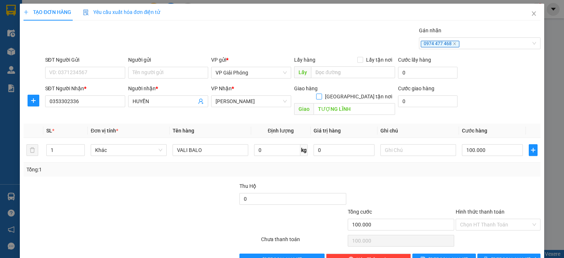
click at [360, 93] on span "Giao tận nơi" at bounding box center [358, 97] width 73 height 8
click at [321, 94] on input "Giao tận nơi" at bounding box center [318, 96] width 5 height 5
checkbox input "true"
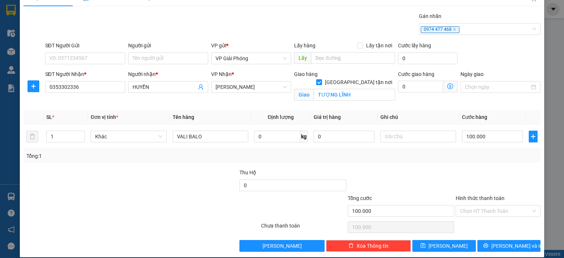
scroll to position [21, 0]
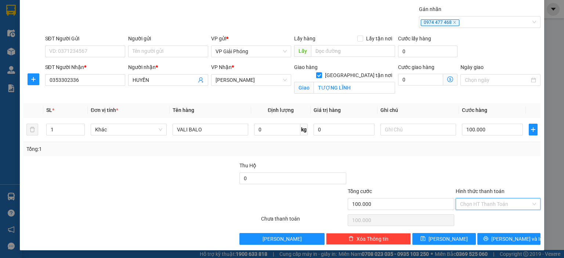
click at [500, 204] on input "Hình thức thanh toán" at bounding box center [495, 204] width 71 height 11
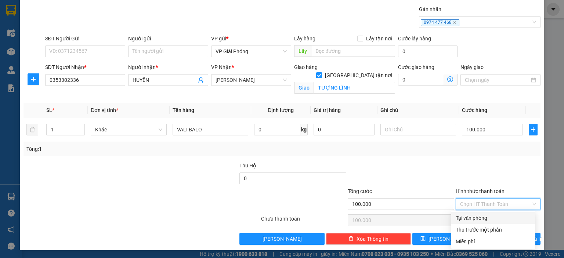
click at [487, 216] on div "Tại văn phòng" at bounding box center [493, 218] width 75 height 8
type input "0"
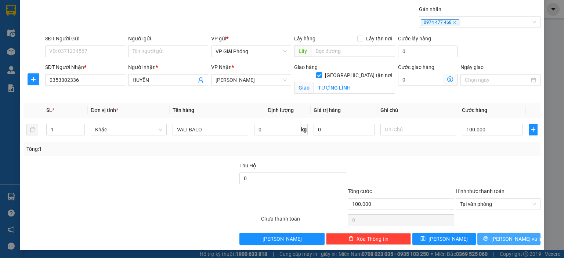
click at [499, 236] on span "Lưu và In" at bounding box center [516, 239] width 51 height 8
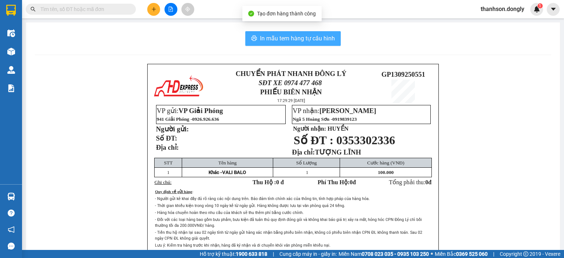
click at [310, 41] on span "In mẫu tem hàng tự cấu hình" at bounding box center [297, 38] width 75 height 9
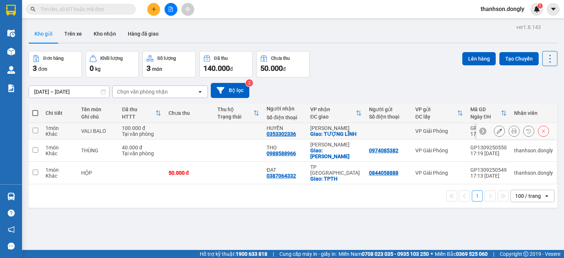
click at [445, 134] on td "VP Giải Phóng" at bounding box center [439, 131] width 55 height 17
checkbox input "true"
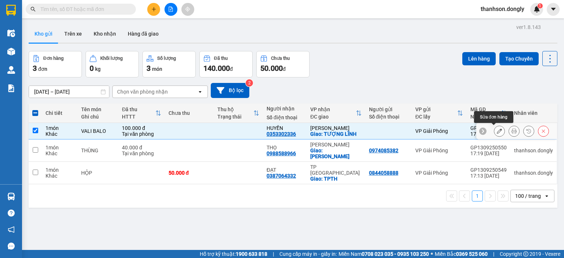
click at [497, 129] on icon at bounding box center [499, 131] width 5 height 5
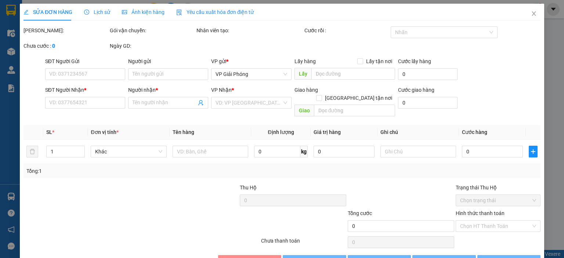
type input "0353302336"
type input "HUYỀN"
checkbox input "true"
type input "TƯỢNG LĨNH"
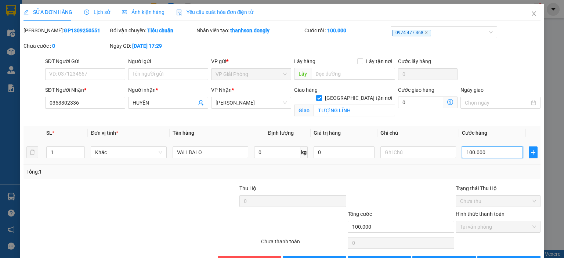
click at [483, 152] on input "100.000" at bounding box center [492, 153] width 61 height 12
type input "0"
type input "8"
type input "08"
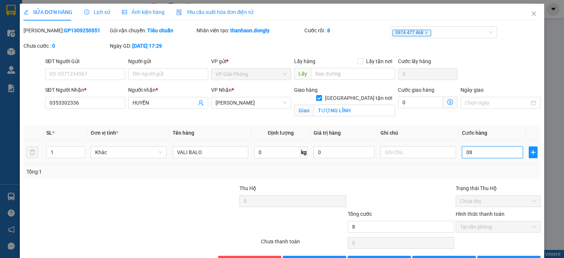
type input "80"
type input "080"
type input "800"
type input "0.800"
type input "80"
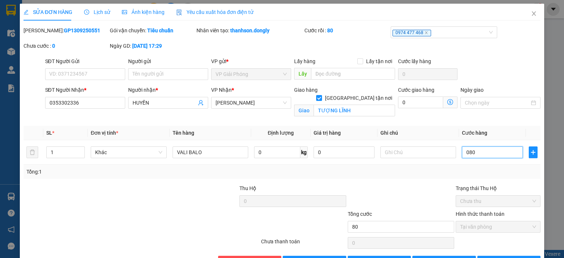
scroll to position [23, 0]
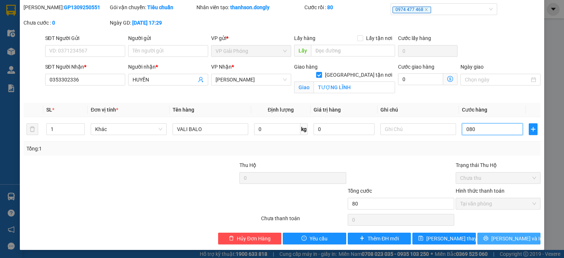
type input "080"
type input "80.000"
click at [499, 238] on span "Lưu và In" at bounding box center [516, 239] width 51 height 8
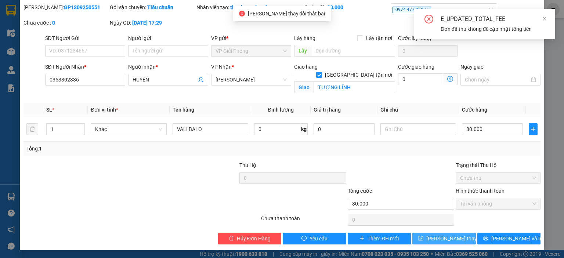
click at [437, 240] on span "Lưu thay đổi" at bounding box center [455, 239] width 59 height 8
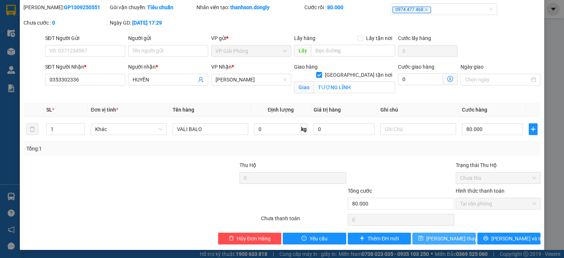
click at [487, 201] on span "Tại văn phòng" at bounding box center [498, 203] width 76 height 11
click at [80, 126] on icon "up" at bounding box center [81, 127] width 3 height 3
type input "3"
click at [80, 126] on icon "up" at bounding box center [81, 127] width 3 height 3
click at [478, 180] on span "Chưa thu" at bounding box center [498, 178] width 76 height 11
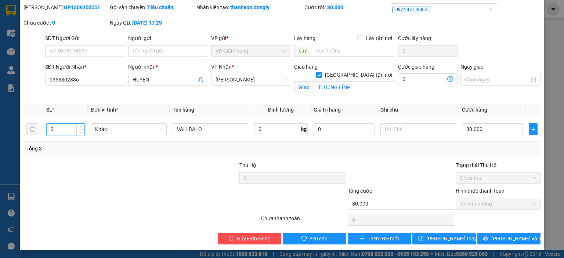
click at [474, 200] on span "Tại văn phòng" at bounding box center [498, 203] width 76 height 11
click at [499, 241] on span "Lưu và In" at bounding box center [516, 239] width 51 height 8
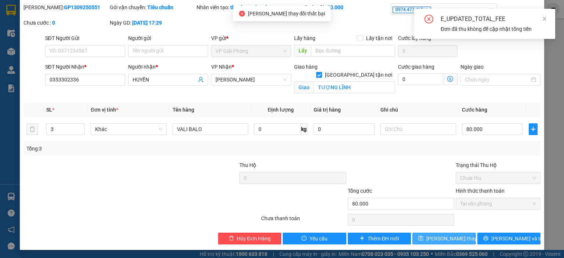
click at [432, 238] on span "Lưu thay đổi" at bounding box center [455, 239] width 59 height 8
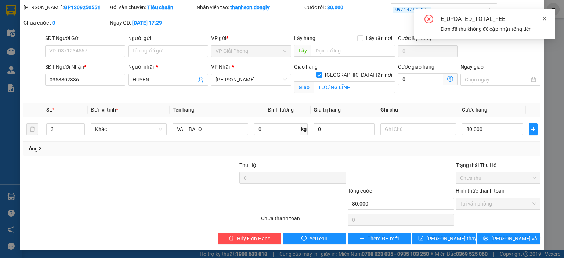
click at [545, 19] on icon "close" at bounding box center [544, 18] width 5 height 5
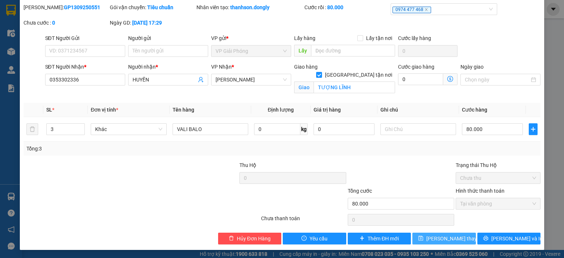
click at [428, 235] on button "Lưu thay đổi" at bounding box center [444, 239] width 64 height 12
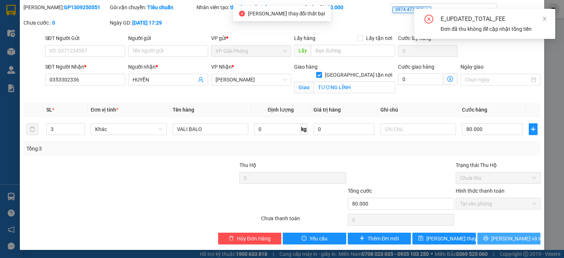
click at [507, 238] on span "Lưu và In" at bounding box center [516, 239] width 51 height 8
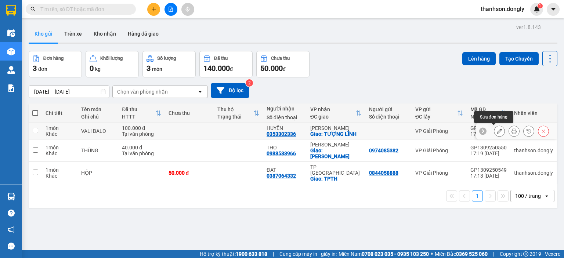
click at [497, 131] on icon at bounding box center [499, 131] width 5 height 5
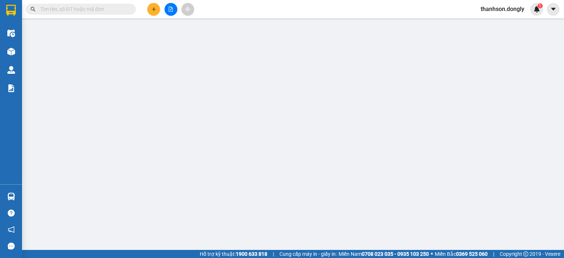
type input "0353302336"
type input "HUYỀN"
checkbox input "true"
type input "TƯỢNG LĨNH"
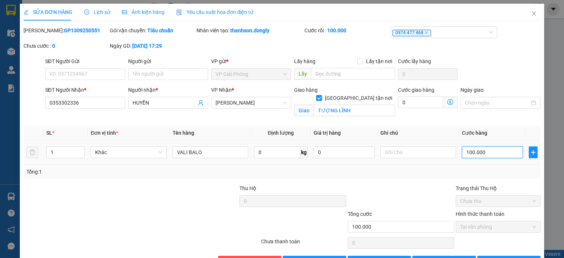
click at [484, 153] on input "100.000" at bounding box center [492, 153] width 61 height 12
type input "0"
type input "8"
type input "08"
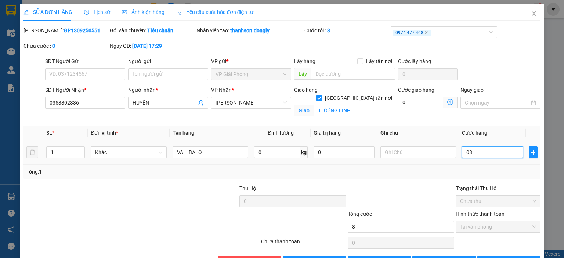
type input "80"
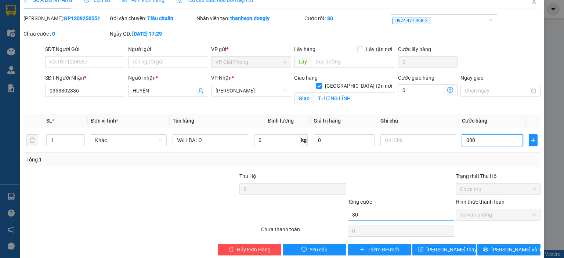
scroll to position [23, 0]
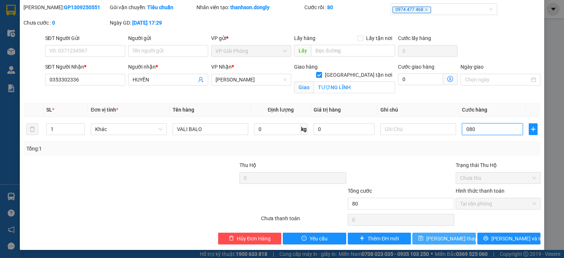
type input "080"
type input "80.000"
click at [442, 236] on span "[PERSON_NAME] thay đổi" at bounding box center [455, 239] width 59 height 8
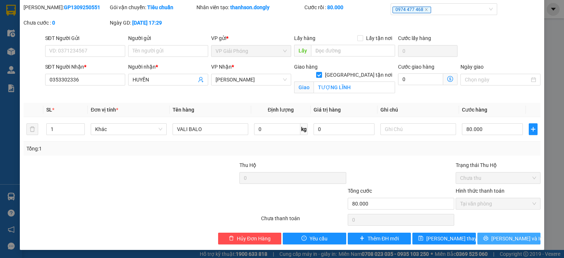
click at [495, 236] on button "[PERSON_NAME] và In" at bounding box center [509, 239] width 64 height 12
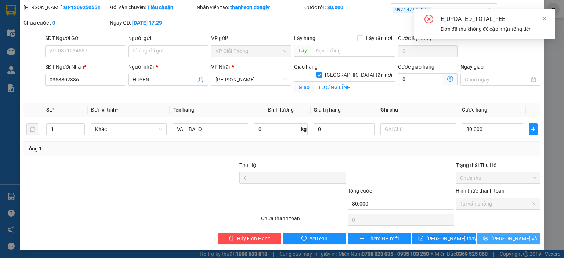
click at [473, 177] on span "Chưa thu" at bounding box center [498, 178] width 76 height 11
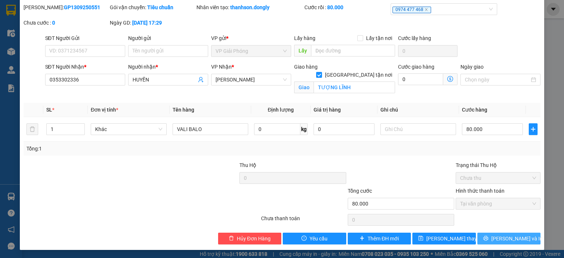
click at [475, 203] on span "Tại văn phòng" at bounding box center [498, 203] width 76 height 11
click at [475, 204] on span "Tại văn phòng" at bounding box center [498, 203] width 76 height 11
click at [77, 127] on span "Increase Value" at bounding box center [80, 127] width 8 height 7
type input "3"
click at [80, 125] on span "up" at bounding box center [81, 127] width 4 height 4
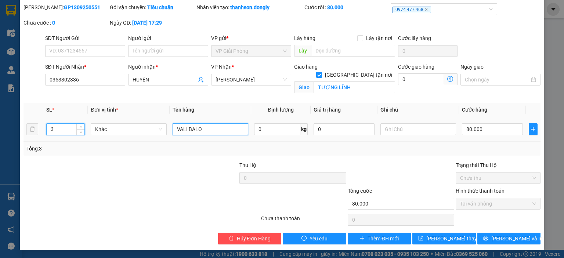
click at [221, 124] on input "VALI BALO" at bounding box center [211, 129] width 76 height 12
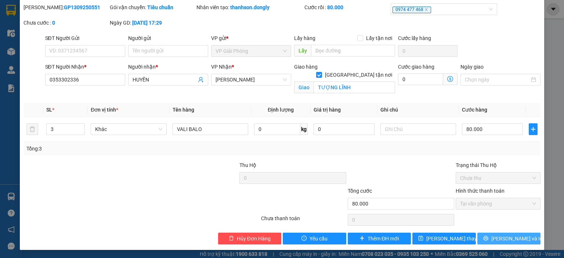
click at [482, 236] on button "[PERSON_NAME] và In" at bounding box center [509, 239] width 64 height 12
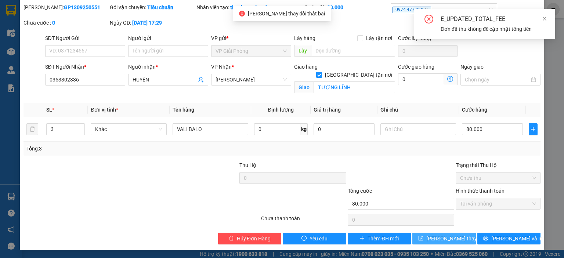
click at [421, 240] on icon "save" at bounding box center [420, 238] width 5 height 5
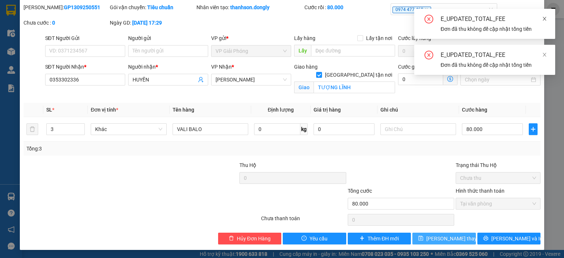
click at [543, 19] on icon "close" at bounding box center [544, 18] width 5 height 5
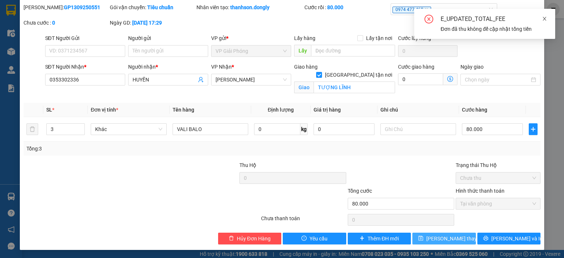
click at [545, 17] on icon "close" at bounding box center [544, 18] width 5 height 5
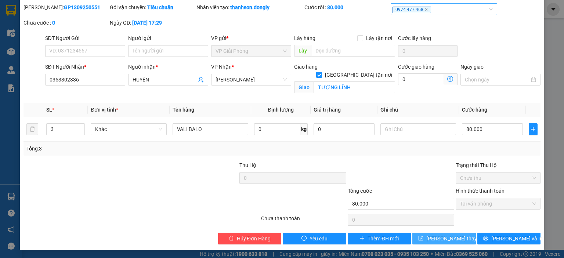
click at [460, 11] on div "0974 477 468" at bounding box center [440, 9] width 95 height 9
click at [353, 19] on div "[PERSON_NAME]: GP1309250551 Gói vận chuyển: Tiêu chuẩn Nhân viên tạo: thanhson.…" at bounding box center [282, 18] width 519 height 31
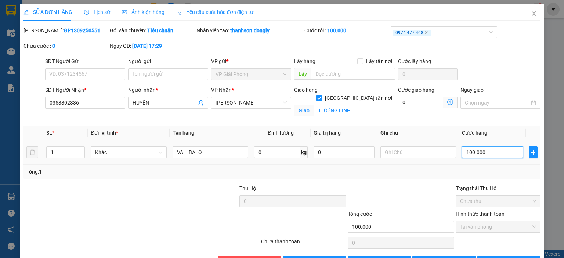
click at [488, 151] on input "100.000" at bounding box center [492, 153] width 61 height 12
type input "0"
type input "08"
type input "8"
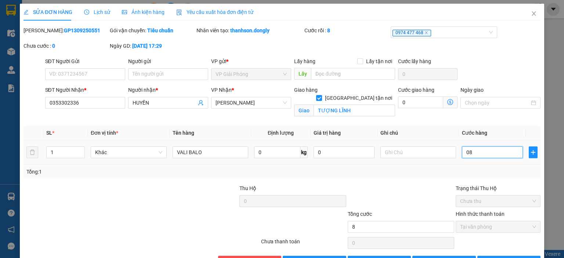
type input "080"
type input "80"
click at [498, 205] on span "Chưa thu" at bounding box center [498, 201] width 76 height 11
click at [531, 202] on div "Chưa thu" at bounding box center [498, 201] width 85 height 12
click at [528, 228] on span "Tại văn phòng" at bounding box center [498, 226] width 76 height 11
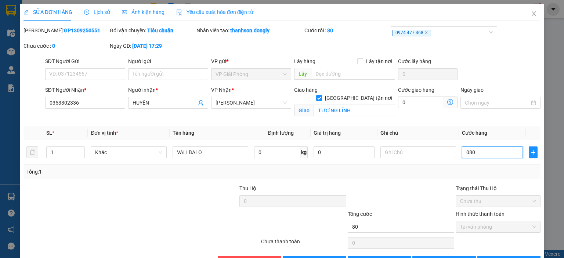
click at [470, 227] on span "Tại văn phòng" at bounding box center [498, 226] width 76 height 11
type input "80.000"
click at [413, 229] on input "80.000" at bounding box center [401, 227] width 106 height 12
click at [497, 227] on span "Tại văn phòng" at bounding box center [498, 226] width 76 height 11
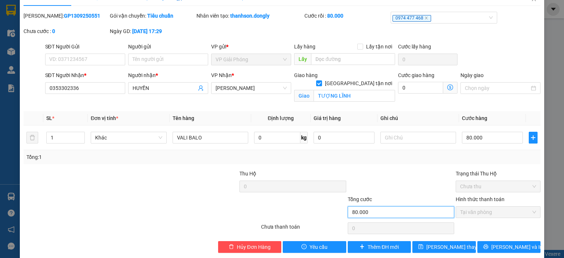
scroll to position [23, 0]
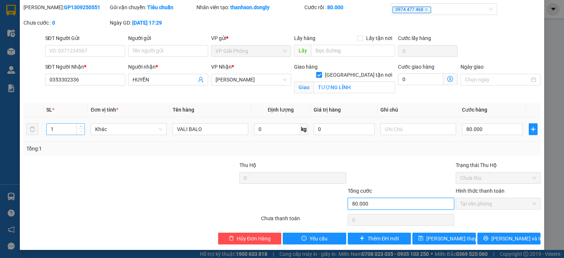
click at [79, 130] on span "down" at bounding box center [81, 132] width 4 height 4
click at [82, 126] on span "Increase Value" at bounding box center [80, 127] width 8 height 7
type input "3"
click at [82, 126] on span "up" at bounding box center [81, 127] width 4 height 4
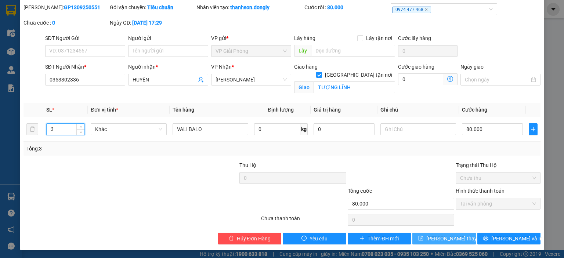
click at [431, 236] on span "[PERSON_NAME] thay đổi" at bounding box center [455, 239] width 59 height 8
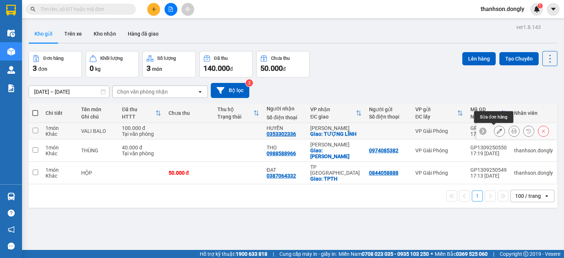
click at [497, 130] on icon at bounding box center [499, 131] width 5 height 5
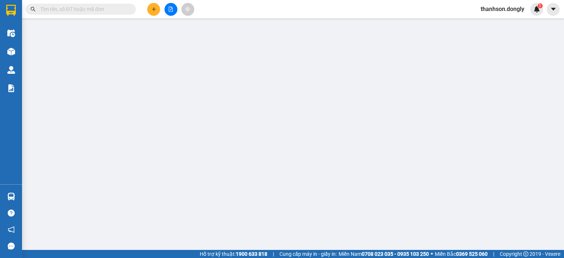
type input "0353302336"
type input "HUYỀN"
checkbox input "true"
type input "TƯỢNG LĨNH"
type input "100.000"
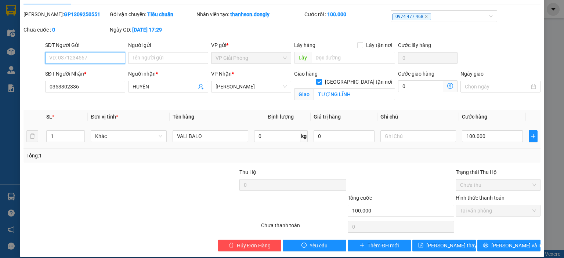
scroll to position [23, 0]
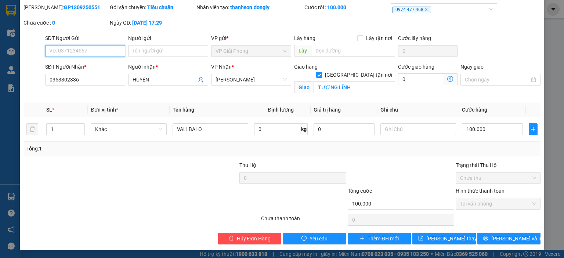
click at [477, 205] on span "Tại văn phòng" at bounding box center [498, 203] width 76 height 11
click at [498, 236] on button "[PERSON_NAME] và In" at bounding box center [509, 239] width 64 height 12
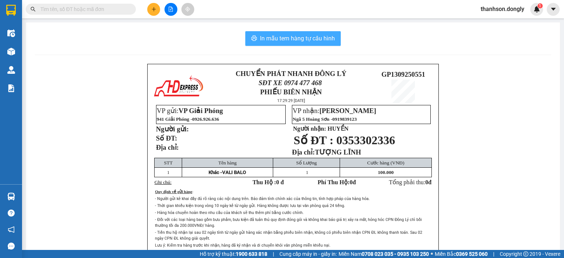
click at [326, 36] on span "In mẫu tem hàng tự cấu hình" at bounding box center [297, 38] width 75 height 9
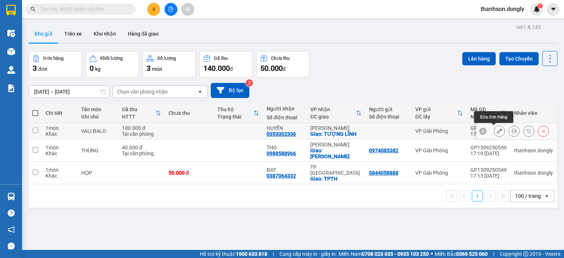
click at [497, 129] on icon at bounding box center [499, 131] width 5 height 5
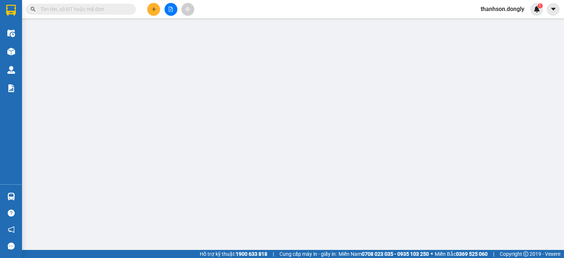
type input "0353302336"
type input "HUYỀN"
checkbox input "true"
type input "TƯỢNG LĨNH"
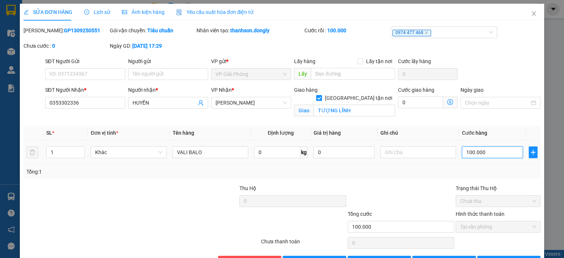
click at [490, 153] on input "100.000" at bounding box center [492, 153] width 61 height 12
type input "0"
type input "8"
type input "08"
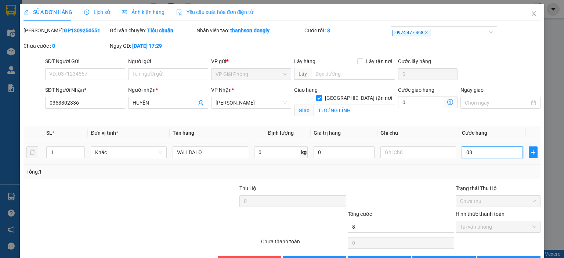
type input "80"
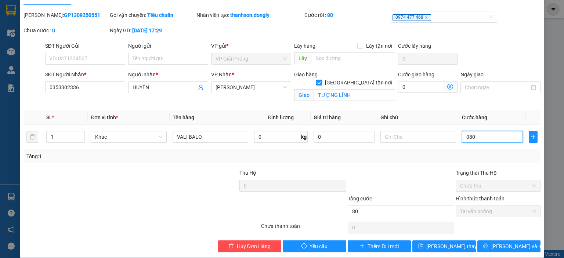
scroll to position [23, 0]
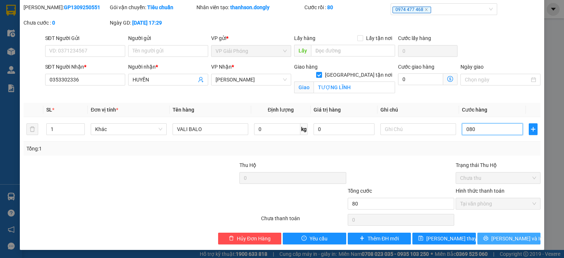
type input "080"
type input "80.000"
click at [488, 238] on icon "printer" at bounding box center [485, 238] width 5 height 5
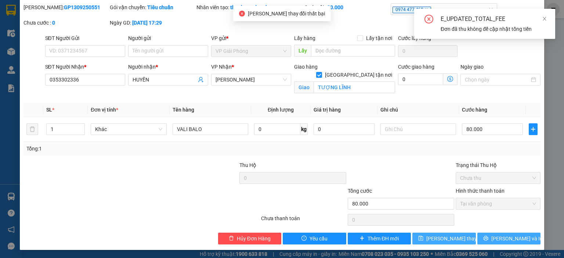
click at [461, 241] on button "Lưu thay đổi" at bounding box center [444, 239] width 64 height 12
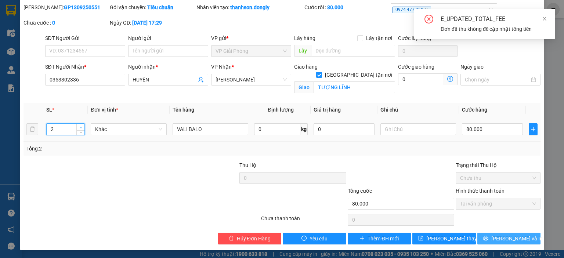
click at [80, 127] on icon "up" at bounding box center [81, 127] width 3 height 3
type input "3"
click at [80, 127] on icon "up" at bounding box center [81, 127] width 3 height 3
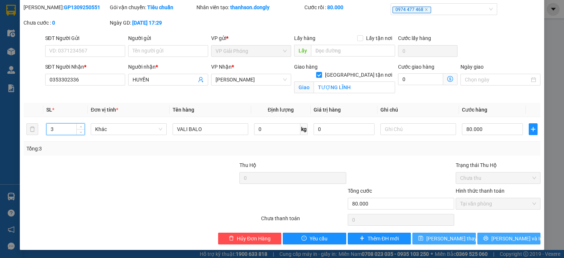
click at [446, 240] on span "Lưu thay đổi" at bounding box center [455, 239] width 59 height 8
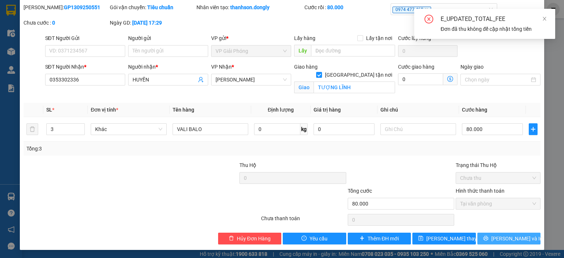
click at [516, 236] on span "[PERSON_NAME] và In" at bounding box center [516, 239] width 51 height 8
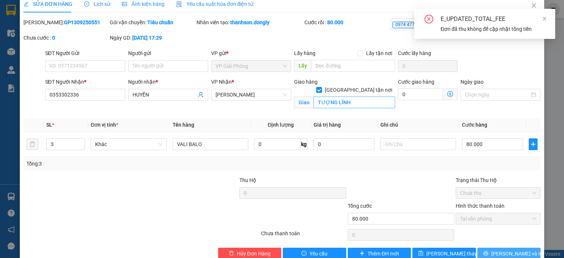
scroll to position [0, 0]
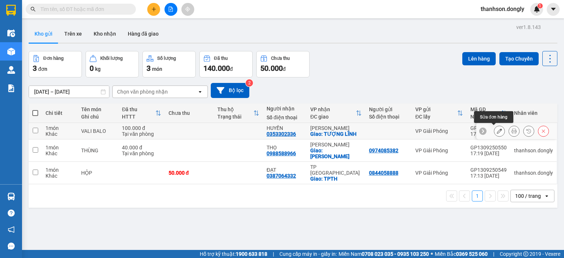
click at [497, 130] on icon at bounding box center [499, 131] width 5 height 5
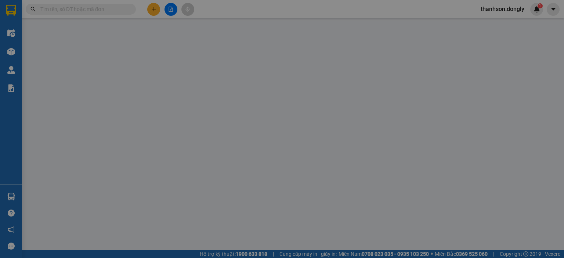
type input "0353302336"
type input "HUYỀN"
checkbox input "true"
type input "TƯỢNG LĨNH"
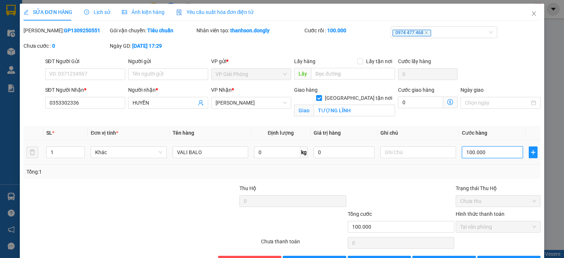
click at [487, 154] on input "100.000" at bounding box center [492, 153] width 61 height 12
type input "0"
type input "8"
type input "08"
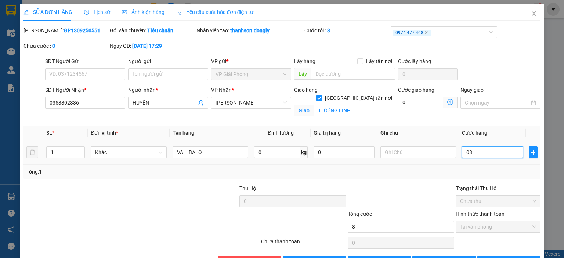
type input "80"
type input "080"
click at [81, 148] on span "up" at bounding box center [81, 150] width 4 height 4
type input "80.000"
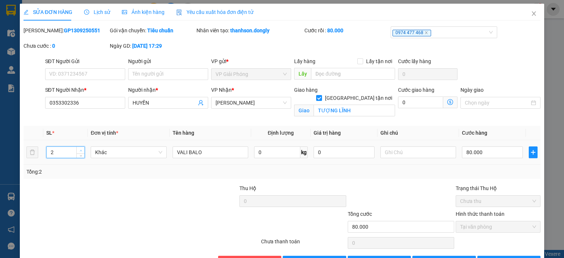
click at [81, 148] on span "up" at bounding box center [81, 150] width 4 height 4
type input "3"
click at [81, 148] on span "up" at bounding box center [81, 150] width 4 height 4
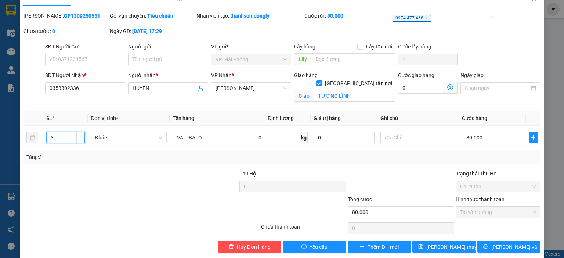
scroll to position [23, 0]
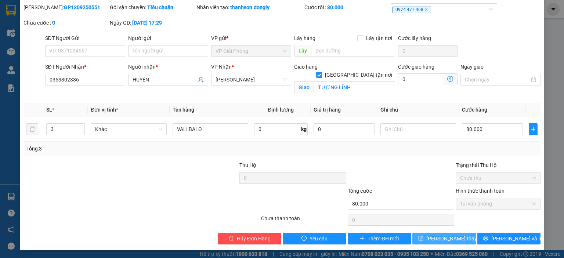
click at [439, 235] on span "[PERSON_NAME] thay đổi" at bounding box center [455, 239] width 59 height 8
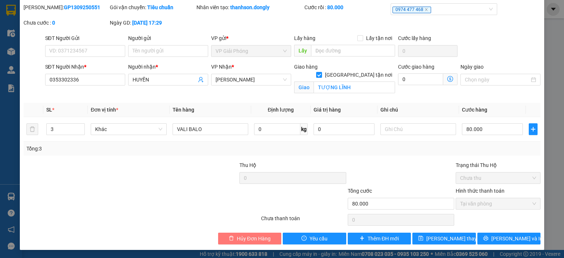
click at [256, 240] on span "Hủy Đơn Hàng" at bounding box center [254, 239] width 34 height 8
click at [53, 205] on div at bounding box center [98, 200] width 151 height 26
click at [549, 39] on div "SỬA ĐƠN HÀNG Lịch sử Ảnh kiện hàng Yêu cầu xuất hóa đơn điện tử Total Paid Fee …" at bounding box center [282, 129] width 564 height 258
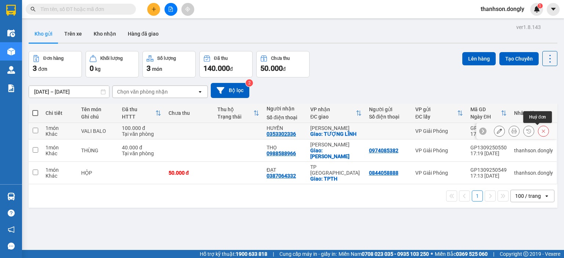
click at [541, 131] on icon at bounding box center [543, 131] width 5 height 5
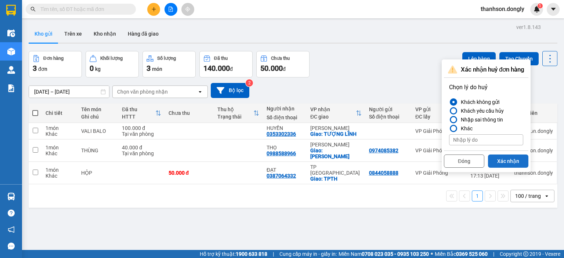
click at [509, 158] on button "Xác nhận" at bounding box center [508, 161] width 40 height 13
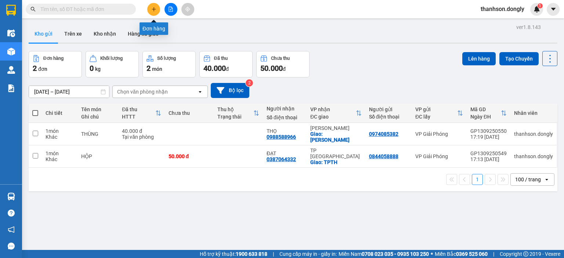
click at [152, 11] on icon "plus" at bounding box center [153, 9] width 5 height 5
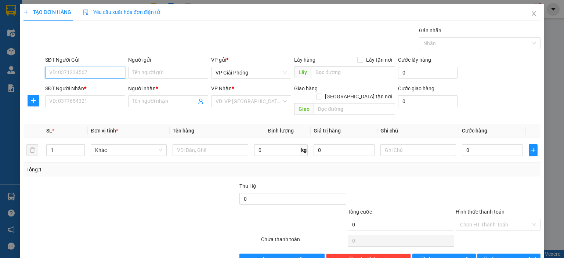
click at [99, 75] on input "SĐT Người Gửi" at bounding box center [85, 73] width 80 height 12
drag, startPoint x: 88, startPoint y: 105, endPoint x: 91, endPoint y: 102, distance: 4.2
click at [90, 104] on input "SĐT Người Nhận *" at bounding box center [85, 101] width 80 height 12
click at [91, 102] on input "SĐT Người Nhận *" at bounding box center [85, 101] width 80 height 12
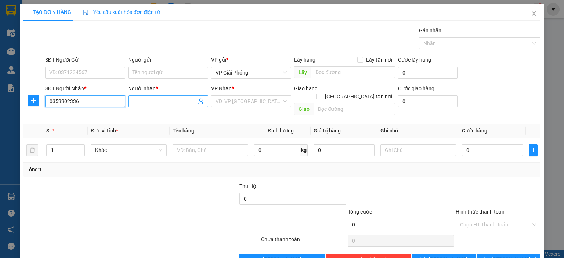
type input "0353302336"
click at [140, 98] on input "Người nhận *" at bounding box center [165, 101] width 64 height 8
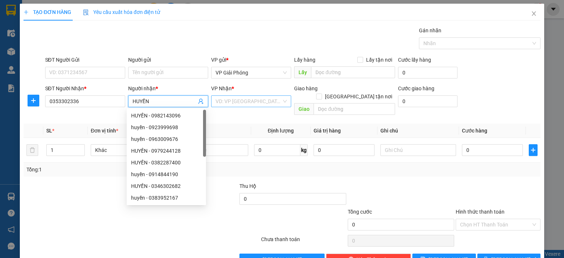
type input "HUYỀN"
click at [250, 98] on input "search" at bounding box center [249, 101] width 66 height 11
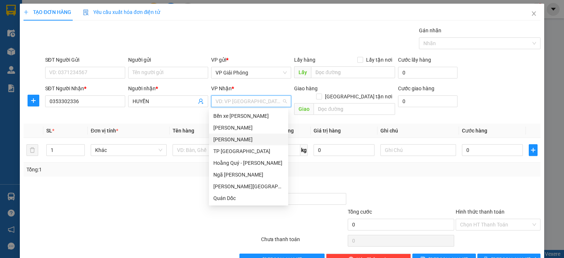
click at [243, 139] on div "[PERSON_NAME]" at bounding box center [248, 140] width 71 height 8
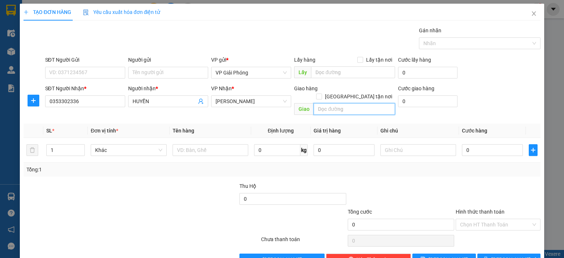
click at [357, 103] on input "text" at bounding box center [355, 109] width 82 height 12
type input "TƯỢNG LĨNH"
click at [321, 94] on input "[GEOGRAPHIC_DATA] tận nơi" at bounding box center [318, 96] width 5 height 5
checkbox input "true"
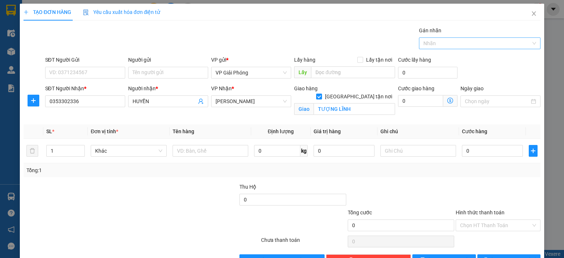
click at [442, 46] on div at bounding box center [476, 43] width 111 height 9
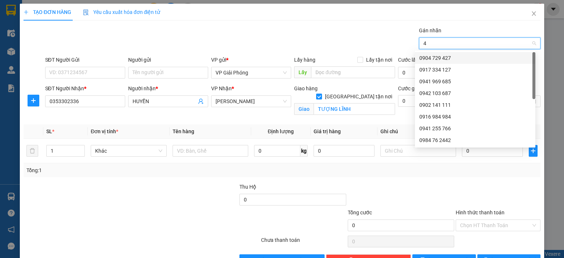
type input "46"
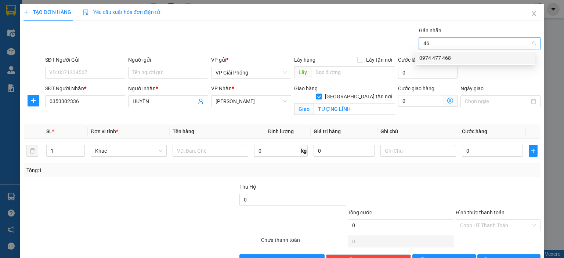
click at [463, 58] on div "0974 477 468" at bounding box center [475, 58] width 112 height 8
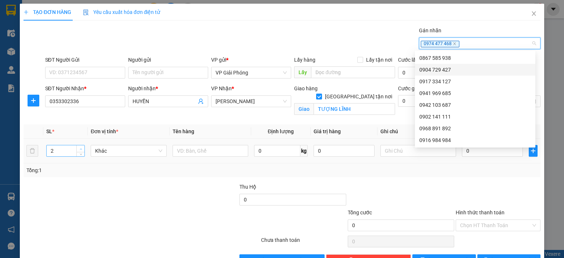
click at [79, 148] on span "up" at bounding box center [81, 149] width 4 height 4
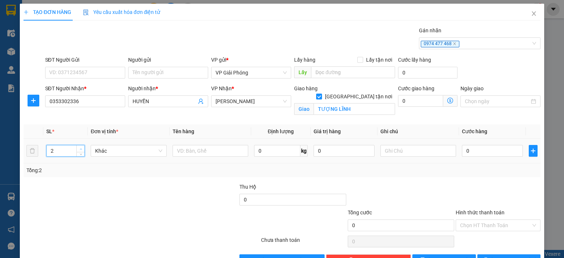
type input "3"
click at [79, 148] on span "up" at bounding box center [81, 149] width 4 height 4
click at [186, 153] on input "text" at bounding box center [211, 151] width 76 height 12
type input "MÓN"
click at [496, 148] on input "0" at bounding box center [492, 151] width 61 height 12
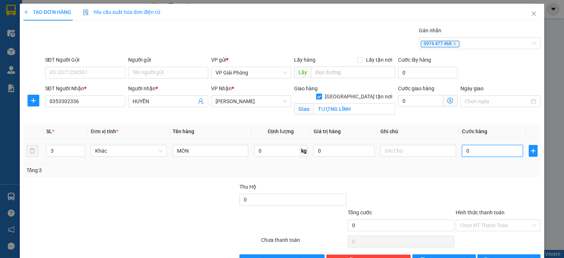
type input "8"
type input "80"
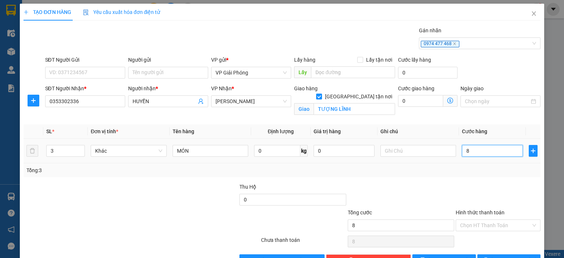
type input "80"
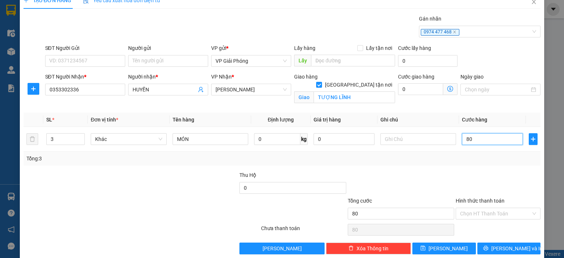
scroll to position [21, 0]
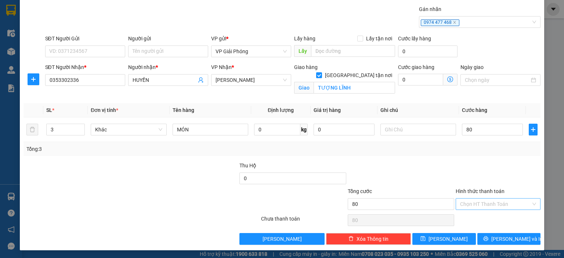
type input "80.000"
click at [501, 201] on input "Hình thức thanh toán" at bounding box center [495, 204] width 71 height 11
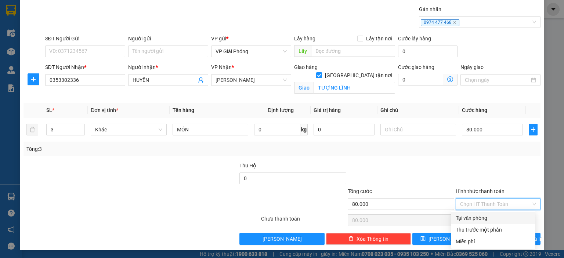
click at [491, 219] on div "Tại văn phòng" at bounding box center [493, 218] width 75 height 8
type input "0"
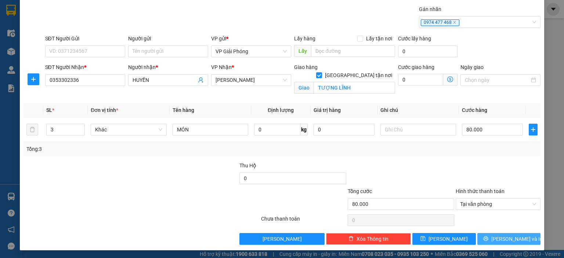
click at [520, 240] on button "[PERSON_NAME] và In" at bounding box center [509, 239] width 64 height 12
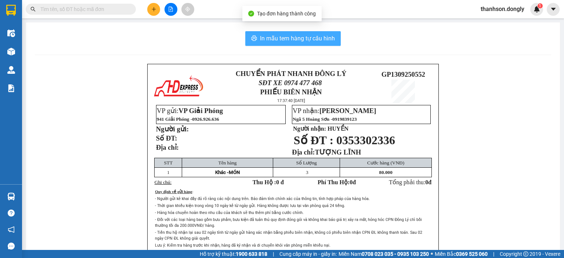
click at [303, 40] on span "In mẫu tem hàng tự cấu hình" at bounding box center [297, 38] width 75 height 9
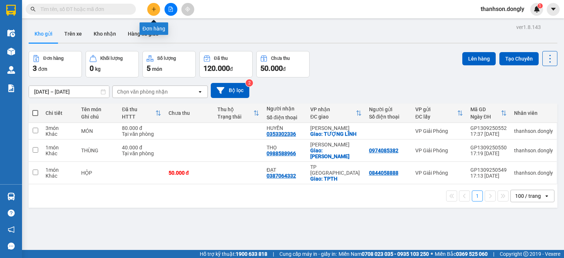
click at [153, 11] on icon "plus" at bounding box center [153, 9] width 5 height 5
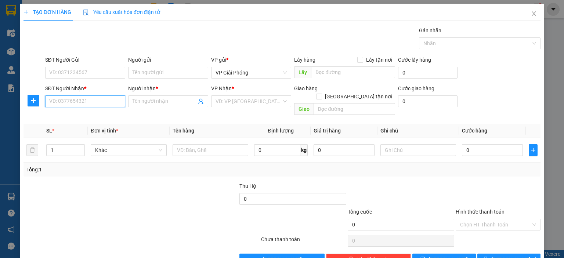
click at [92, 100] on input "SĐT Người Nhận *" at bounding box center [85, 101] width 80 height 12
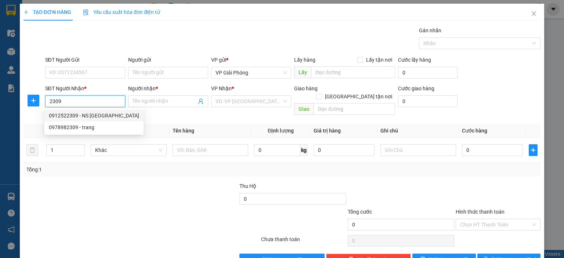
click at [77, 112] on div "0912522309 - NS [GEOGRAPHIC_DATA]" at bounding box center [94, 116] width 90 height 8
type input "0912522309"
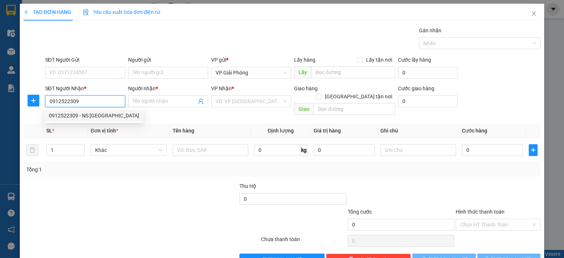
type input "NS HƯNG KIÊN"
checkbox input "true"
type input "TẾ LỢI"
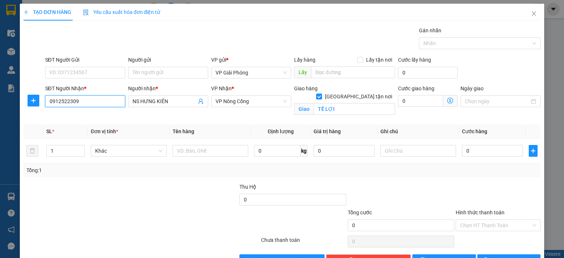
scroll to position [21, 0]
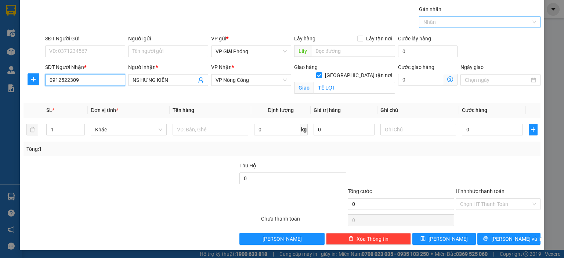
click at [440, 23] on div at bounding box center [476, 22] width 111 height 9
type input "0912522309"
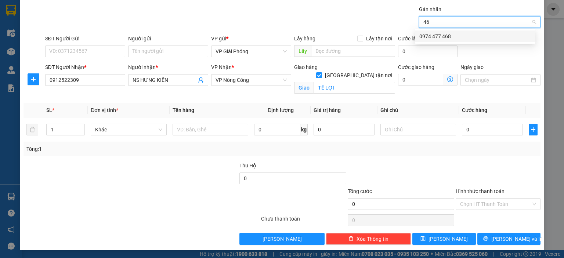
type input "468"
click at [463, 35] on div "0974 477 468" at bounding box center [475, 36] width 112 height 8
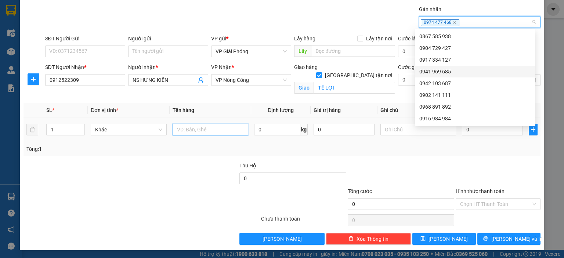
click at [188, 131] on input "text" at bounding box center [211, 130] width 76 height 12
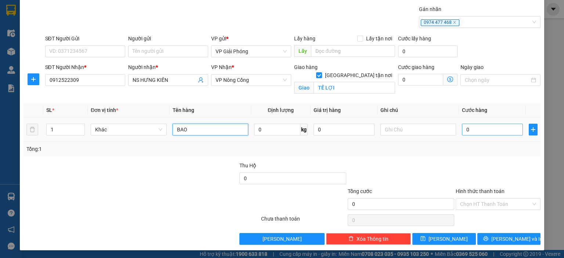
type input "BAO"
click at [501, 134] on input "0" at bounding box center [492, 130] width 61 height 12
type input "5"
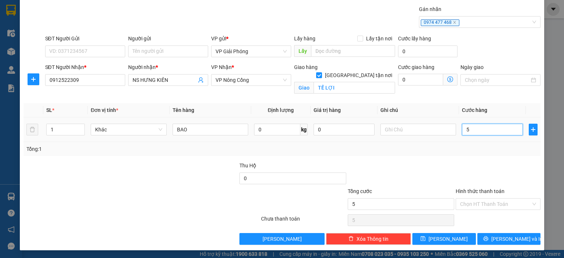
type input "50"
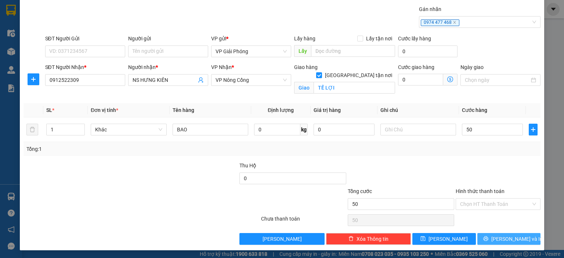
type input "50.000"
click at [512, 240] on span "[PERSON_NAME] và In" at bounding box center [516, 239] width 51 height 8
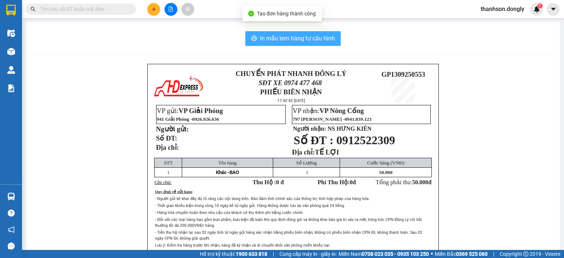
click at [308, 43] on button "In mẫu tem hàng tự cấu hình" at bounding box center [292, 38] width 95 height 15
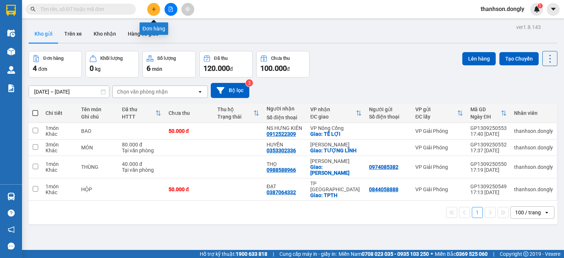
click at [153, 9] on icon "plus" at bounding box center [154, 9] width 4 height 0
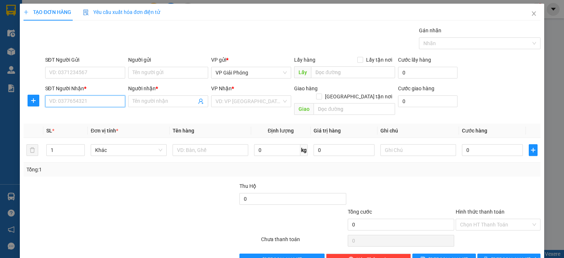
click at [104, 103] on input "SĐT Người Nhận *" at bounding box center [85, 101] width 80 height 12
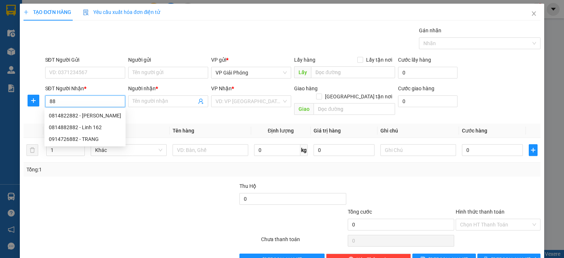
type input "8"
click at [90, 113] on div "0358896707 - KVP" at bounding box center [84, 116] width 71 height 8
type input "0358896707"
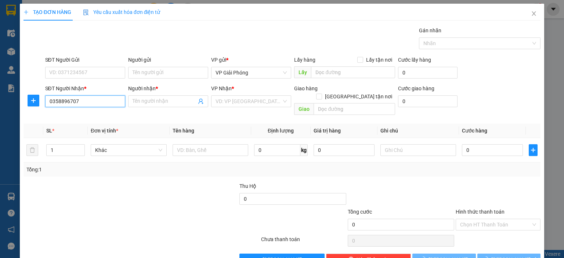
type input "KVP"
checkbox input "true"
type input "[PERSON_NAME]"
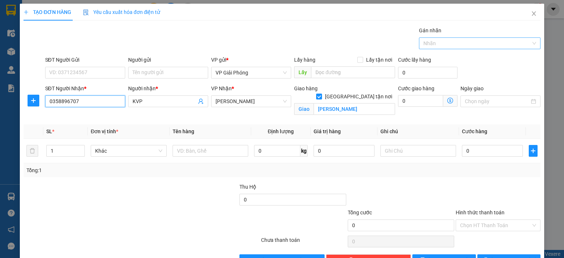
click at [430, 42] on div at bounding box center [476, 43] width 111 height 9
type input "0358896707"
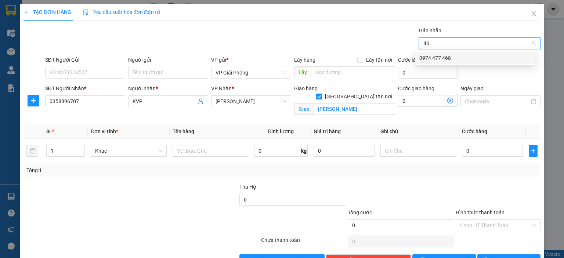
type input "468"
click at [441, 60] on div "0974 477 468" at bounding box center [475, 58] width 112 height 8
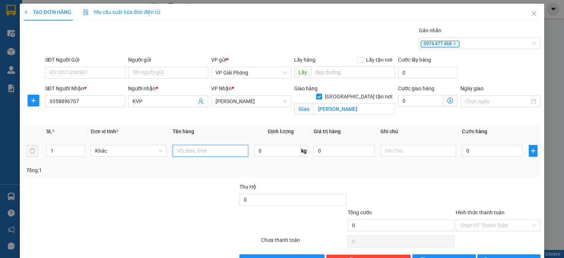
click at [195, 151] on input "text" at bounding box center [211, 151] width 76 height 12
type input "BAO"
click at [470, 153] on input "0" at bounding box center [492, 151] width 61 height 12
type input "4"
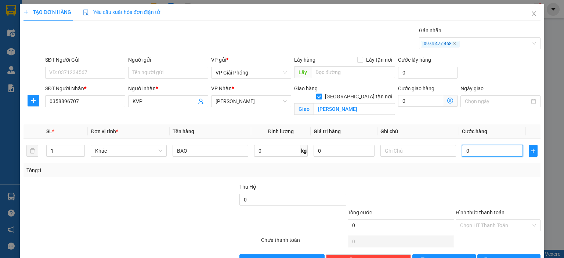
type input "4"
type input "40"
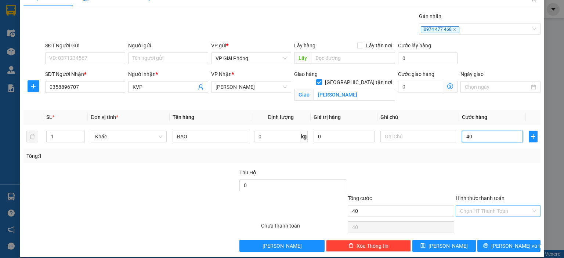
scroll to position [21, 0]
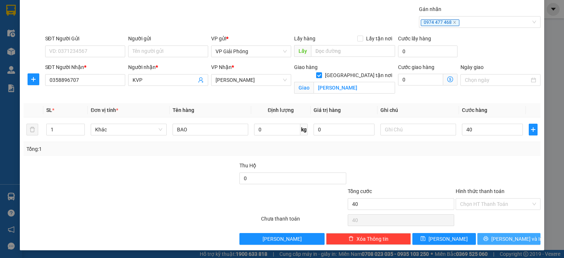
type input "40.000"
click at [511, 241] on span "[PERSON_NAME] và In" at bounding box center [516, 239] width 51 height 8
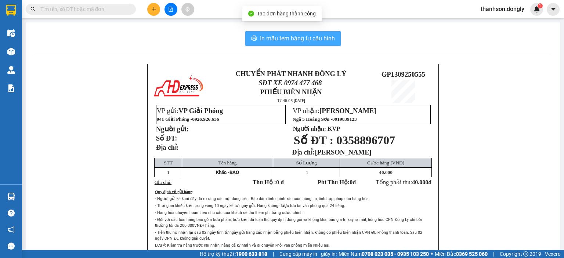
click at [289, 39] on span "In mẫu tem hàng tự cấu hình" at bounding box center [297, 38] width 75 height 9
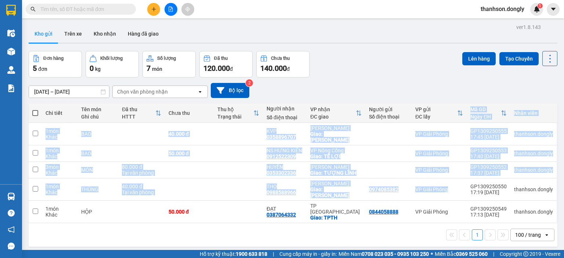
drag, startPoint x: 327, startPoint y: 76, endPoint x: 388, endPoint y: 89, distance: 61.9
click at [400, 99] on div "ver 1.8.143 Kho gửi Trên xe Kho nhận Hàng đã giao Đơn hàng 5 đơn Khối lượng 0 k…" at bounding box center [293, 151] width 535 height 258
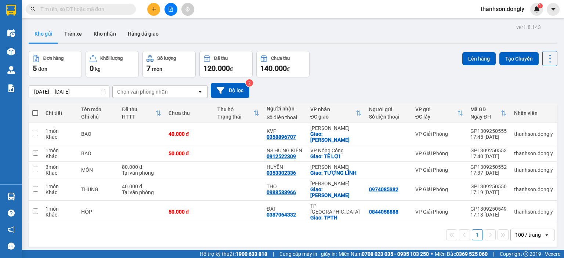
click at [392, 75] on div "Đơn hàng 5 đơn Khối lượng 0 kg Số lượng 7 món Đã thu 120.000 đ Chưa thu 140.000…" at bounding box center [293, 64] width 529 height 26
click at [37, 113] on span at bounding box center [35, 113] width 6 height 6
click at [35, 109] on input "checkbox" at bounding box center [35, 109] width 0 height 0
checkbox input "true"
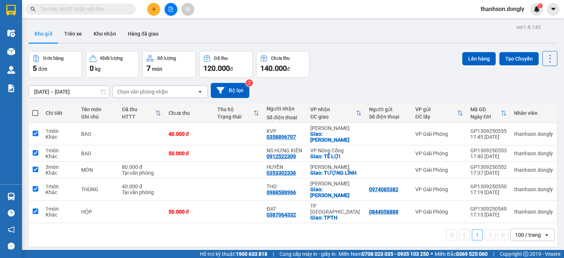
checkbox input "true"
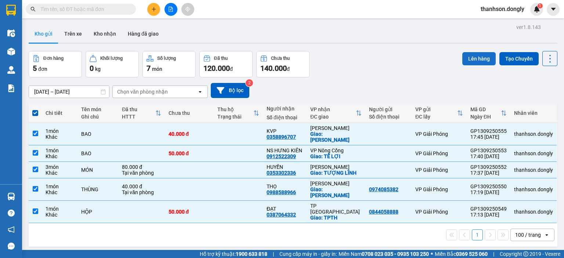
click at [465, 60] on button "Lên hàng" at bounding box center [478, 58] width 33 height 13
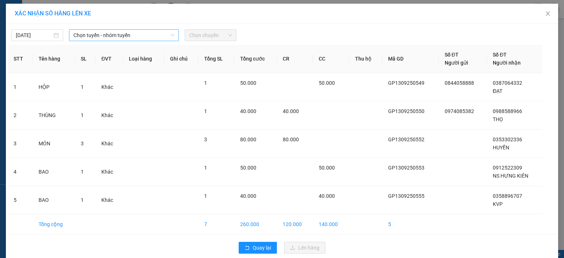
click at [152, 40] on span "Chọn tuyến - nhóm tuyến" at bounding box center [123, 35] width 101 height 11
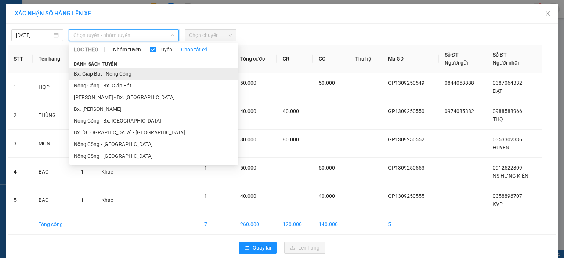
click at [156, 72] on li "Bx. Giáp Bát - Nông Cống" at bounding box center [153, 74] width 169 height 12
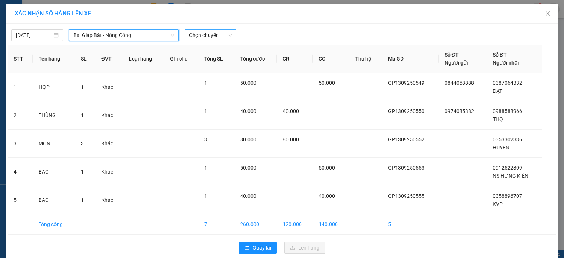
click at [206, 39] on span "Chọn chuyến" at bounding box center [210, 35] width 43 height 11
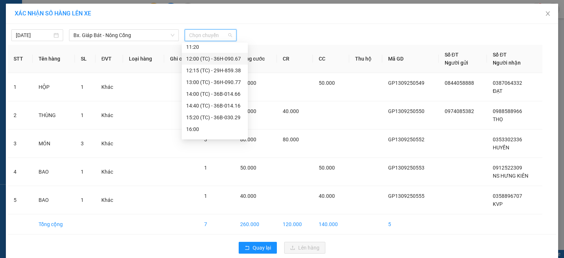
scroll to position [129, 0]
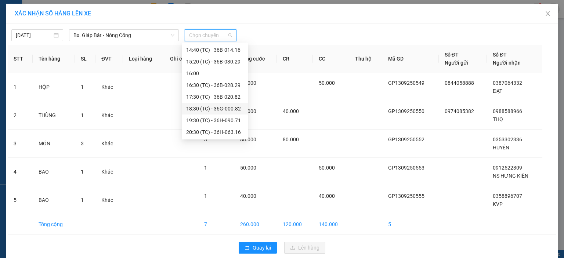
click at [204, 107] on div "18:30 (TC) - 36G-000.82" at bounding box center [214, 109] width 57 height 8
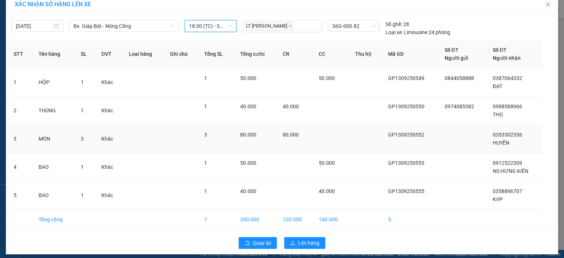
scroll to position [14, 0]
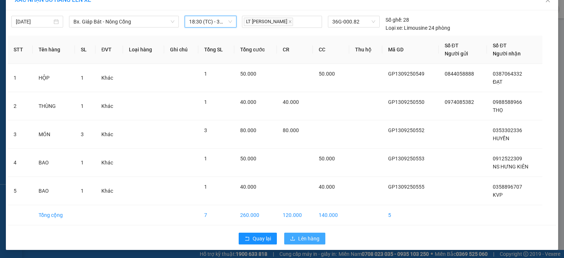
click at [304, 239] on span "Lên hàng" at bounding box center [308, 239] width 21 height 8
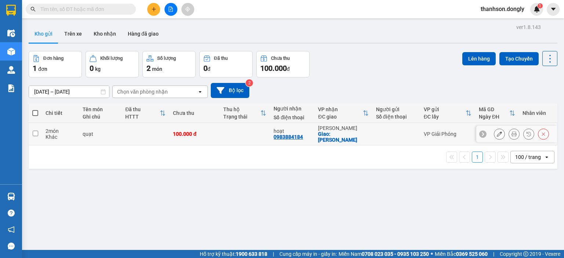
click at [35, 132] on input "checkbox" at bounding box center [36, 134] width 6 height 6
checkbox input "true"
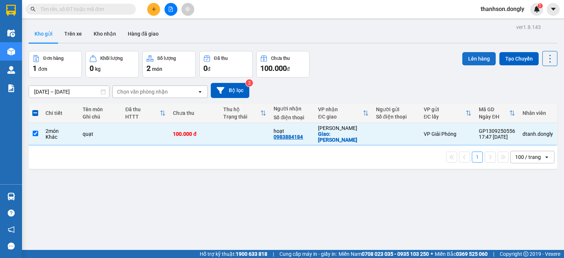
click at [467, 57] on button "Lên hàng" at bounding box center [478, 58] width 33 height 13
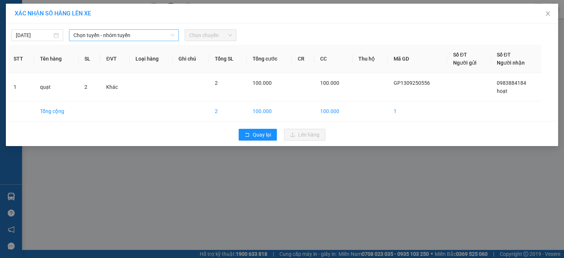
click at [149, 37] on span "Chọn tuyến - nhóm tuyến" at bounding box center [123, 35] width 101 height 11
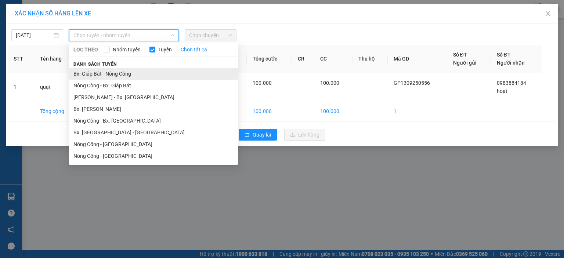
click at [152, 73] on li "Bx. Giáp Bát - Nông Cống" at bounding box center [153, 74] width 169 height 12
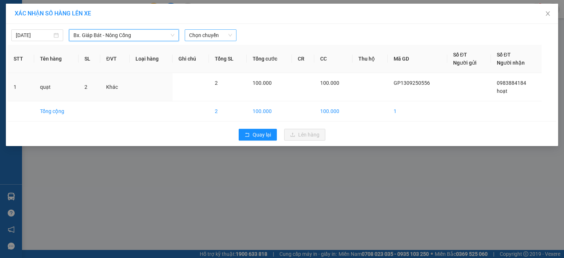
click at [215, 36] on span "Chọn chuyến" at bounding box center [210, 35] width 43 height 11
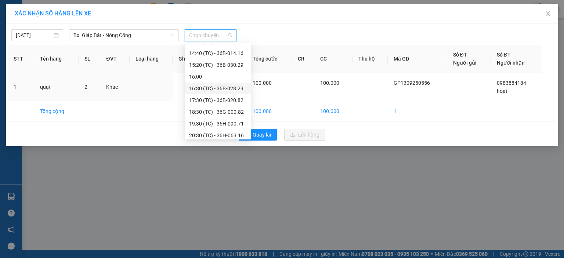
scroll to position [129, 0]
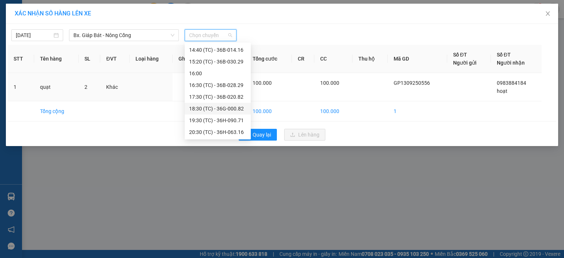
click at [210, 109] on div "18:30 (TC) - 36G-000.82" at bounding box center [217, 109] width 57 height 8
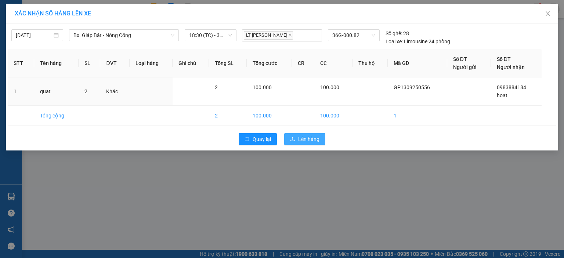
click at [297, 140] on button "Lên hàng" at bounding box center [304, 139] width 41 height 12
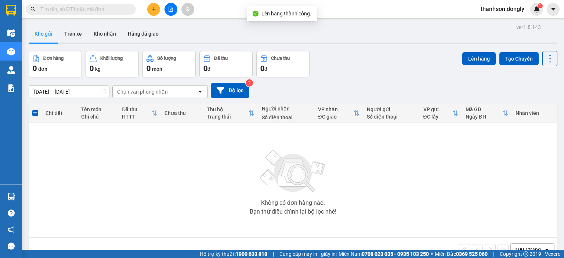
click at [170, 13] on button at bounding box center [171, 9] width 13 height 13
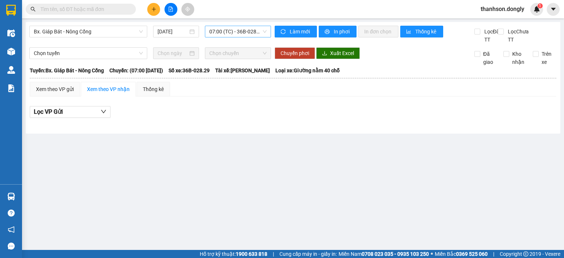
click at [248, 32] on span "07:00 (TC) - 36B-028.29" at bounding box center [238, 31] width 58 height 11
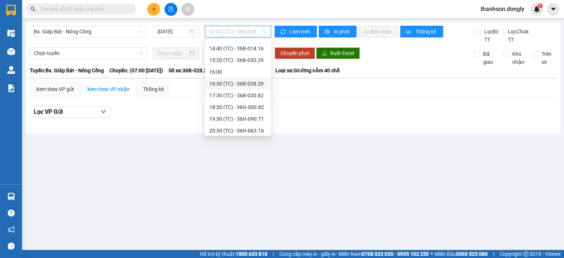
scroll to position [129, 0]
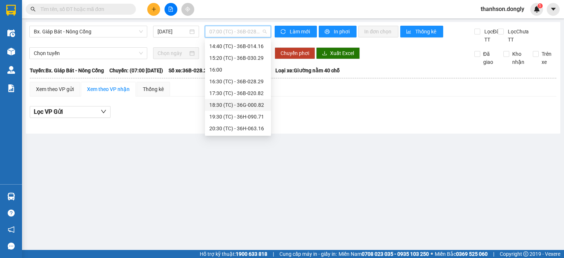
click at [235, 104] on div "18:30 (TC) - 36G-000.82" at bounding box center [237, 105] width 57 height 8
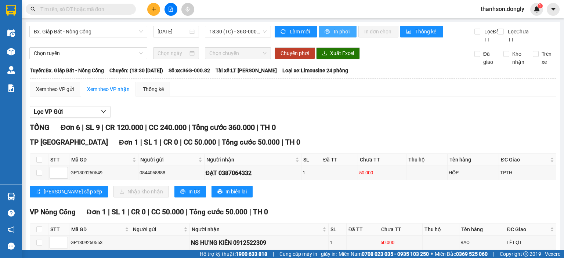
click at [334, 34] on span "In phơi" at bounding box center [342, 32] width 17 height 8
click at [151, 14] on button at bounding box center [153, 9] width 13 height 13
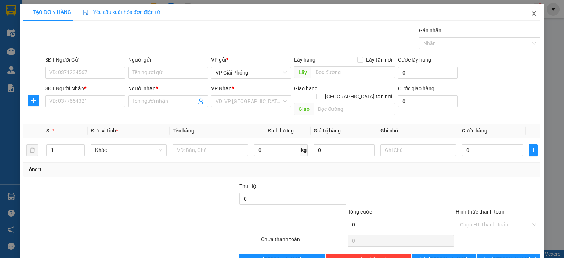
click at [532, 12] on icon "close" at bounding box center [534, 13] width 4 height 4
